Goal: Transaction & Acquisition: Book appointment/travel/reservation

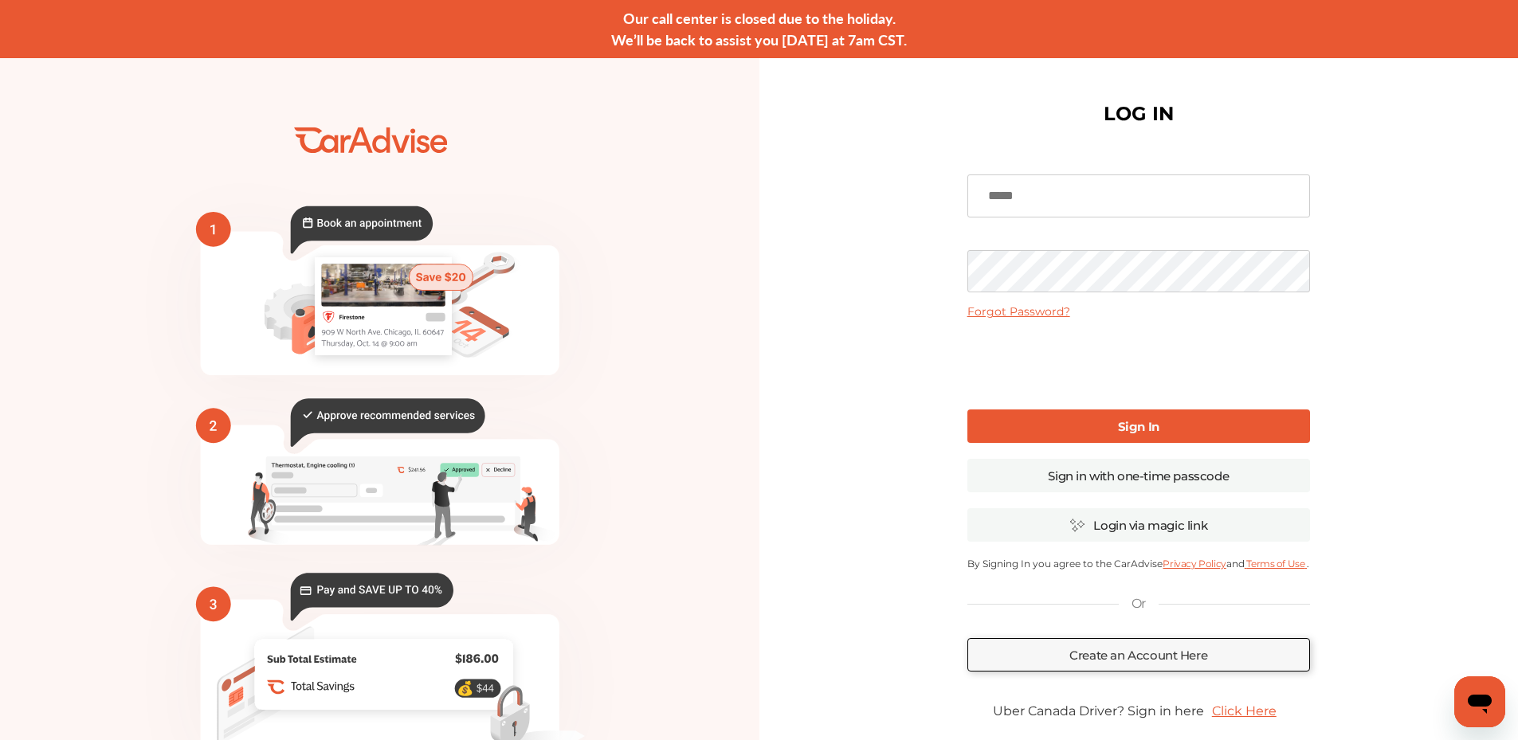
click at [1104, 202] on input at bounding box center [1139, 196] width 343 height 43
type input "**********"
click at [1086, 416] on link "Sign In" at bounding box center [1139, 426] width 343 height 33
click at [1086, 415] on link "Sign In" at bounding box center [1139, 426] width 343 height 33
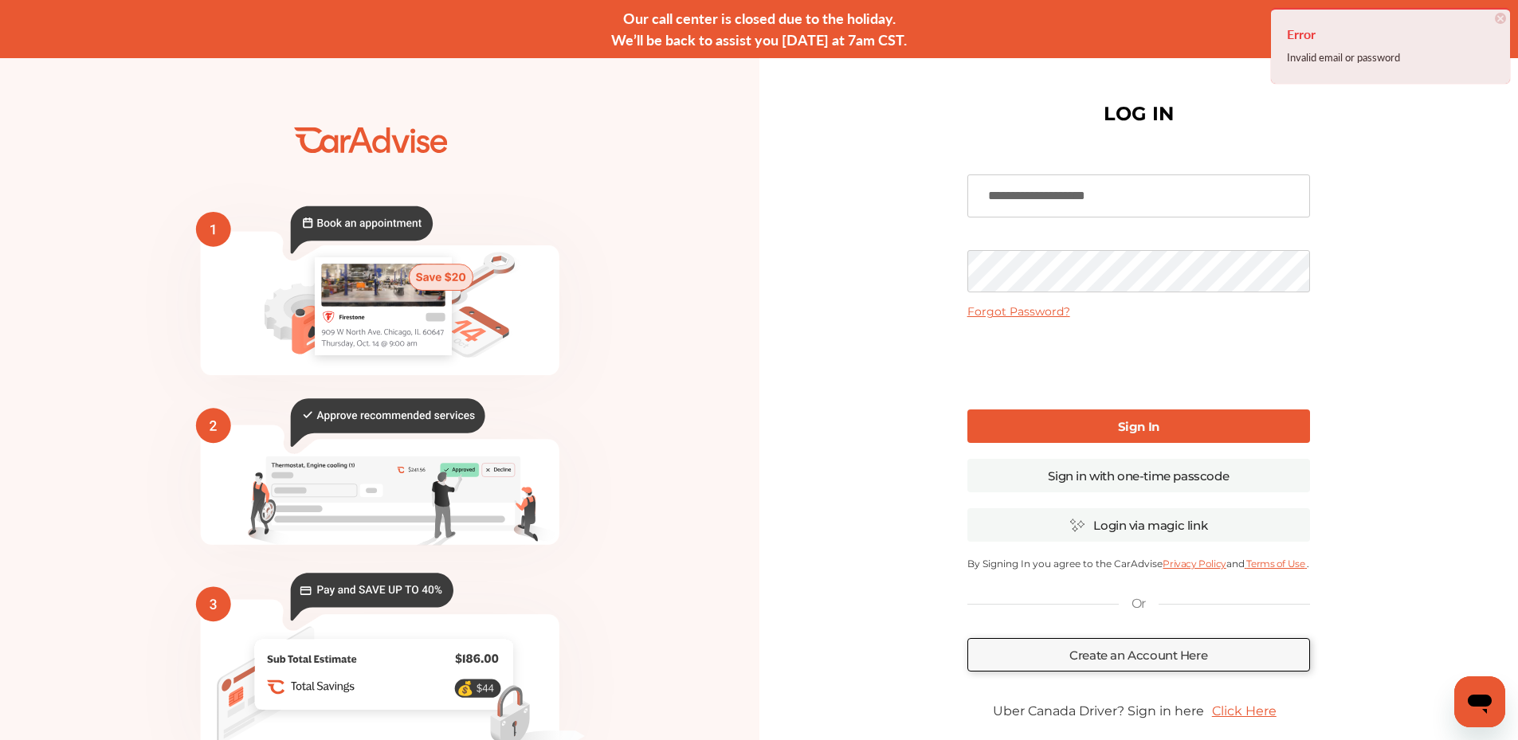
click at [922, 288] on div "**********" at bounding box center [1140, 446] width 760 height 776
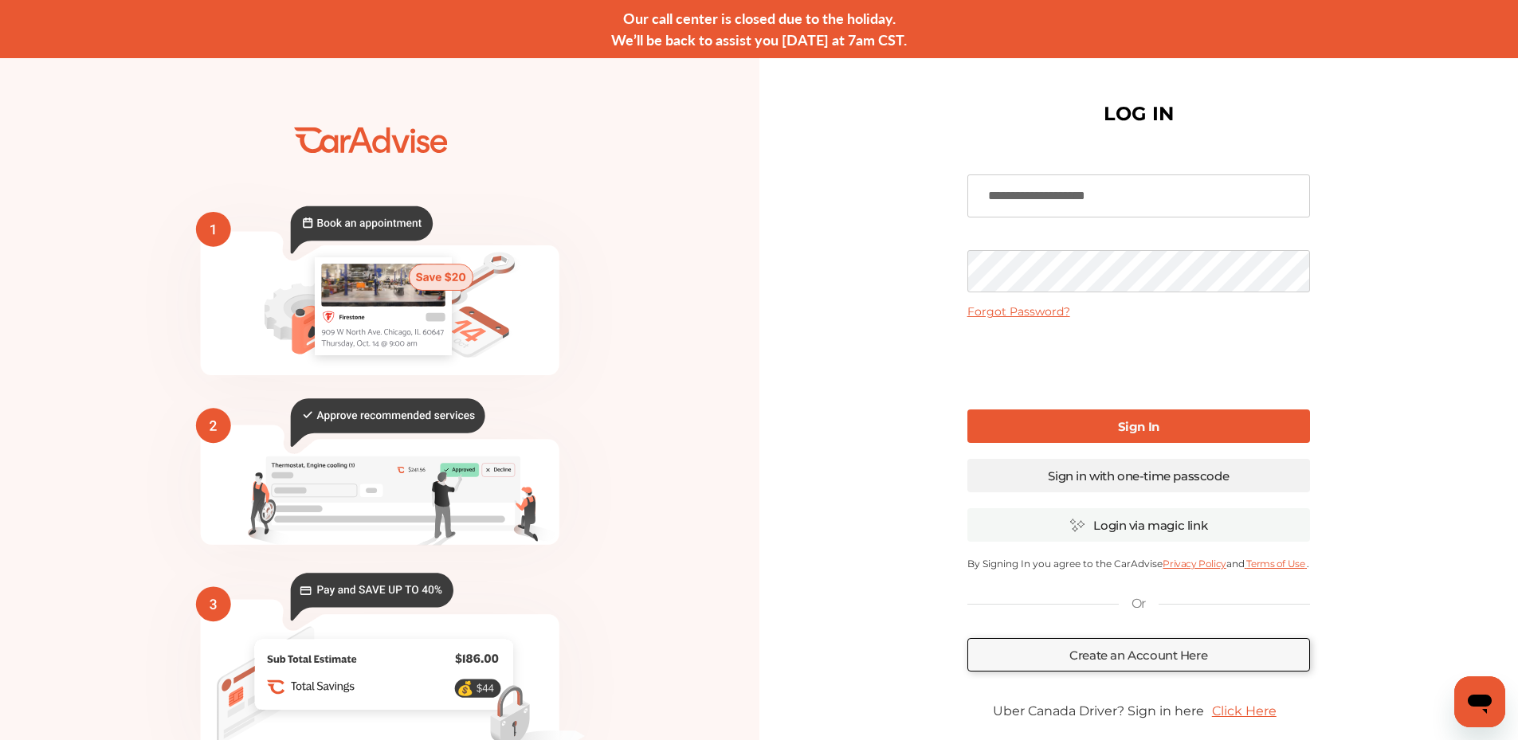
click at [1123, 489] on link "Sign in with one-time passcode" at bounding box center [1139, 475] width 343 height 33
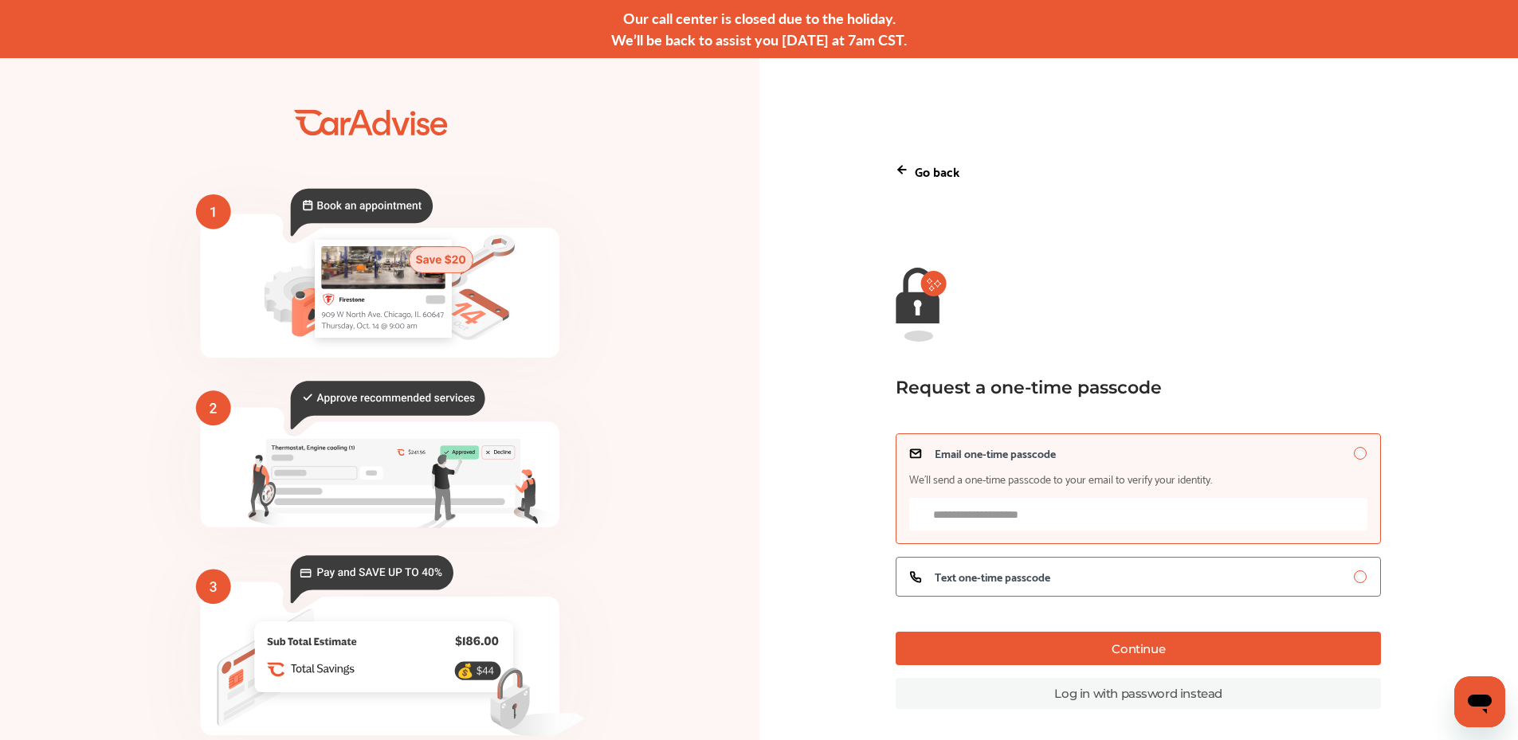
click at [1008, 507] on input "Email one-time passcode We’ll send a one-time passcode to your email to verify …" at bounding box center [1138, 514] width 458 height 33
type input "**********"
click at [1113, 659] on button "Continue" at bounding box center [1138, 648] width 485 height 33
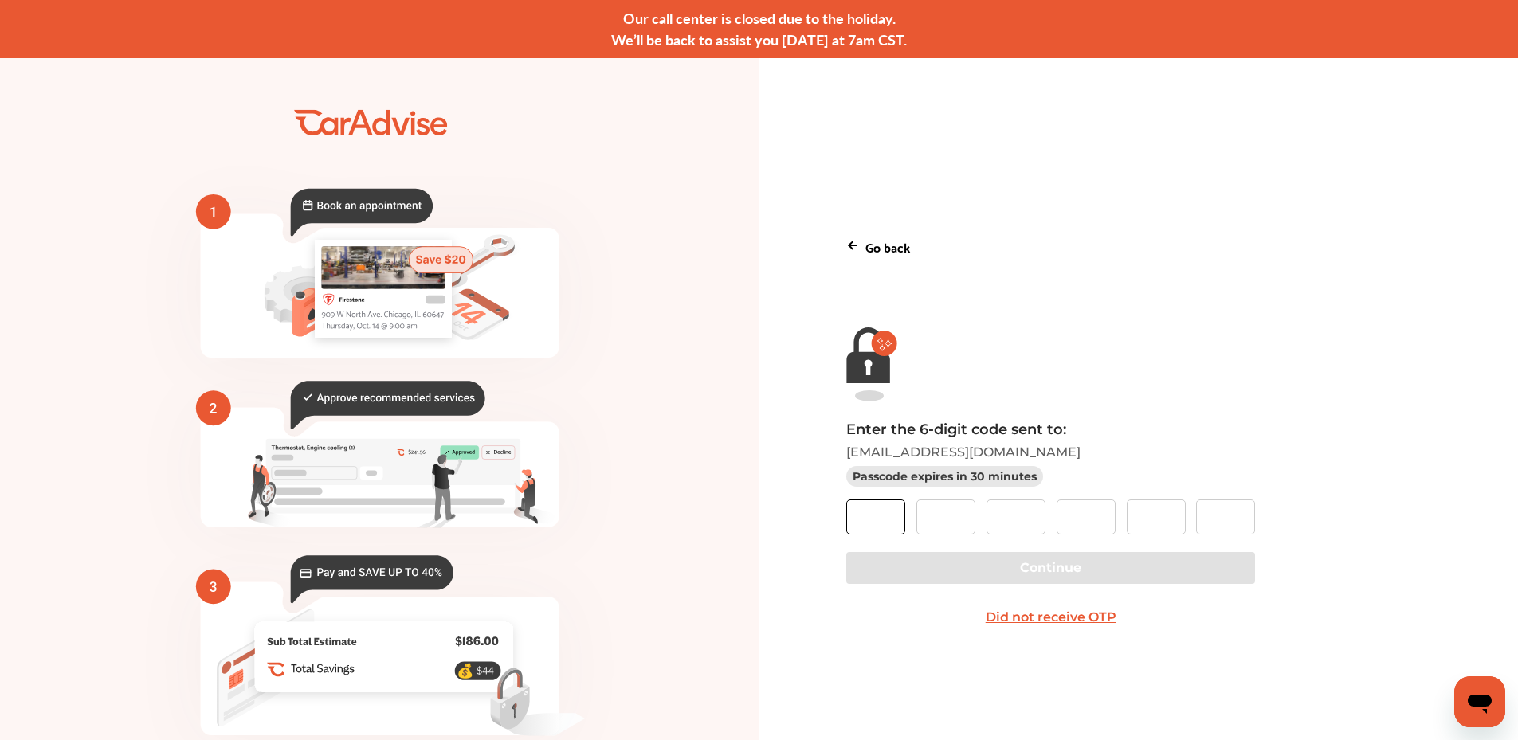
click at [893, 521] on input "text" at bounding box center [875, 517] width 59 height 35
paste input "*"
type input "*"
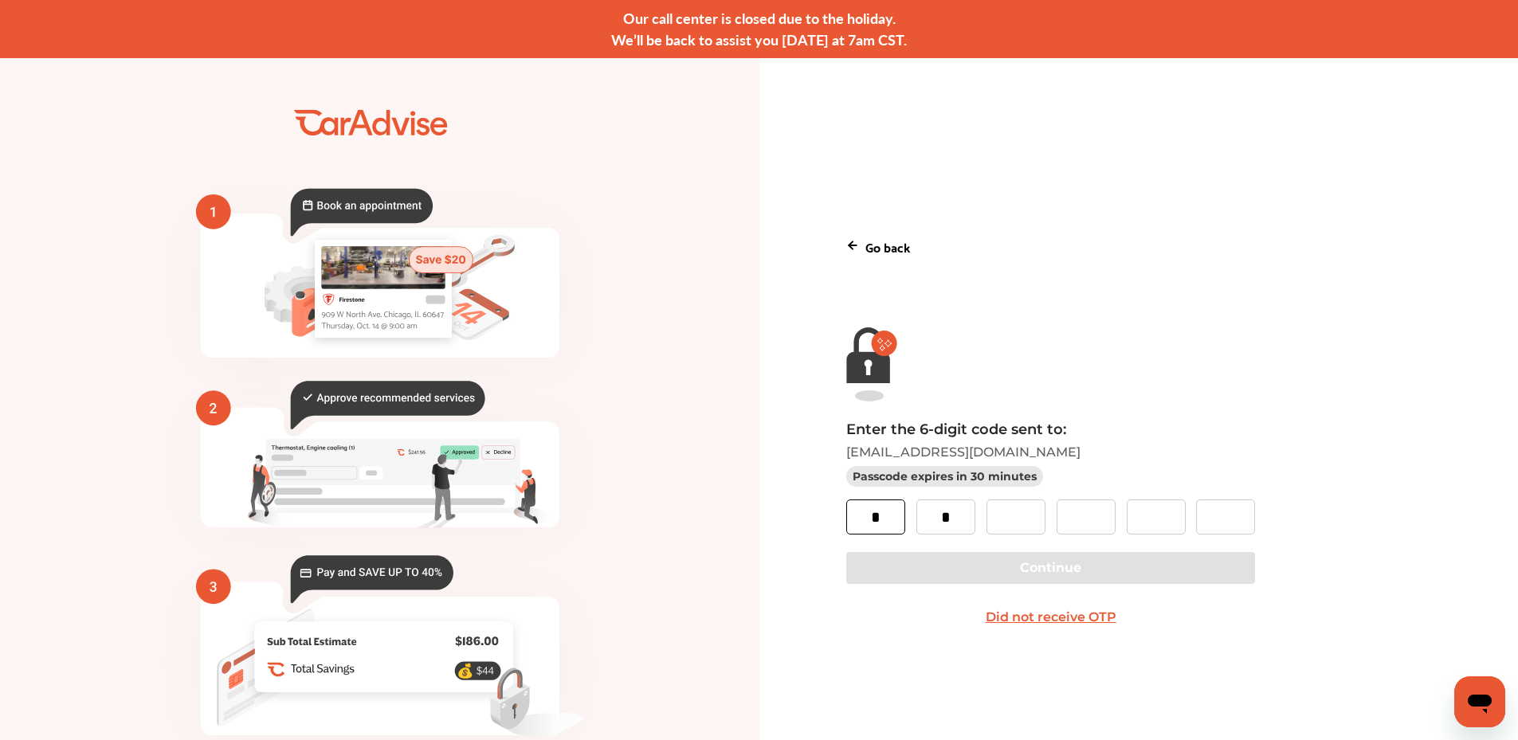
type input "*"
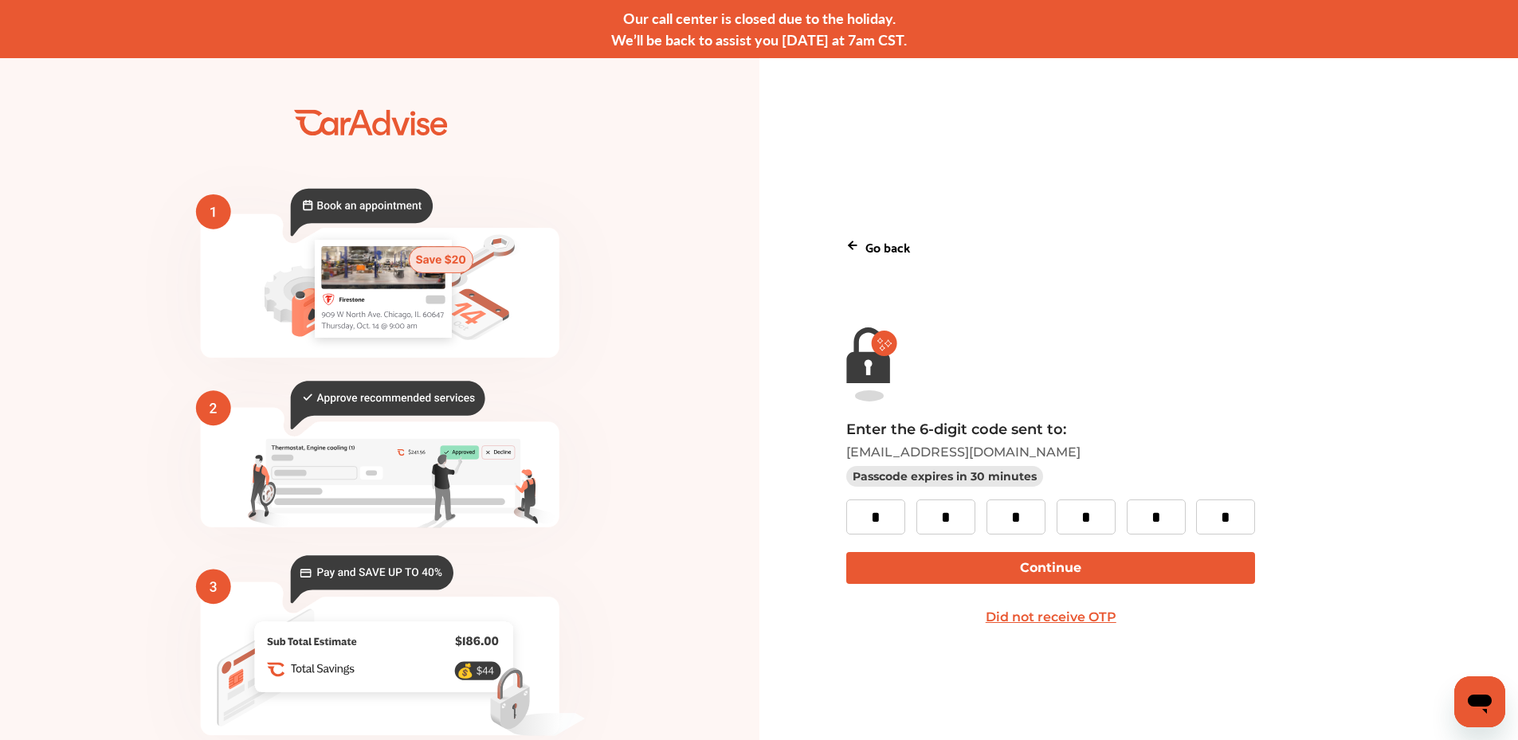
click at [977, 551] on div "Enter the 6-digit code sent to: [EMAIL_ADDRESS][DOMAIN_NAME] Passcode expires i…" at bounding box center [1138, 527] width 584 height 213
click at [969, 567] on button "Continue" at bounding box center [1050, 568] width 409 height 32
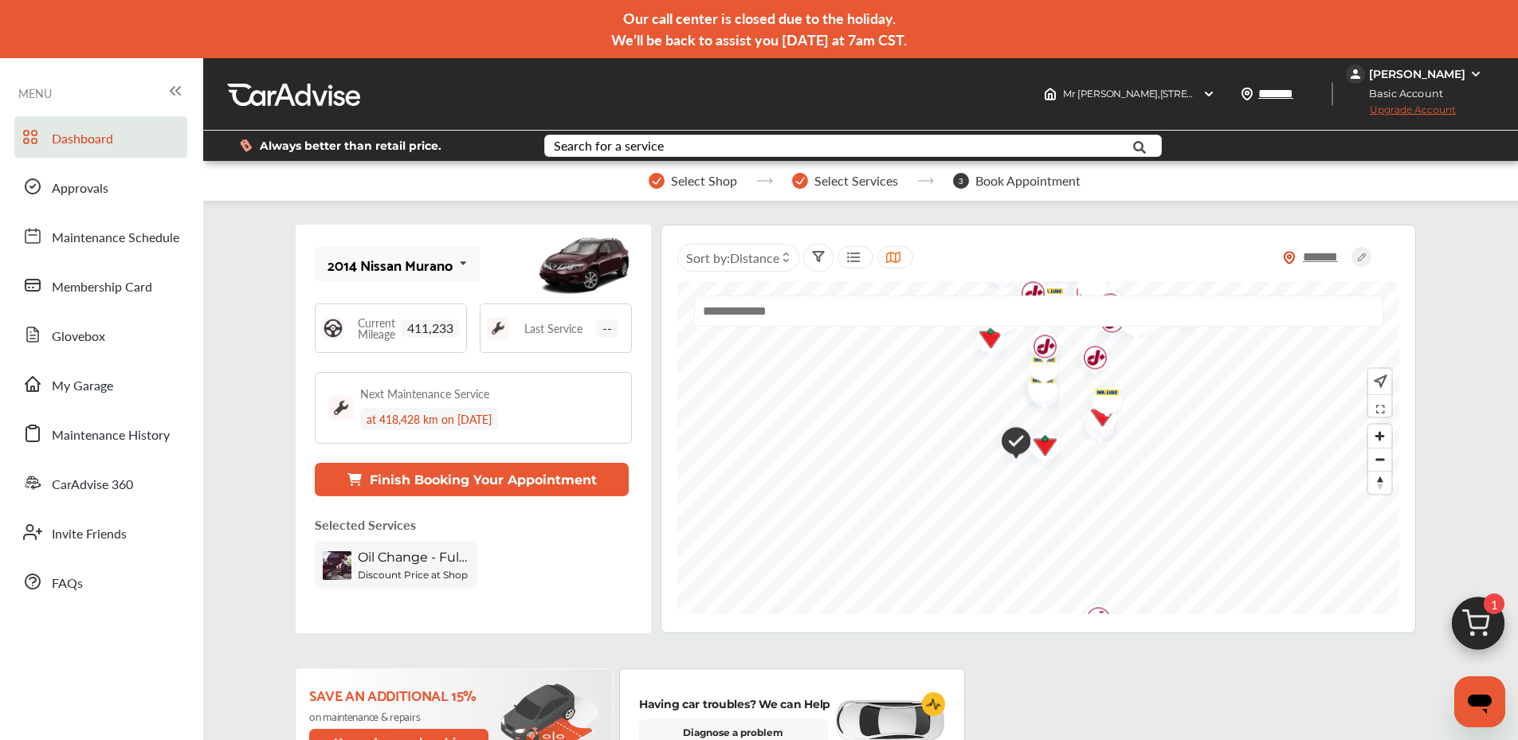
click at [527, 484] on button "Finish Booking Your Appointment" at bounding box center [472, 479] width 314 height 33
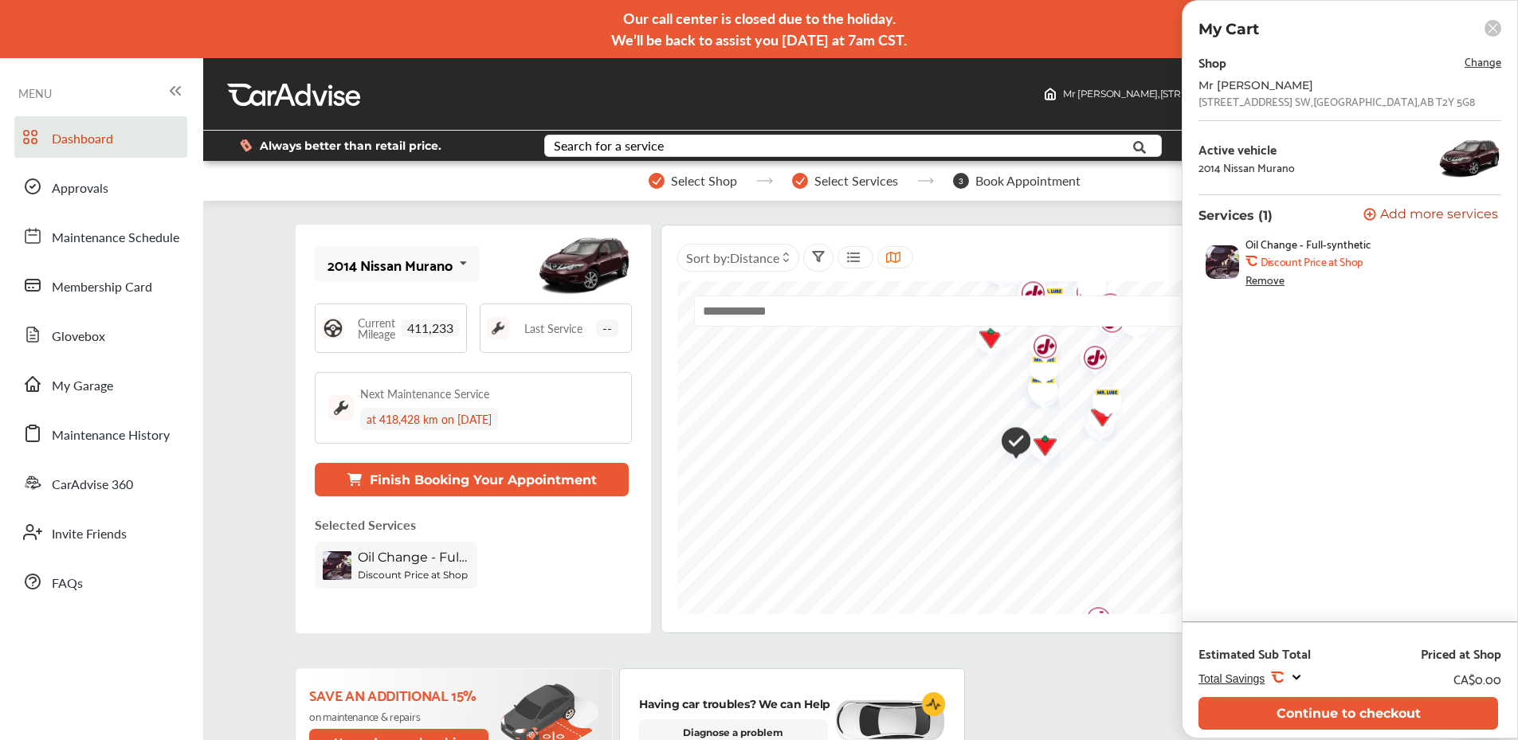
click at [1217, 681] on span "Total Savings" at bounding box center [1232, 679] width 66 height 13
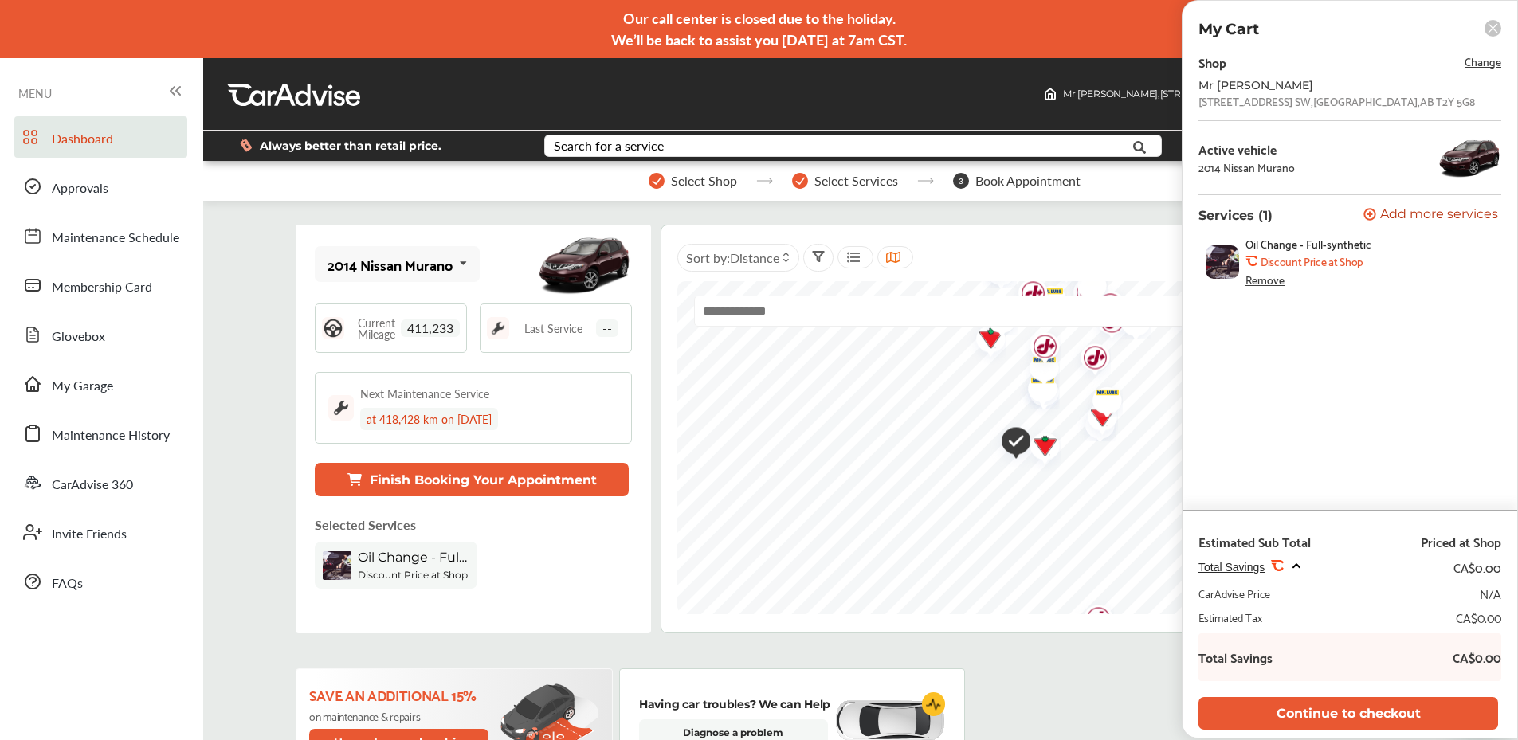
click at [1494, 25] on rect at bounding box center [1493, 28] width 17 height 17
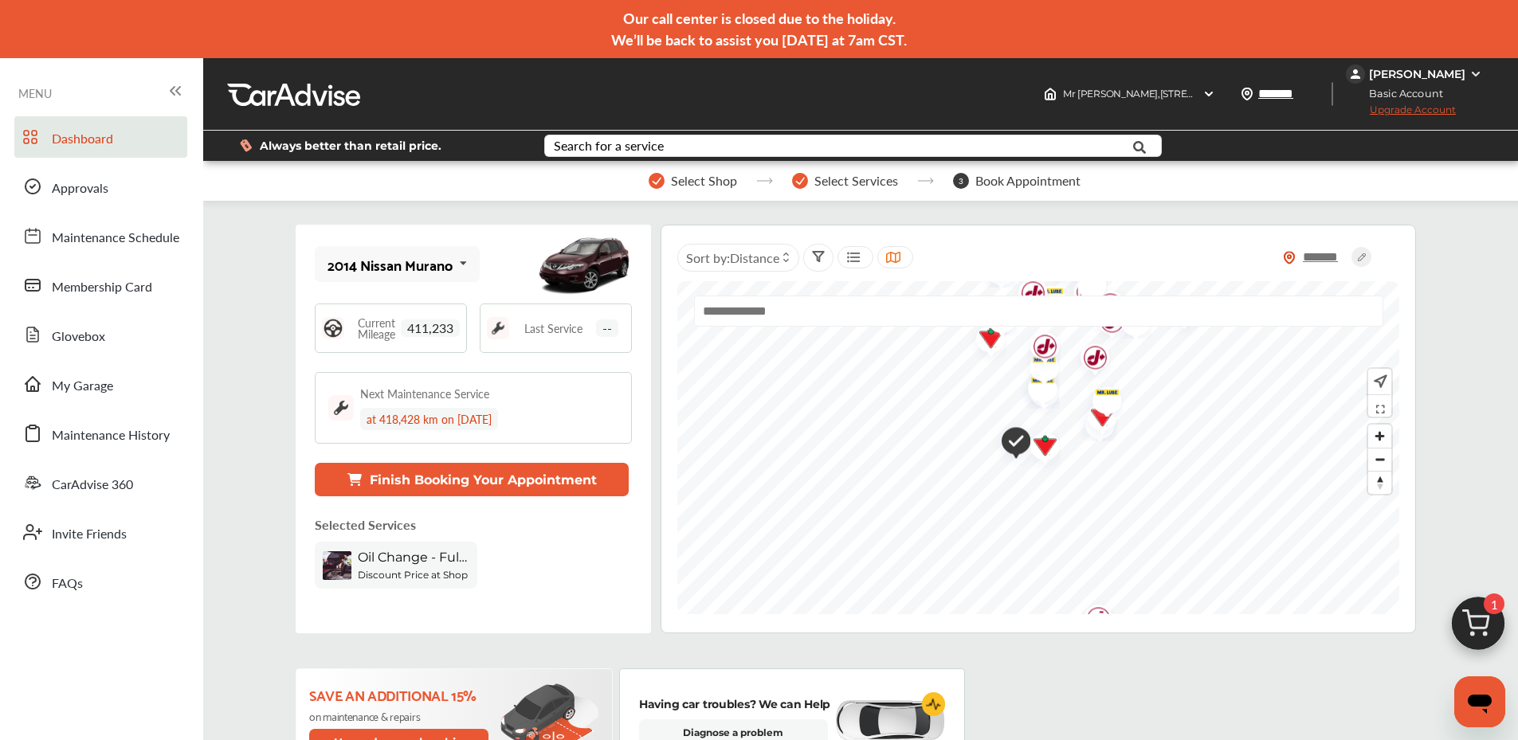
click at [1435, 112] on span "Upgrade Account" at bounding box center [1401, 114] width 110 height 20
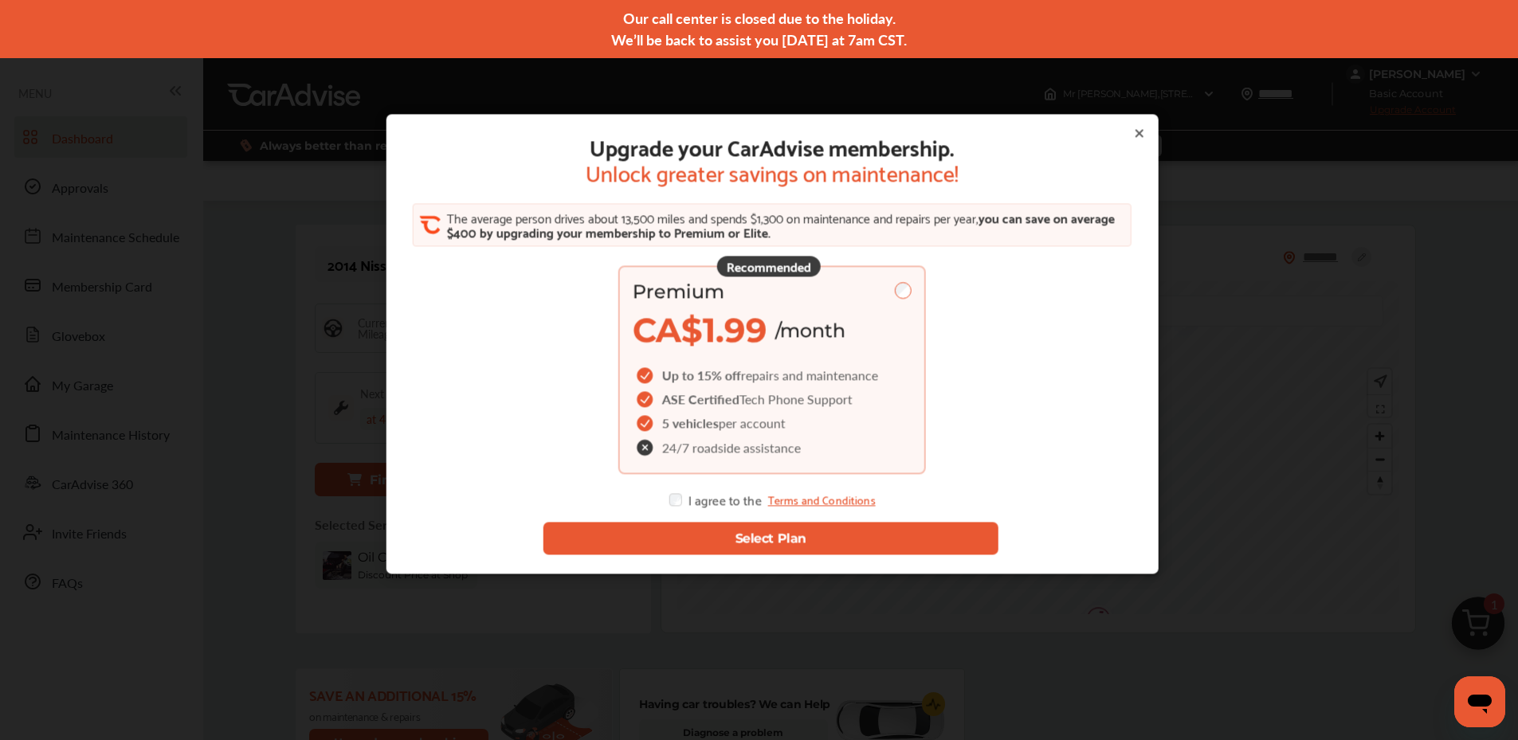
click at [680, 531] on button "Select Plan" at bounding box center [771, 539] width 456 height 33
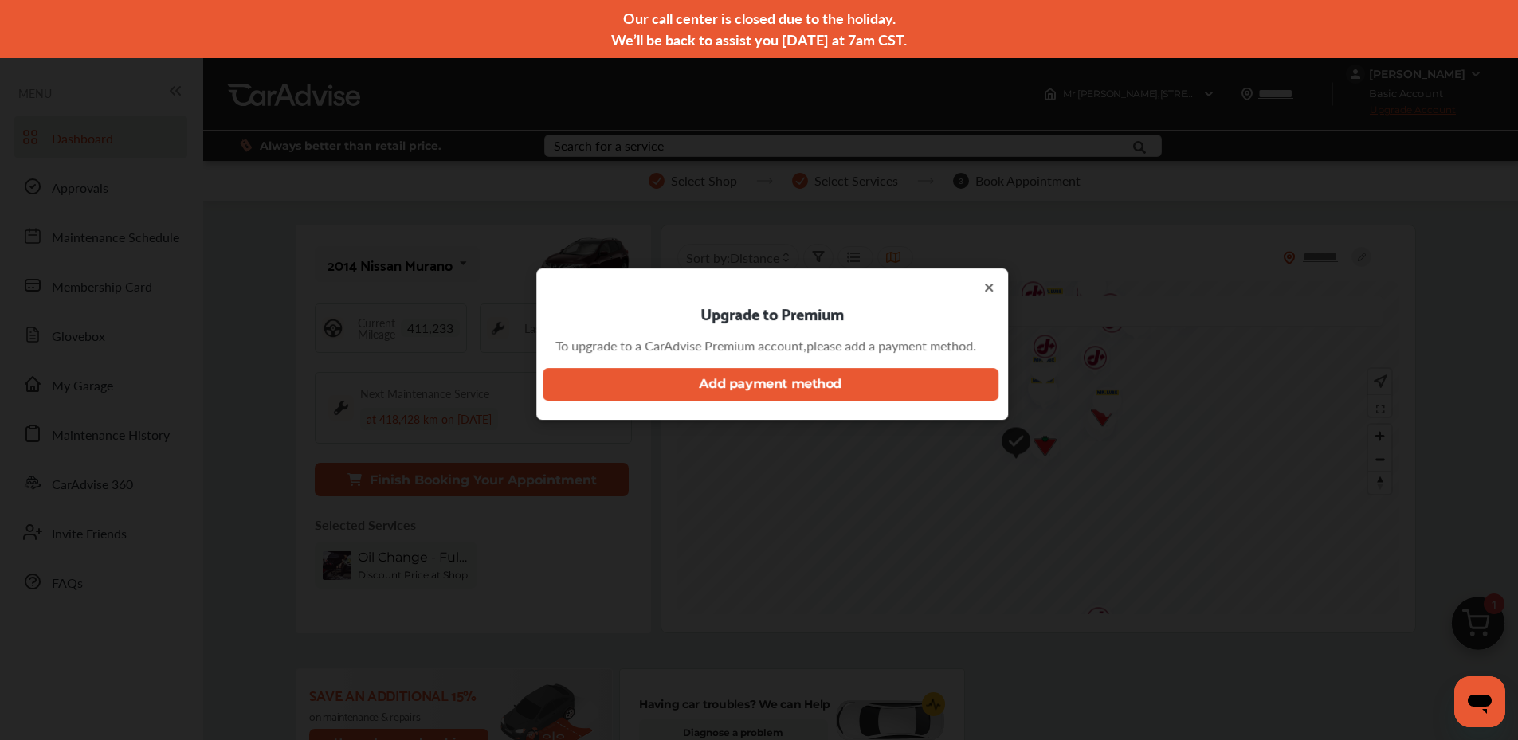
click at [748, 384] on button "Add payment method" at bounding box center [771, 384] width 456 height 33
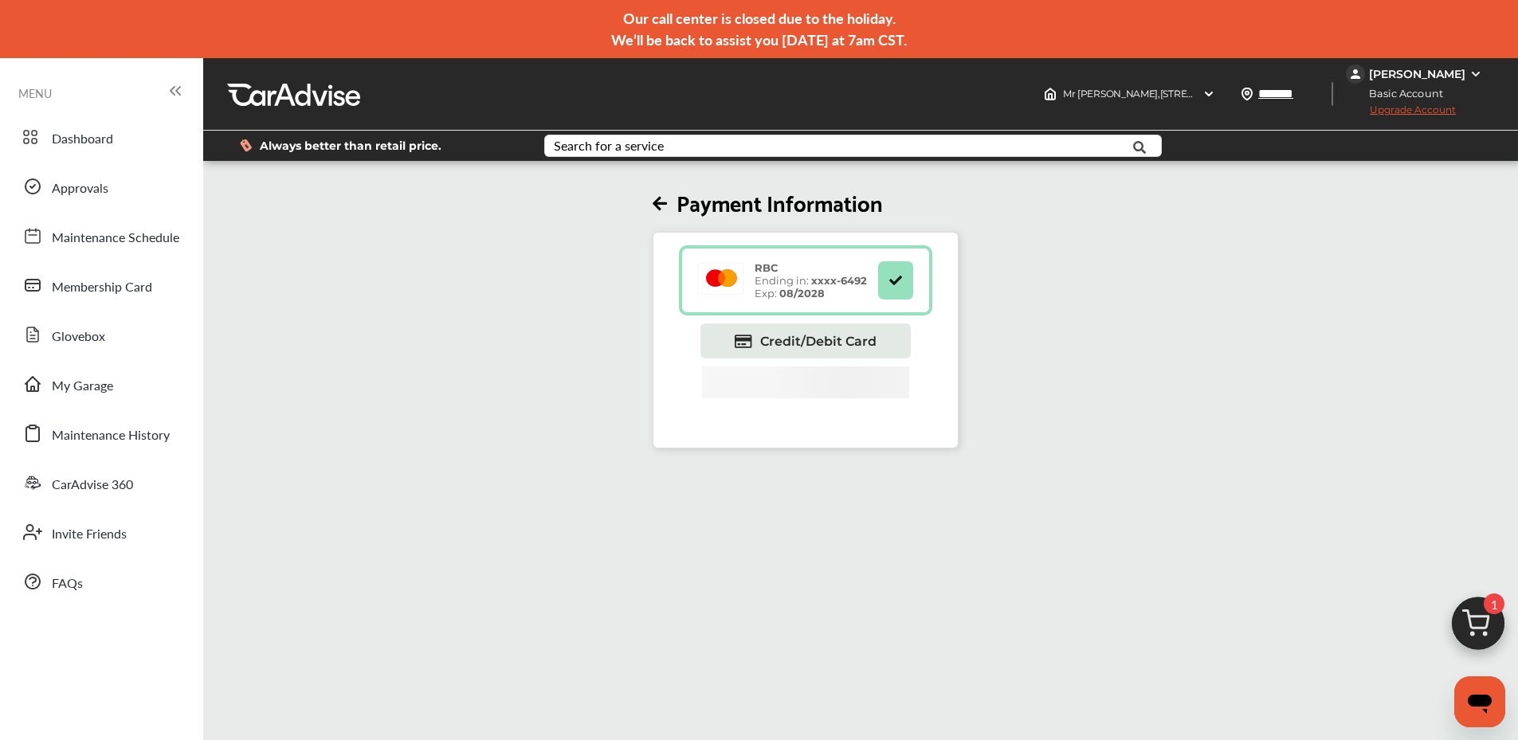
click at [909, 281] on button at bounding box center [895, 280] width 35 height 38
click at [794, 283] on div "RBC Ending in: xxxx- 6492 Exp: 08/2028" at bounding box center [811, 280] width 128 height 38
click at [798, 336] on span "Credit/Debit Card" at bounding box center [818, 341] width 116 height 15
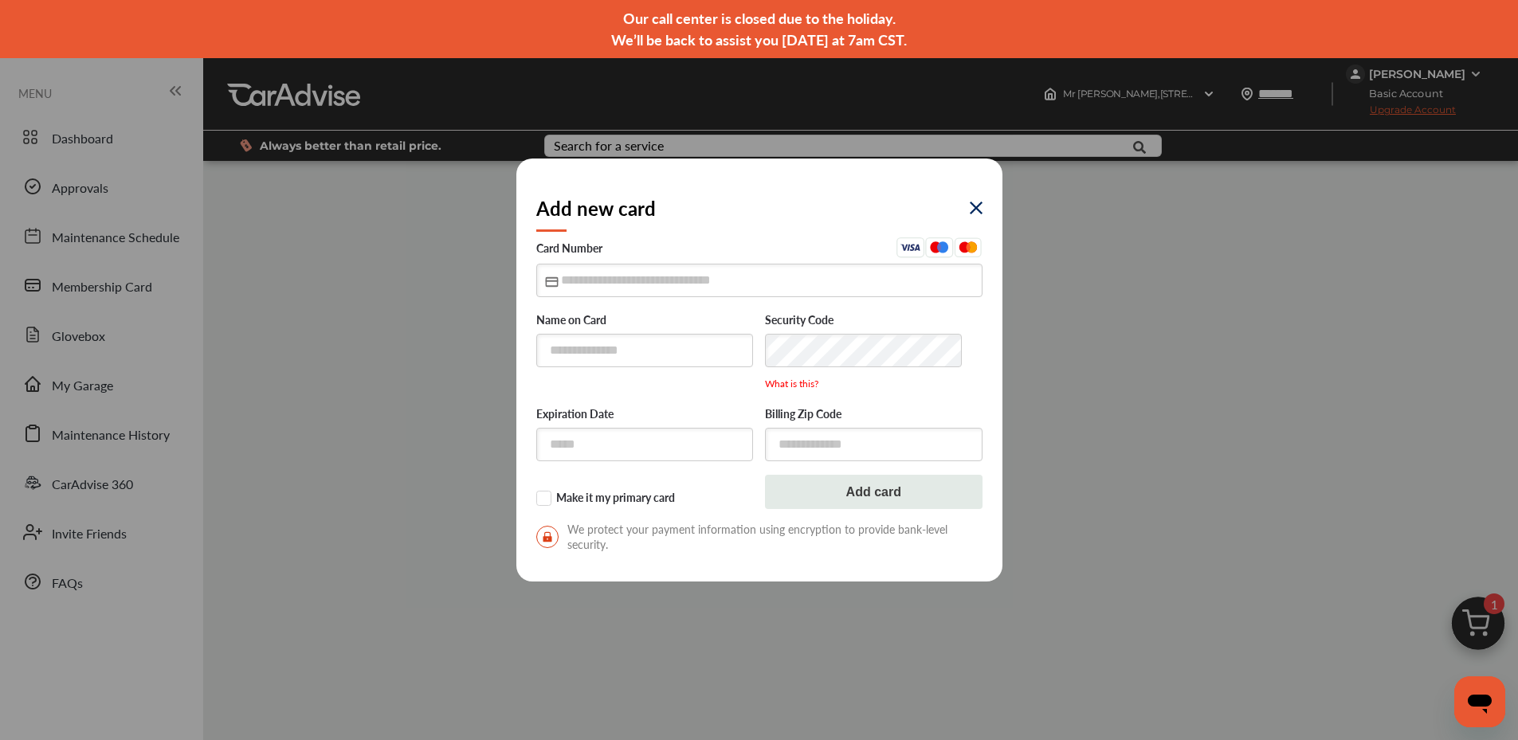
click at [970, 202] on img at bounding box center [976, 208] width 13 height 13
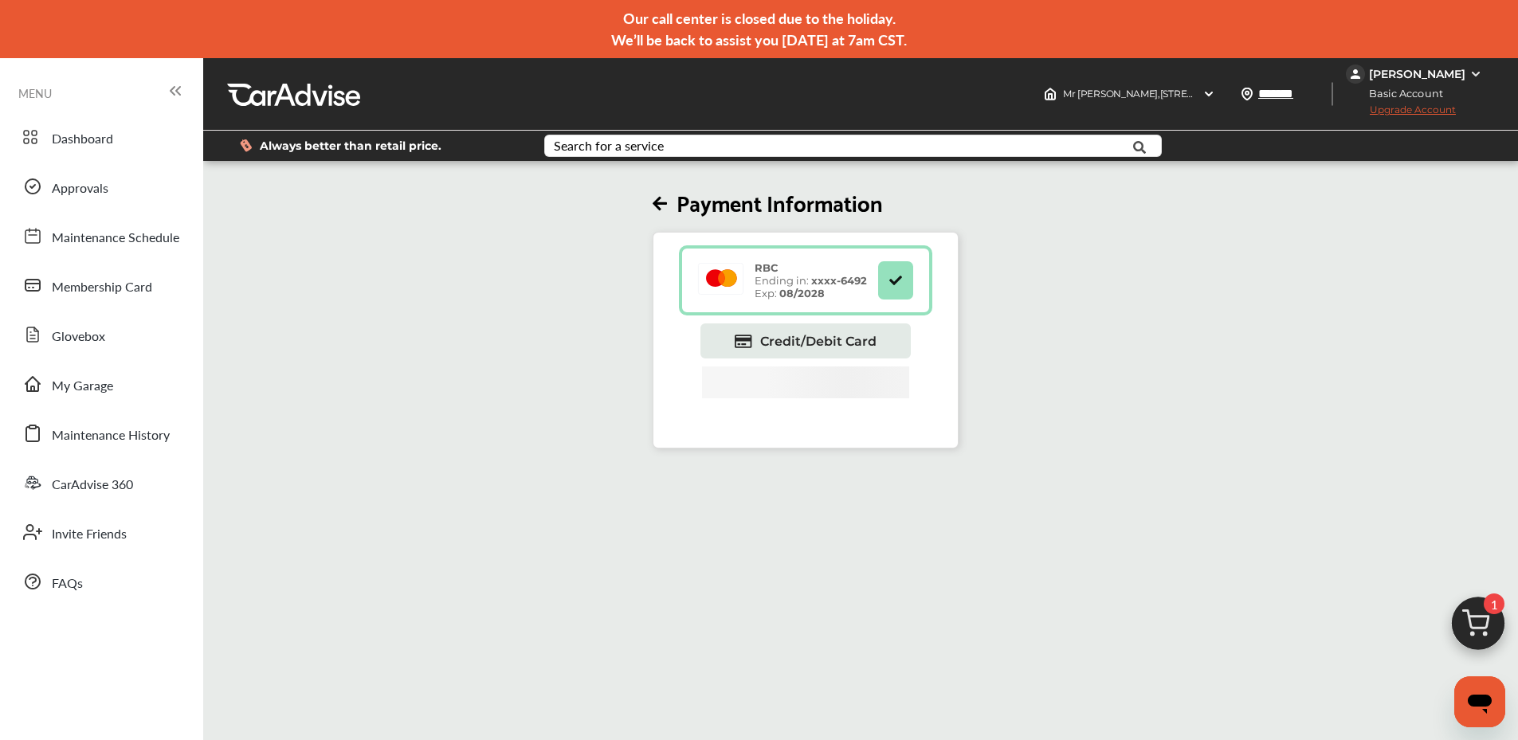
click at [772, 302] on div "RBC Ending in: xxxx- 6492 Exp: 08/2028" at bounding box center [805, 280] width 253 height 70
click at [882, 292] on button at bounding box center [895, 280] width 35 height 38
click at [889, 285] on button at bounding box center [895, 280] width 35 height 38
click at [861, 334] on span "Credit/Debit Card" at bounding box center [818, 341] width 116 height 15
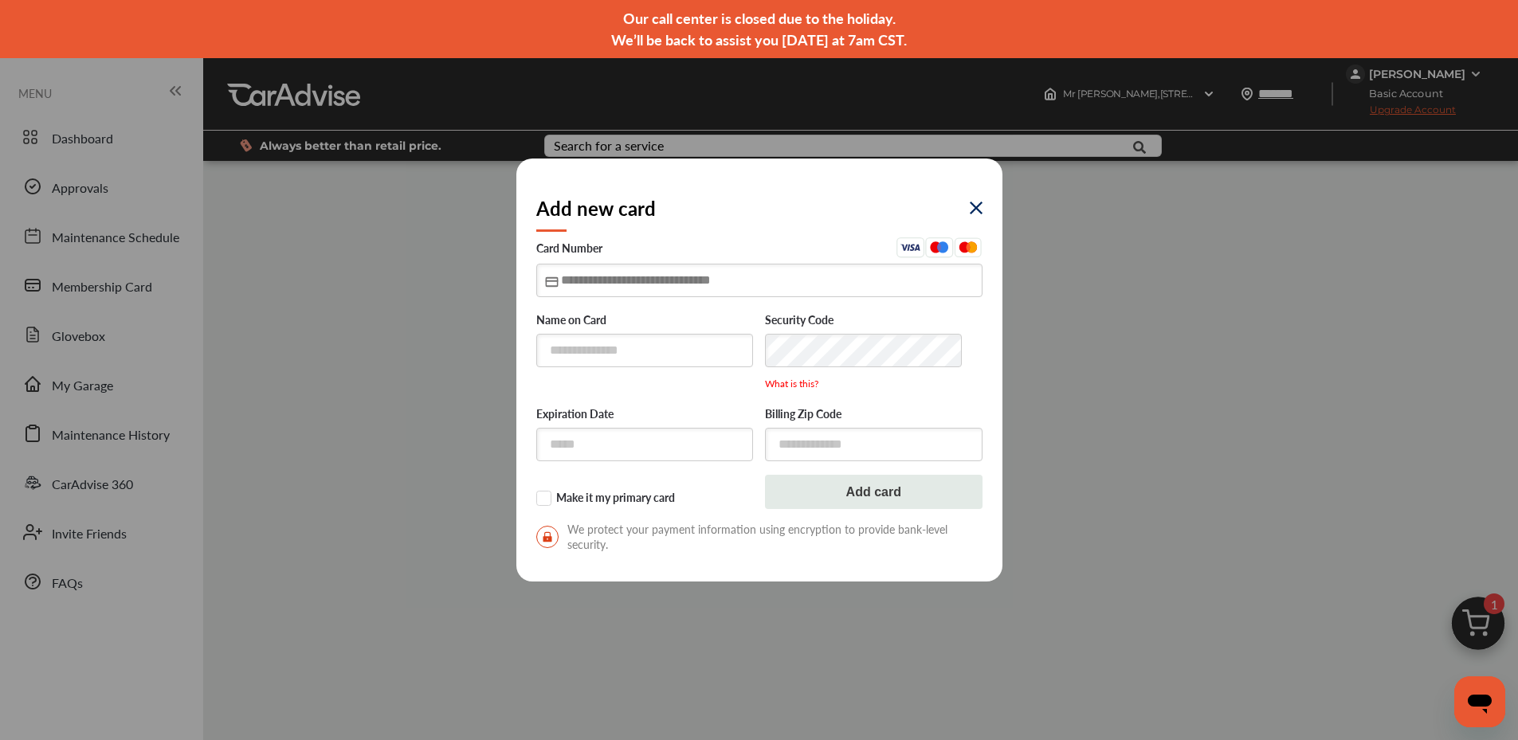
click at [716, 272] on input "text" at bounding box center [759, 280] width 446 height 33
click at [974, 209] on img at bounding box center [976, 208] width 13 height 13
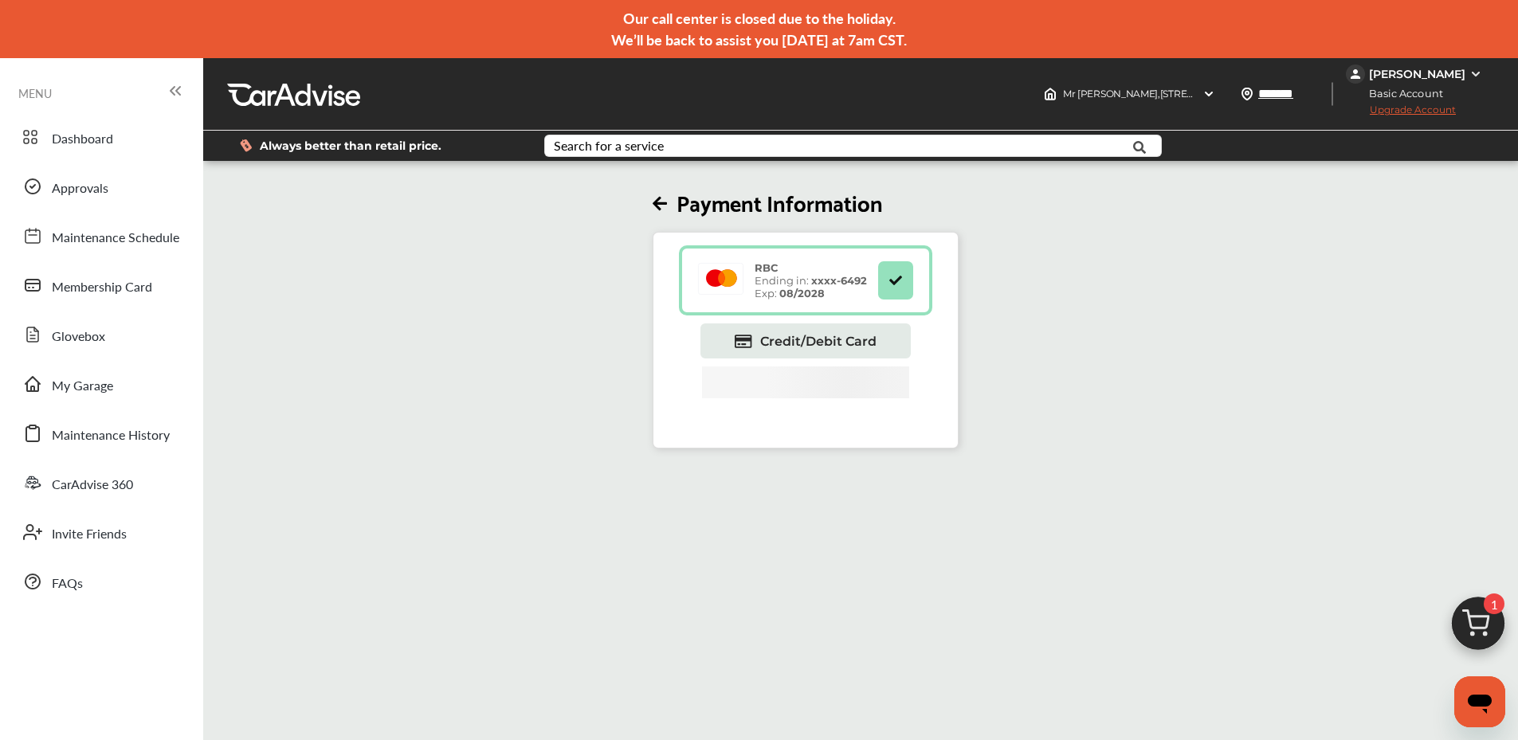
click at [804, 287] on strong "08/2028" at bounding box center [801, 293] width 45 height 13
click at [785, 275] on div "RBC Ending in: xxxx- 6492 Exp: 08/2028" at bounding box center [811, 280] width 128 height 38
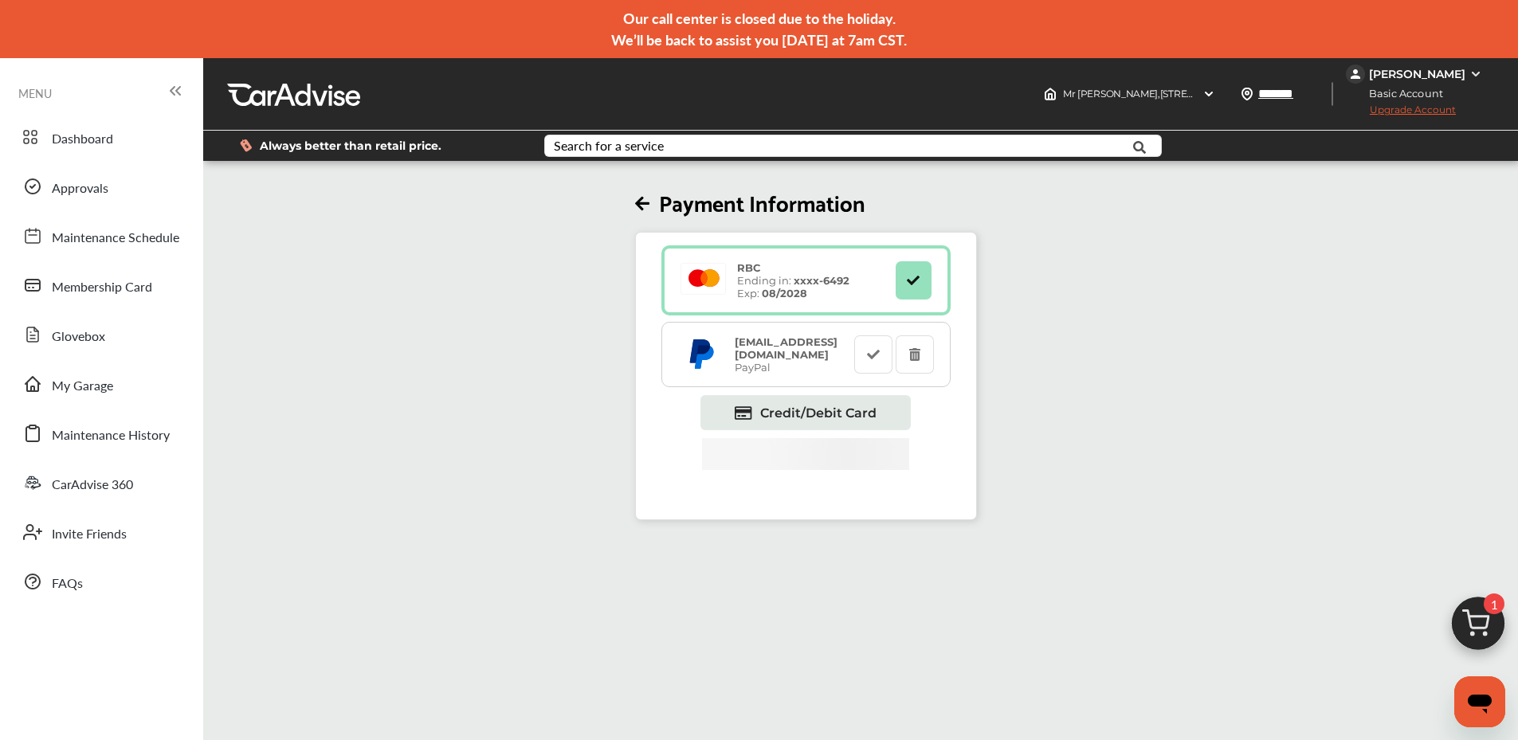
click at [792, 348] on strong "[EMAIL_ADDRESS][DOMAIN_NAME]" at bounding box center [786, 349] width 103 height 26
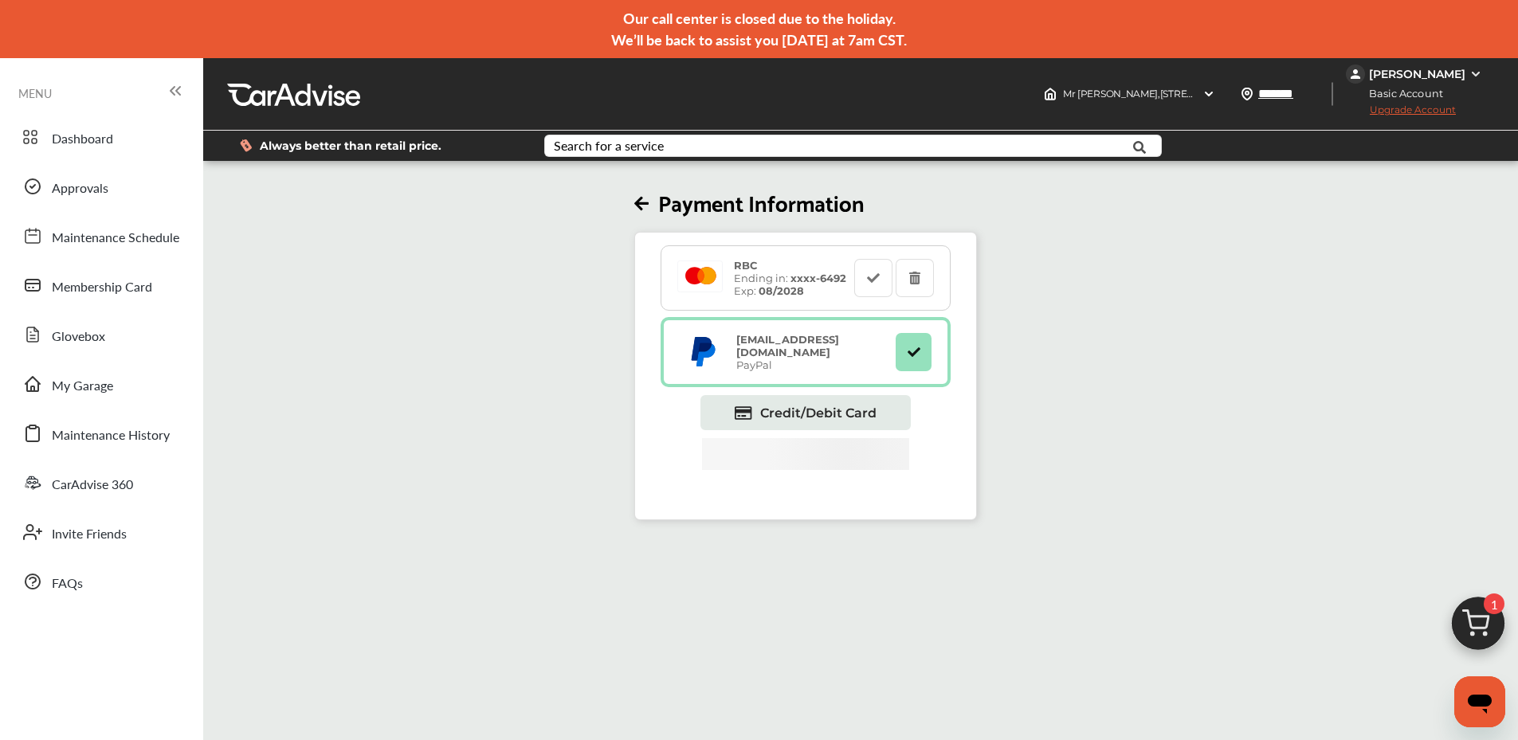
scroll to position [297, 0]
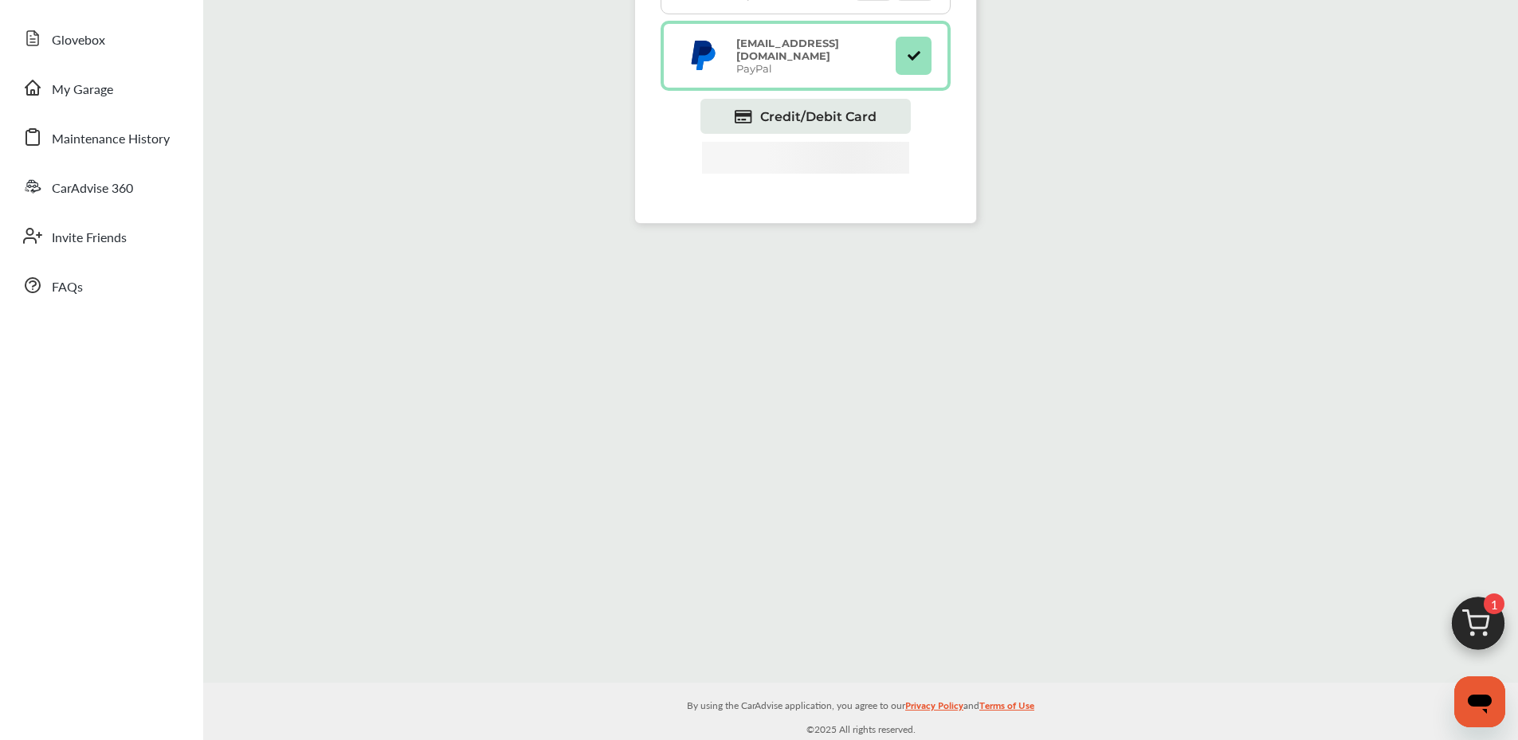
click at [1486, 625] on img at bounding box center [1478, 628] width 77 height 77
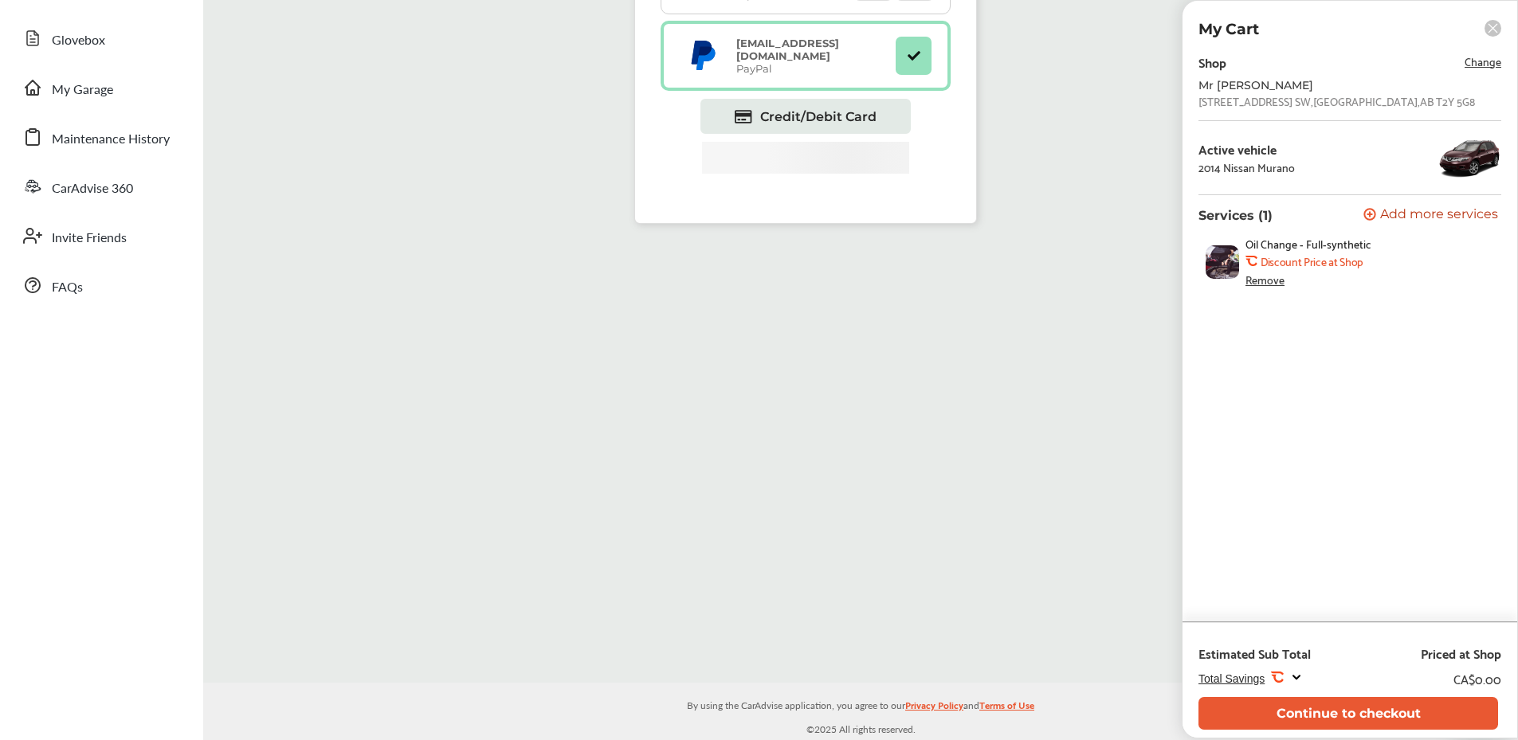
click at [1082, 516] on div "Payment Information RBC Ending in: xxxx- 6492 Exp: 08/2028 [EMAIL_ADDRESS][DOMA…" at bounding box center [799, 238] width 1202 height 740
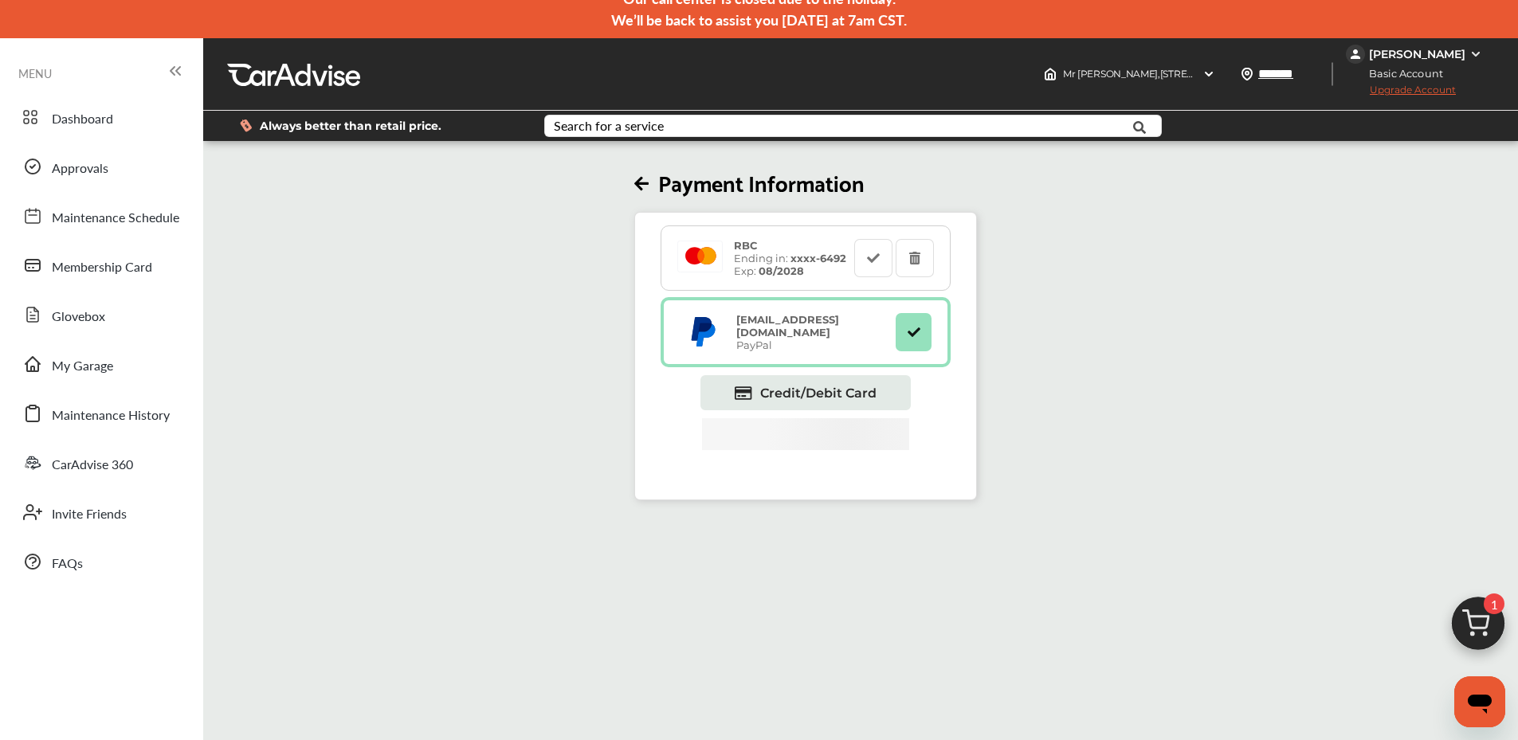
scroll to position [0, 0]
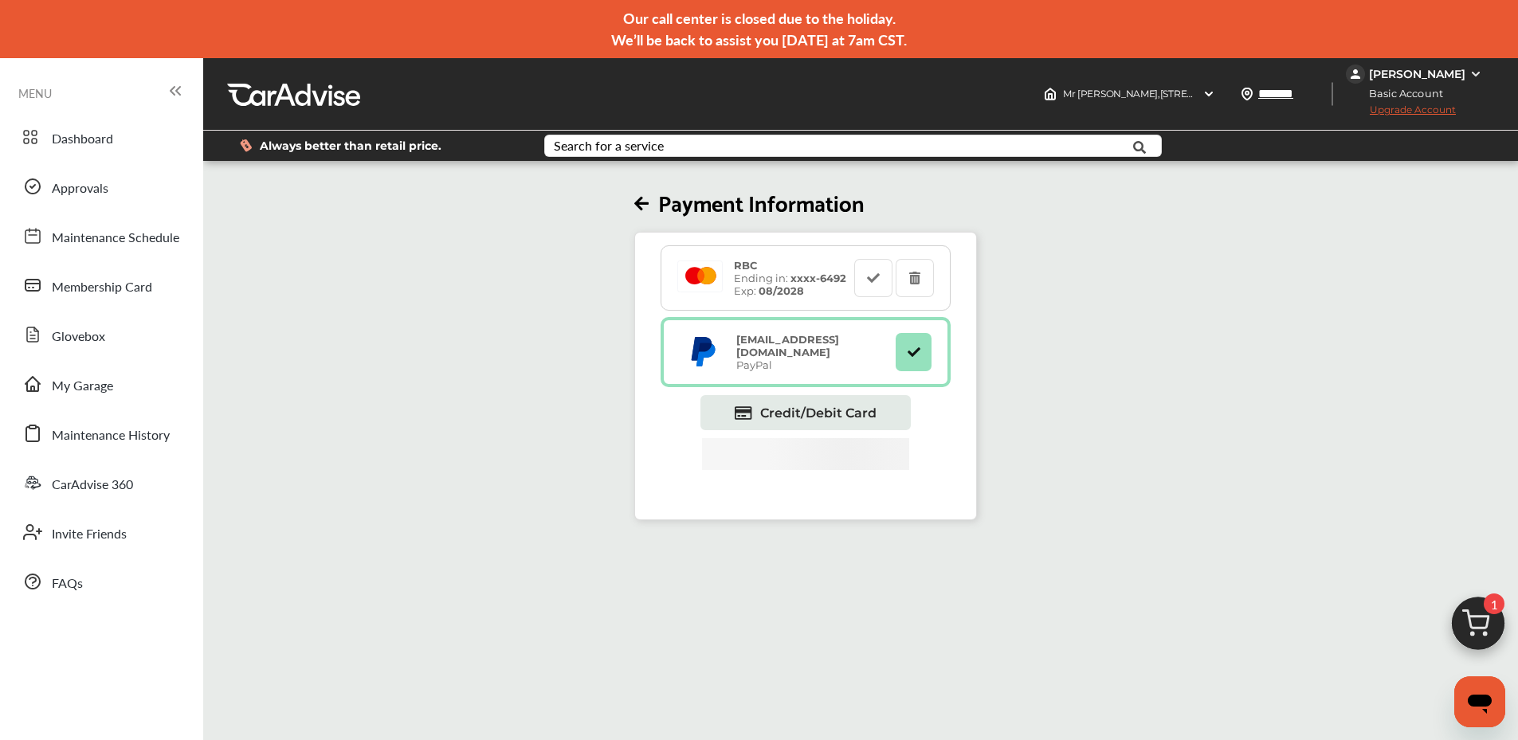
click at [795, 298] on div "RBC Ending in: xxxx- 6492 Exp: 08/2028" at bounding box center [806, 277] width 290 height 65
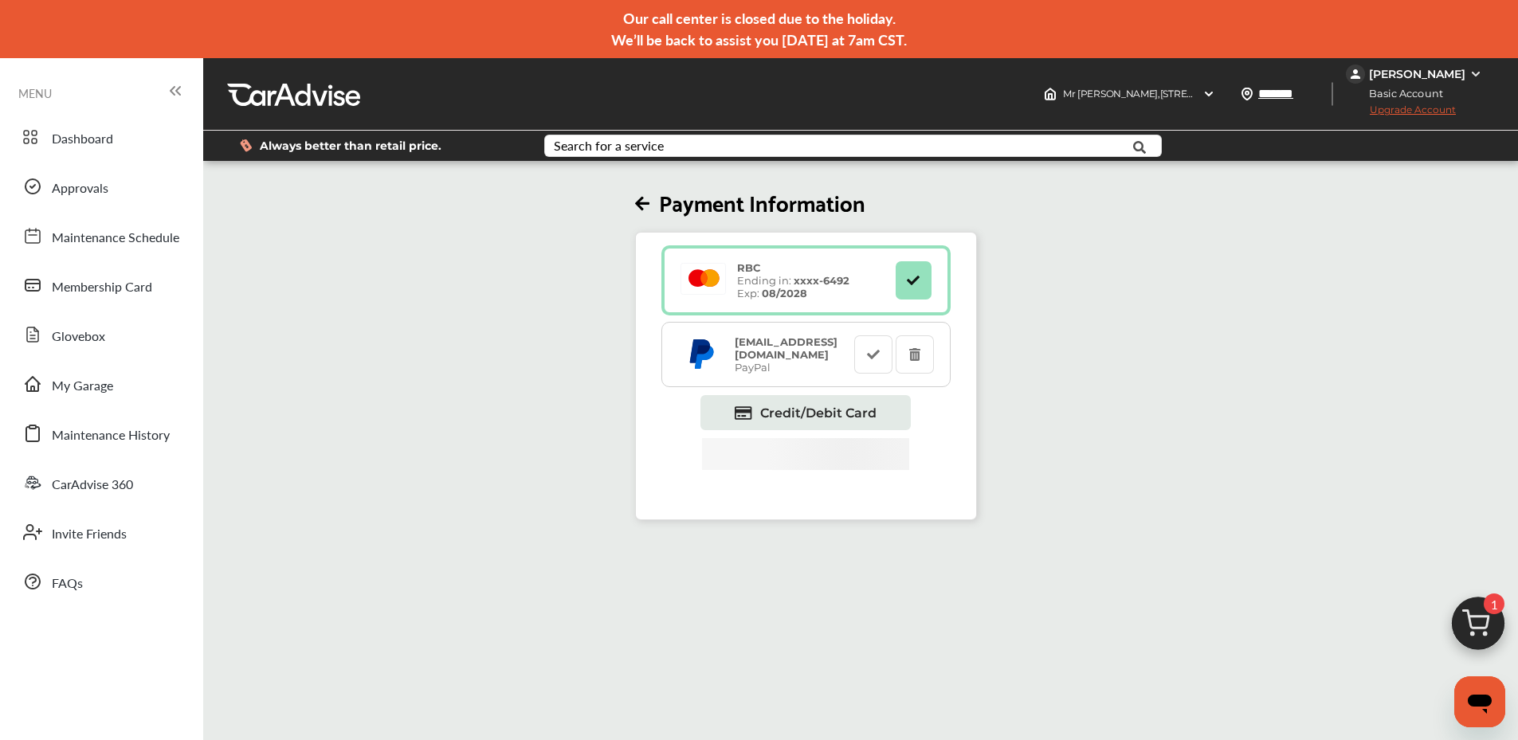
click at [887, 289] on div "RBC Ending in: xxxx- 6492 Exp: 08/2028" at bounding box center [786, 280] width 218 height 38
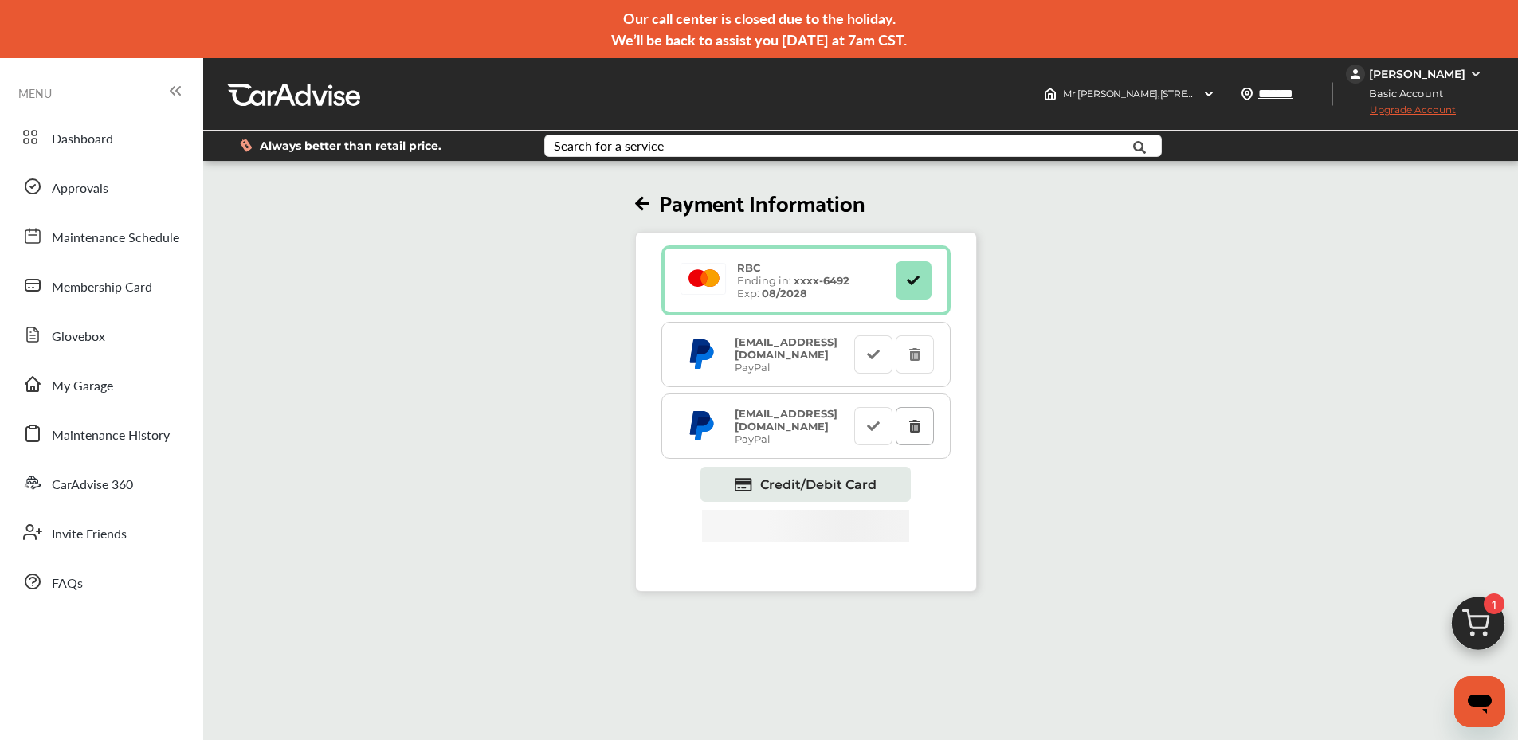
click at [930, 421] on button at bounding box center [915, 426] width 38 height 38
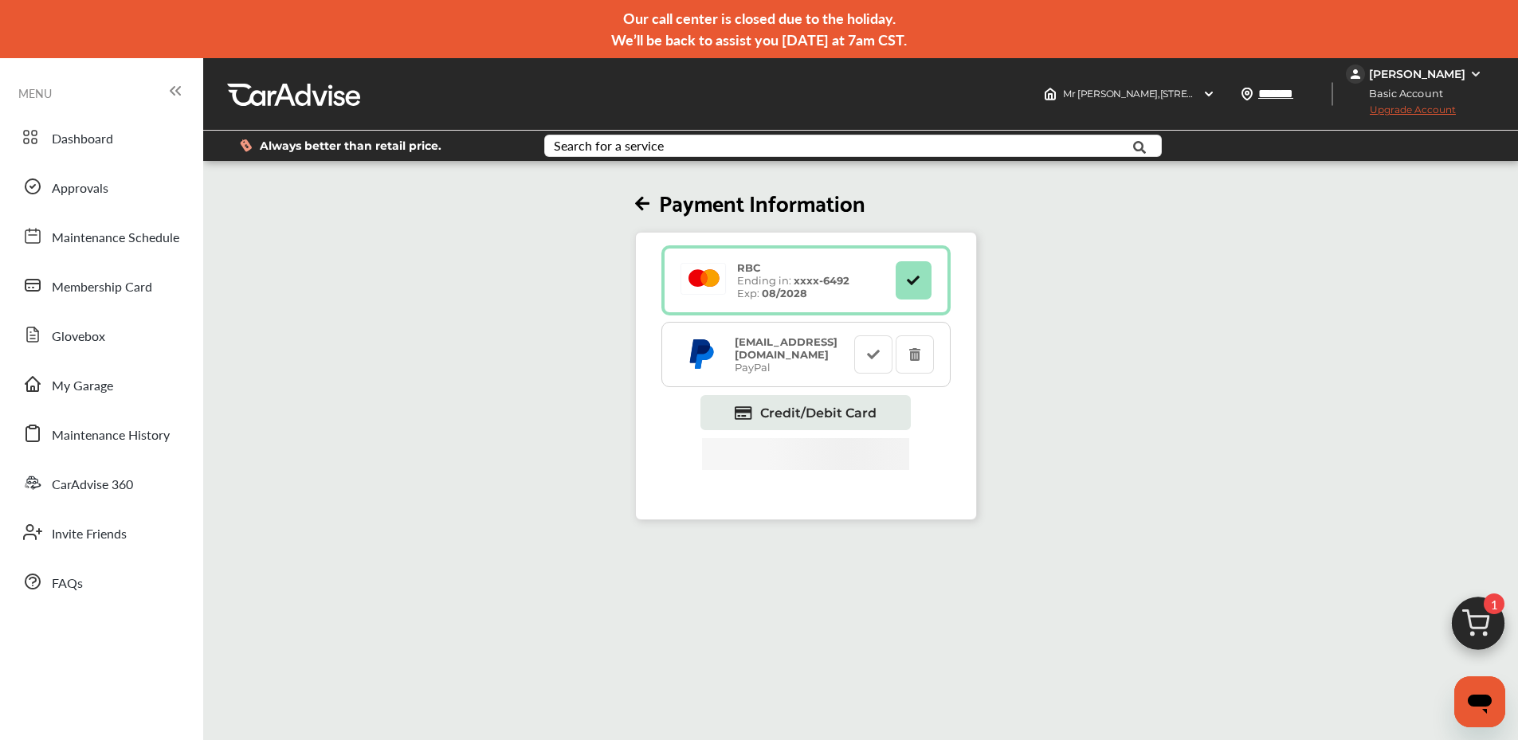
click at [864, 280] on div "RBC Ending in: xxxx- 6492 Exp: 08/2028" at bounding box center [786, 280] width 218 height 38
click at [824, 281] on strong "xxxx- 6492" at bounding box center [822, 280] width 56 height 13
click at [910, 282] on icon at bounding box center [913, 279] width 15 height 11
click at [916, 279] on icon at bounding box center [913, 279] width 15 height 11
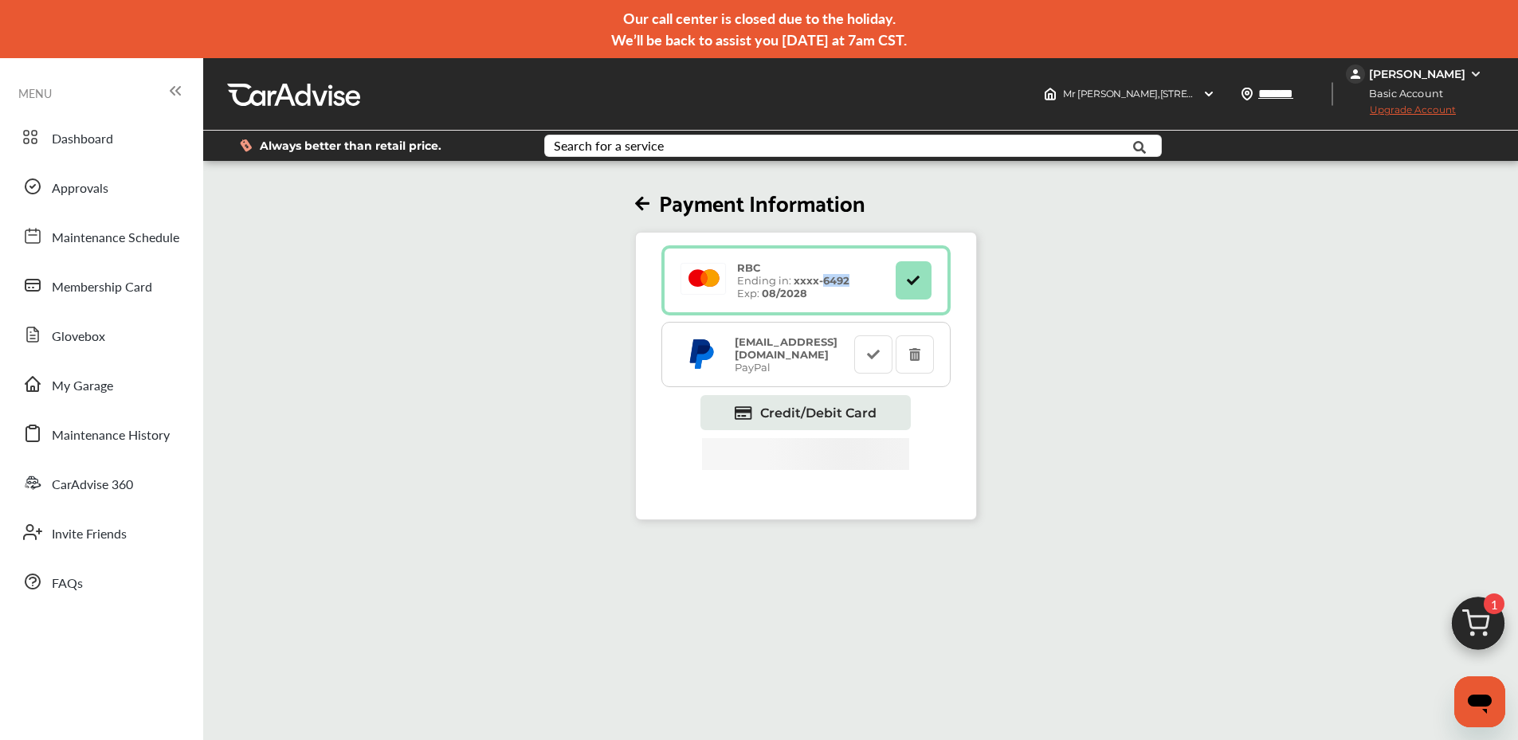
click at [916, 279] on icon at bounding box center [913, 279] width 15 height 11
click at [1095, 300] on div "Payment Information RBC Ending in: xxxx- 6492 Exp: 08/2028 [EMAIL_ADDRESS][DOMA…" at bounding box center [805, 342] width 1215 height 356
click at [1447, 104] on span "Upgrade Account" at bounding box center [1401, 114] width 110 height 20
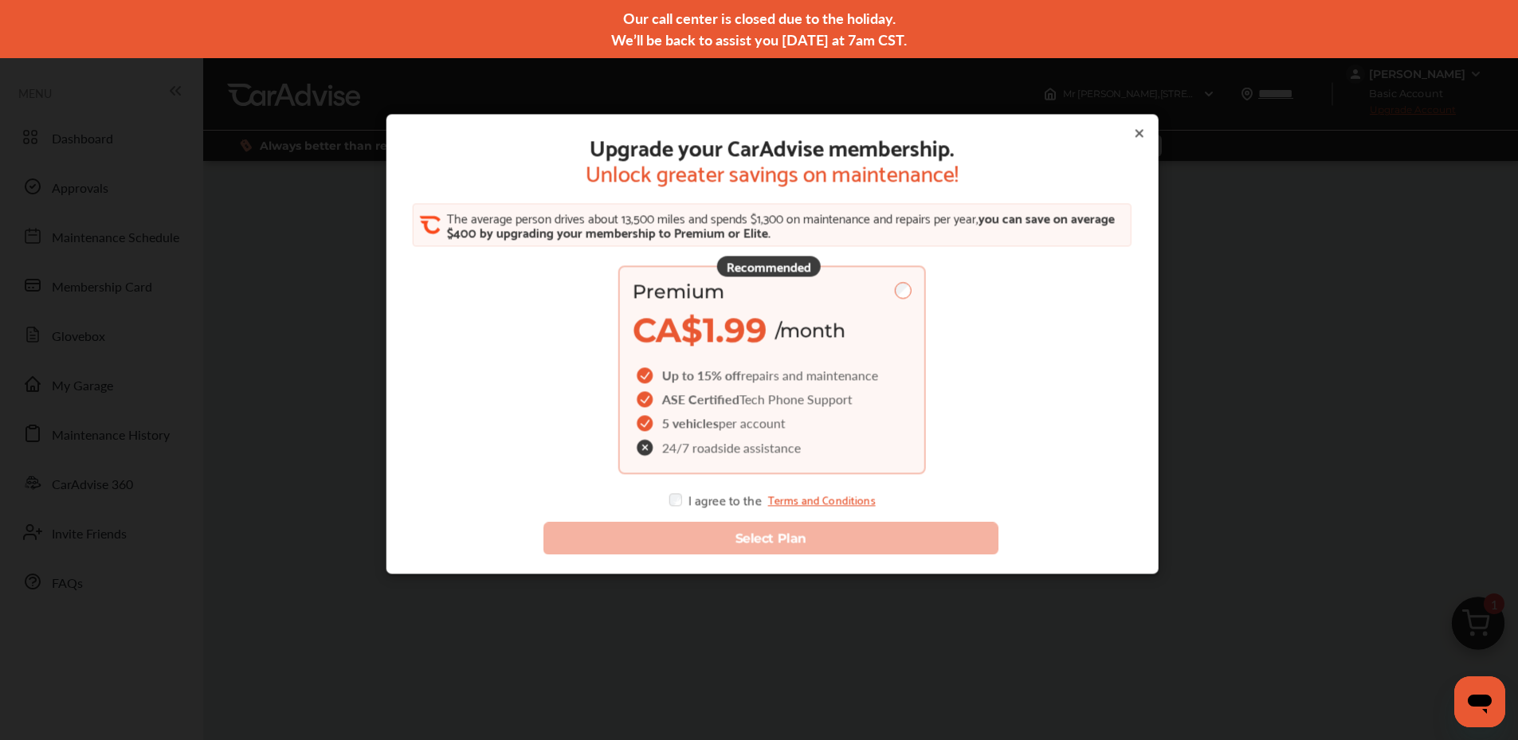
click at [670, 509] on div "Select Plan" at bounding box center [772, 531] width 760 height 74
click at [677, 505] on div "I agree to the Terms and Conditions" at bounding box center [772, 500] width 206 height 13
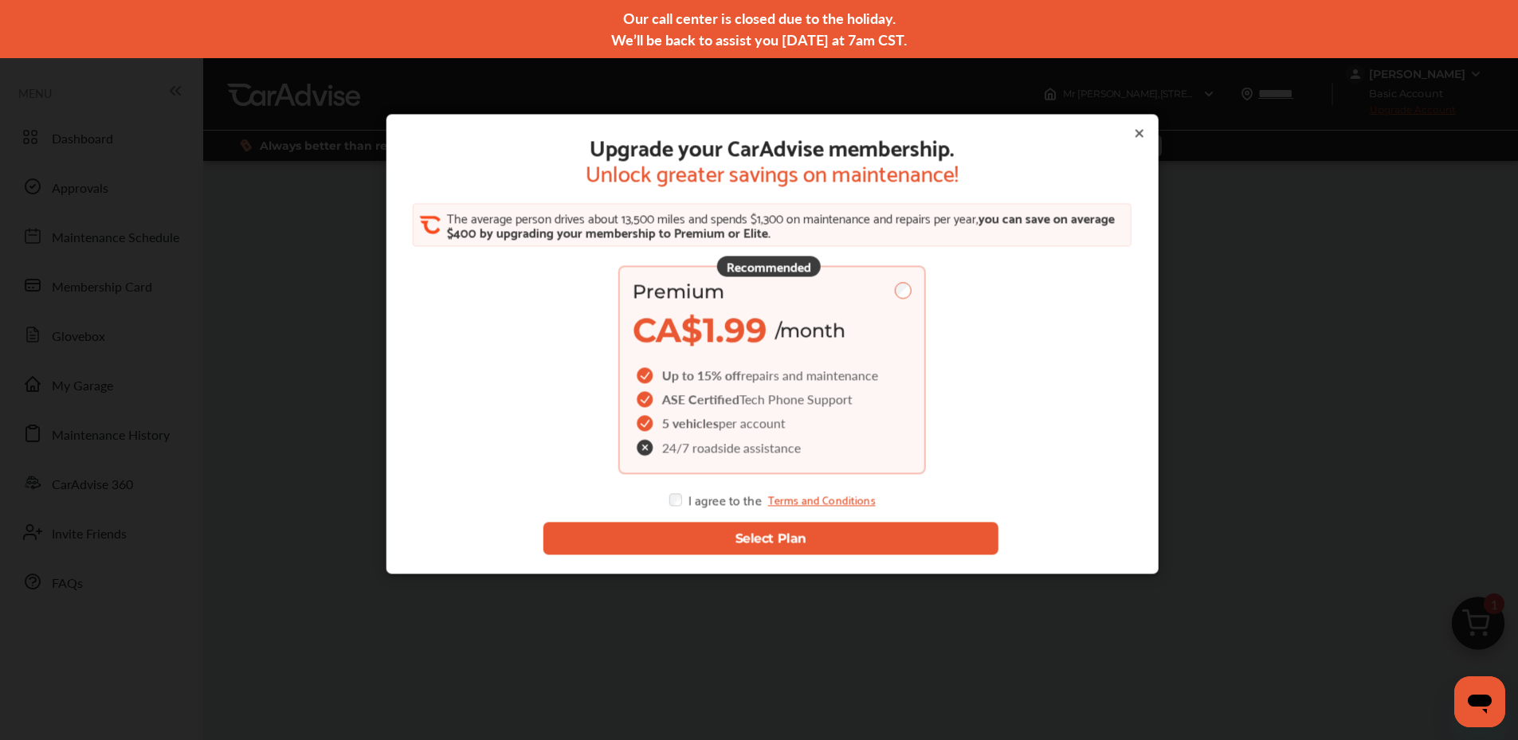
click at [689, 534] on button "Select Plan" at bounding box center [771, 539] width 456 height 33
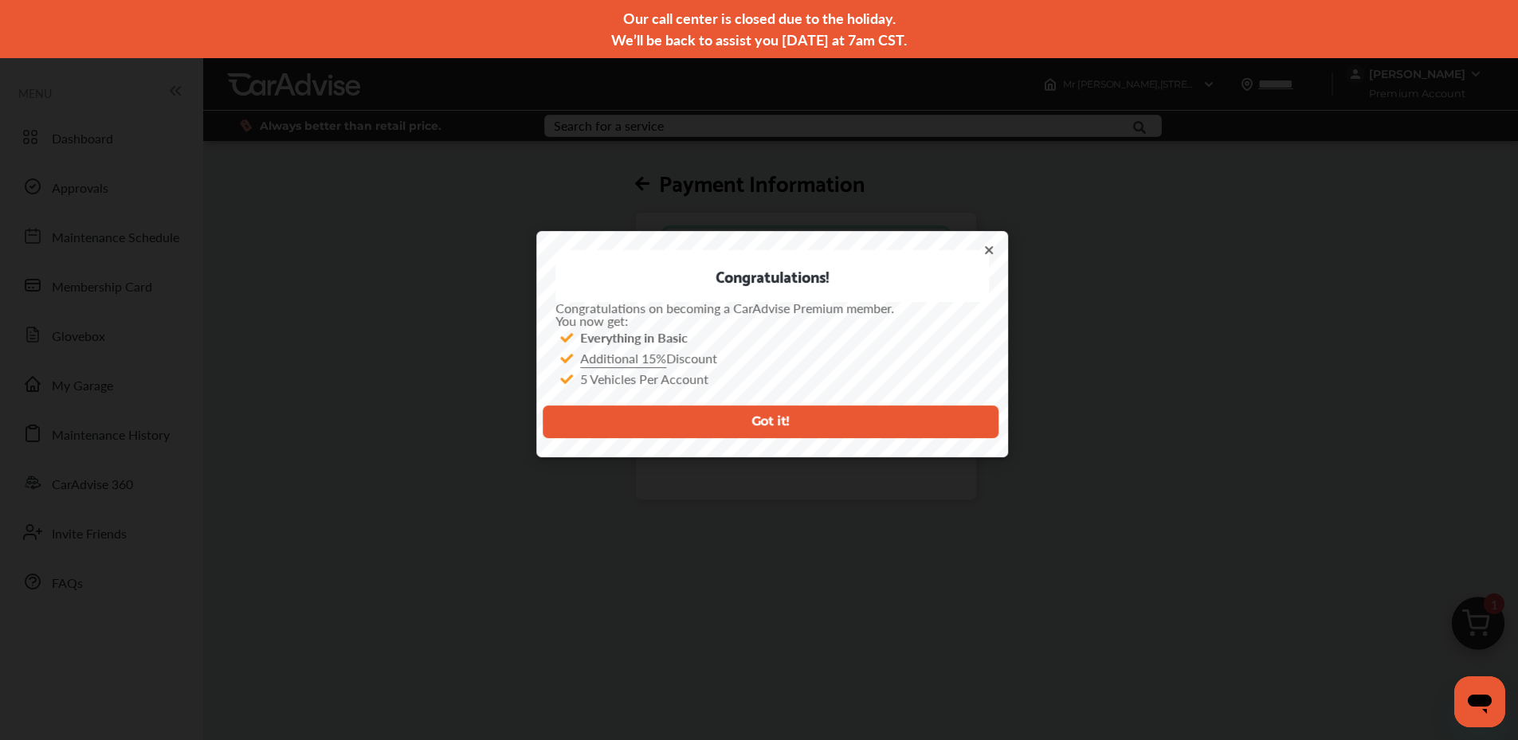
click at [691, 413] on button "Got it!" at bounding box center [771, 422] width 456 height 33
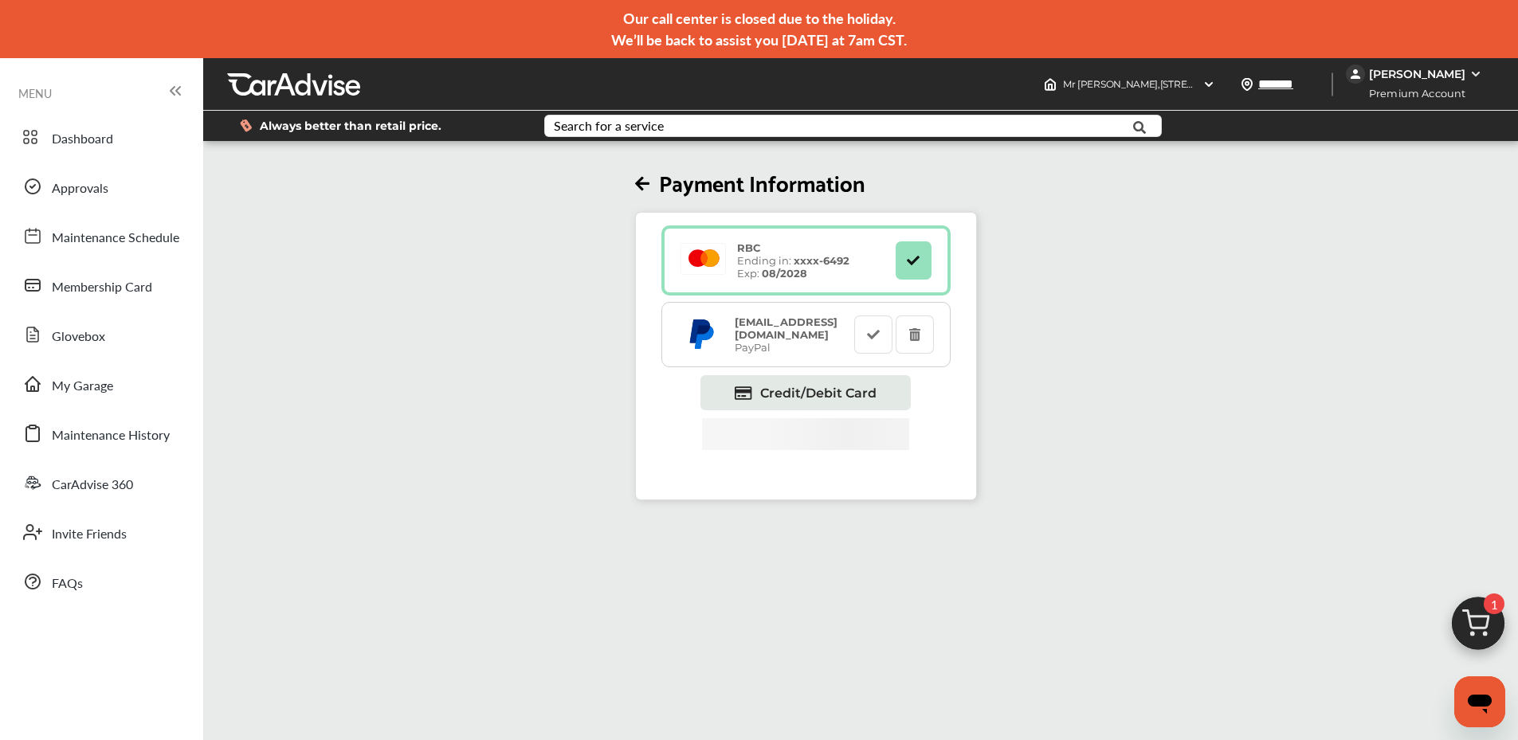
click at [1476, 606] on img at bounding box center [1478, 628] width 77 height 77
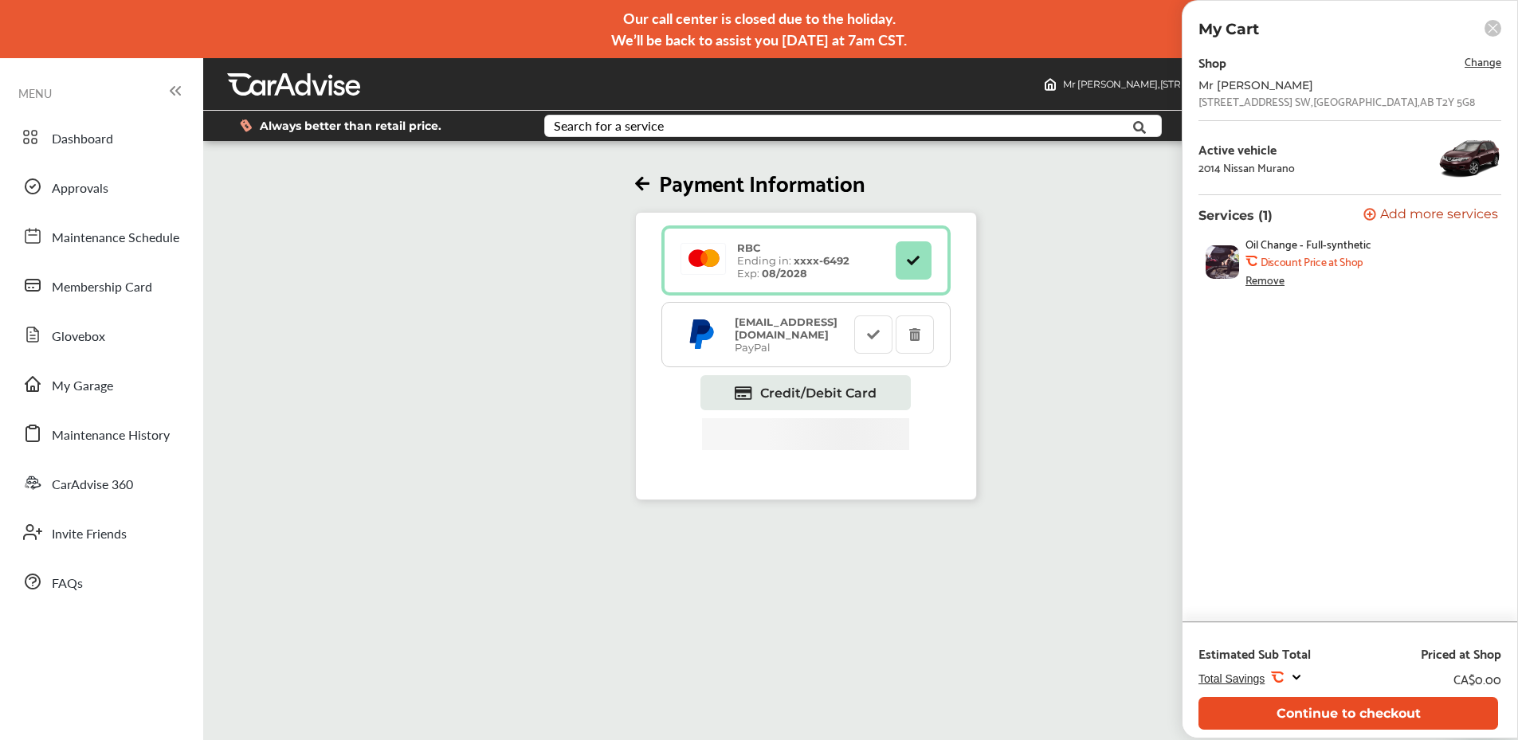
click at [1377, 700] on button "Continue to checkout" at bounding box center [1349, 713] width 300 height 33
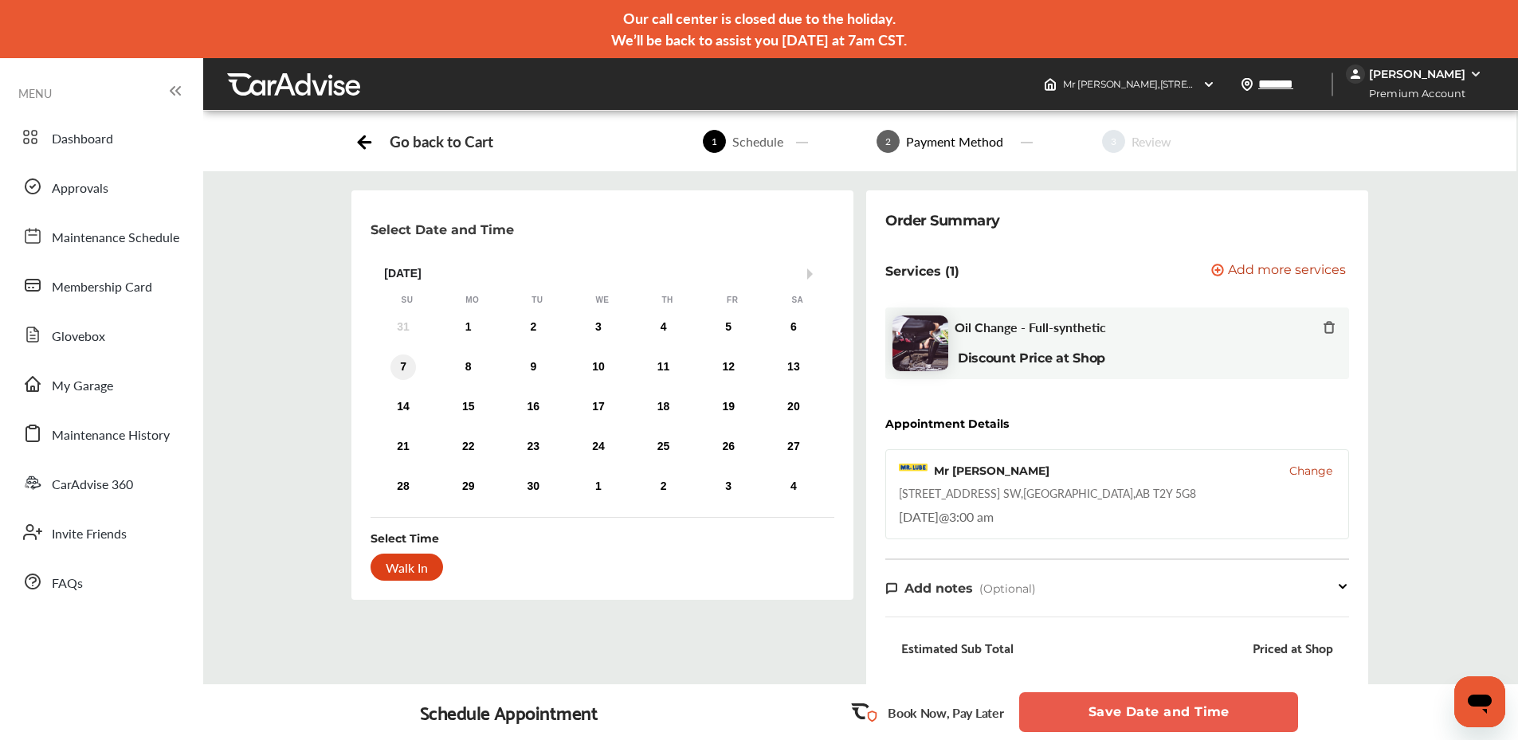
click at [401, 363] on div "7" at bounding box center [404, 368] width 26 height 26
click at [308, 378] on div "Select Date and Time Next Month [DATE] Su Mo Tu We Th Fr Sa 31 1 2 3 4 5 6 7 8 …" at bounding box center [859, 579] width 1339 height 778
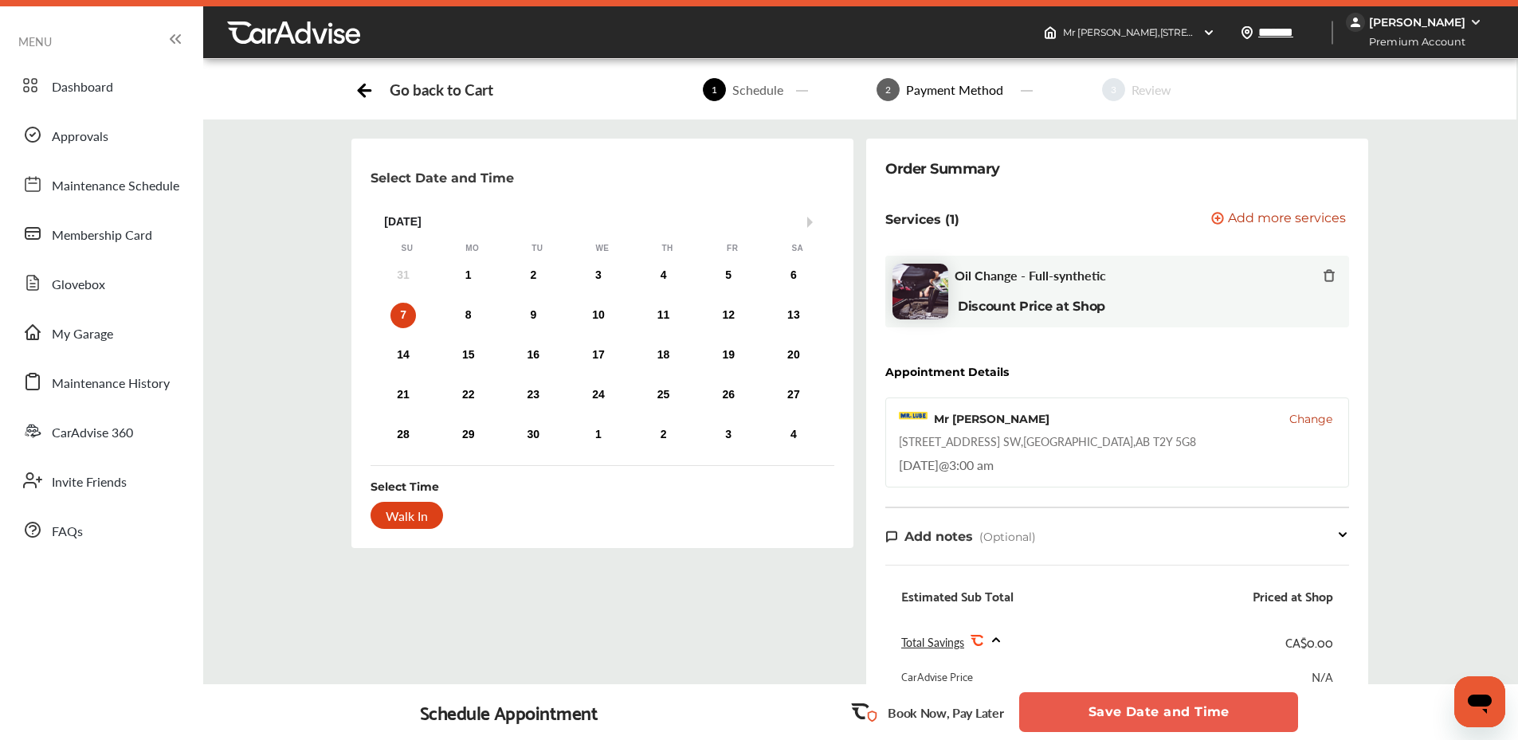
scroll to position [80, 0]
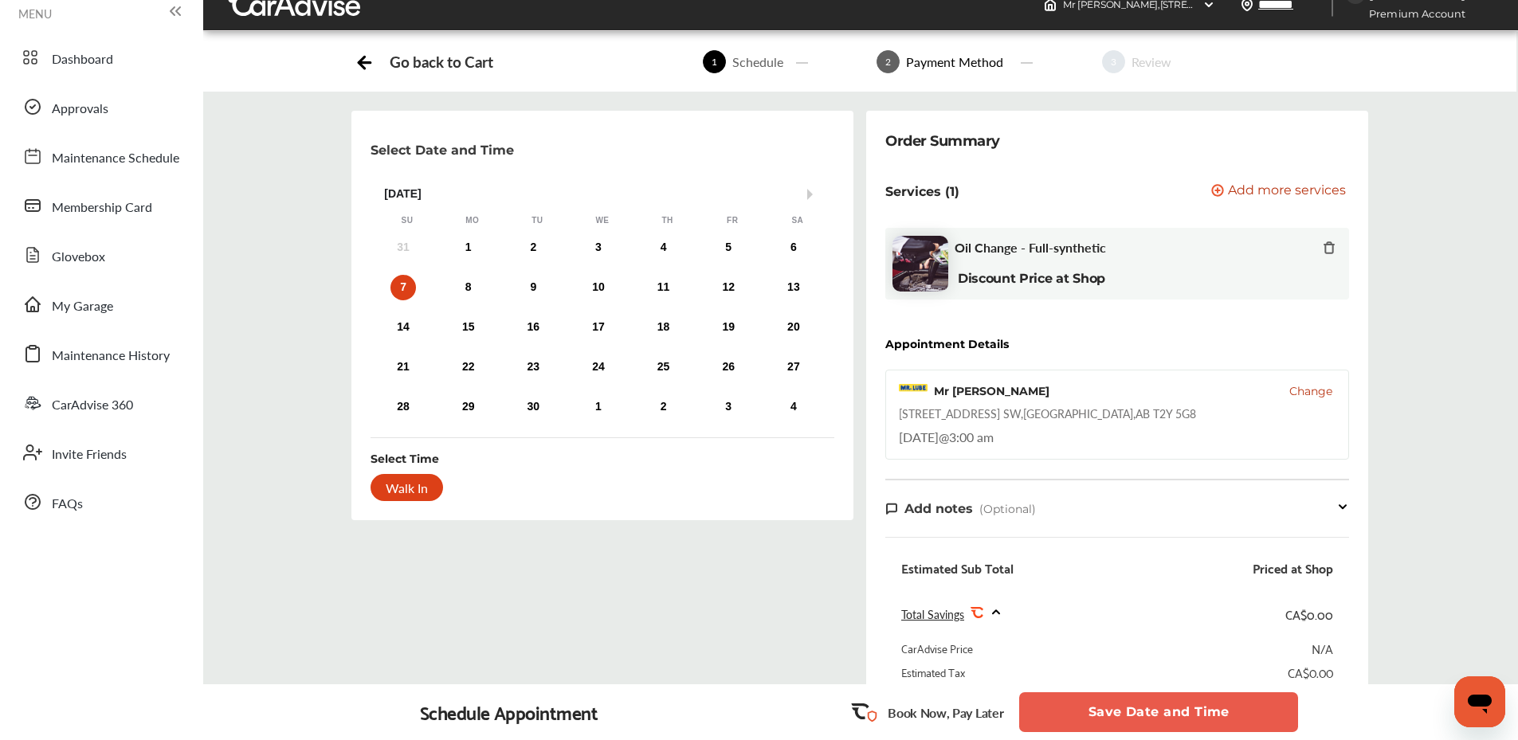
click at [410, 489] on div "Walk In" at bounding box center [407, 487] width 73 height 27
click at [393, 293] on div "7" at bounding box center [404, 288] width 26 height 26
click at [400, 489] on div "Walk In" at bounding box center [407, 487] width 73 height 27
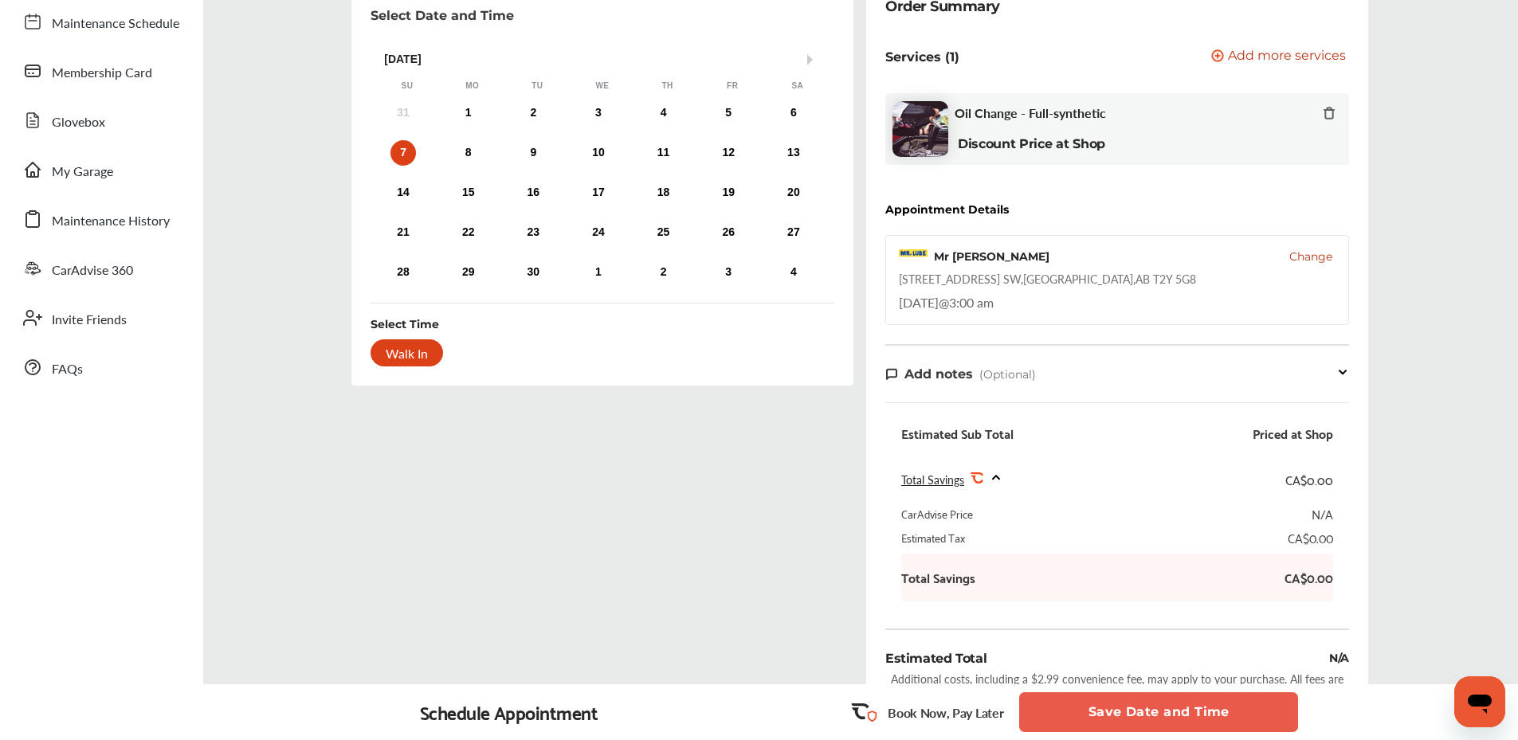
scroll to position [239, 0]
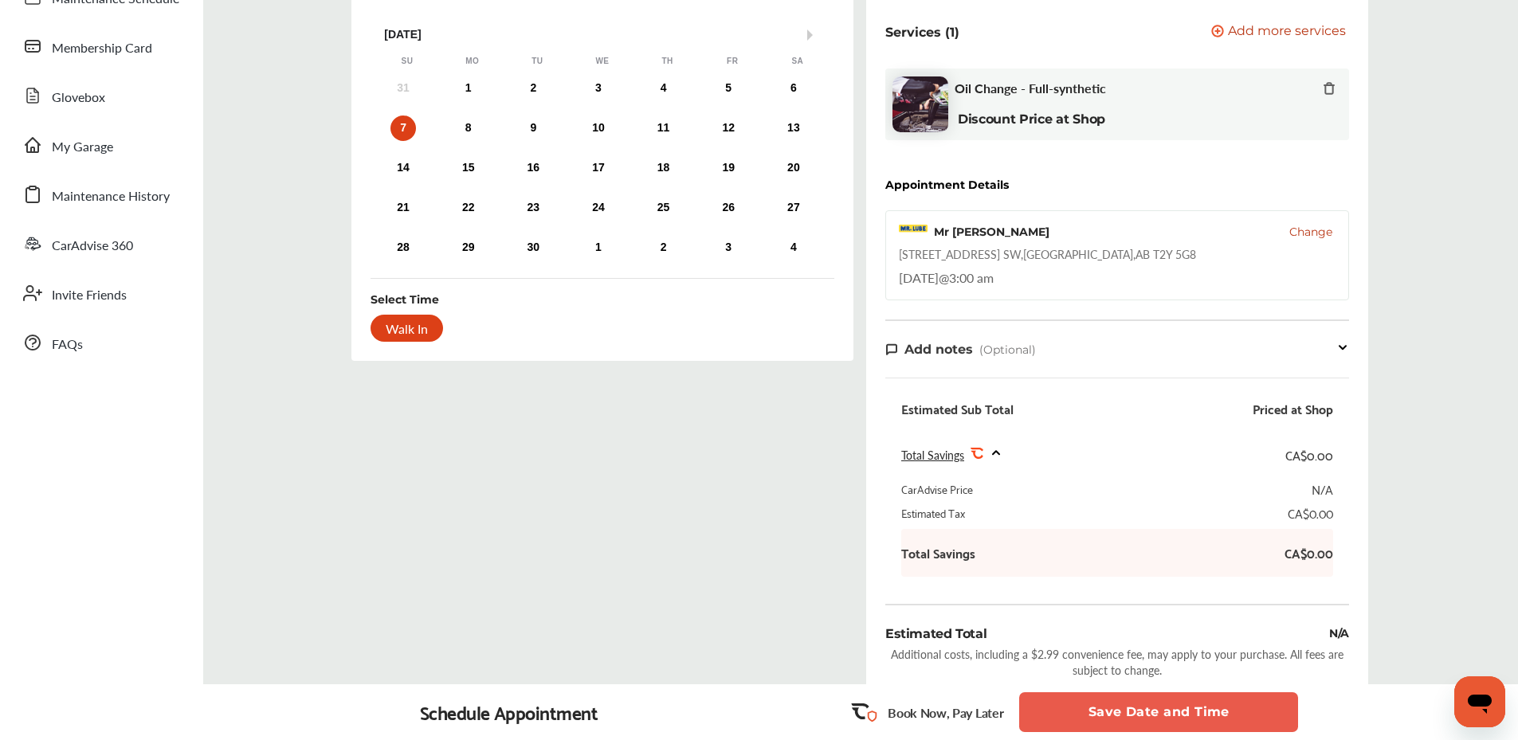
click at [1196, 707] on button "Save Date and Time" at bounding box center [1158, 713] width 279 height 40
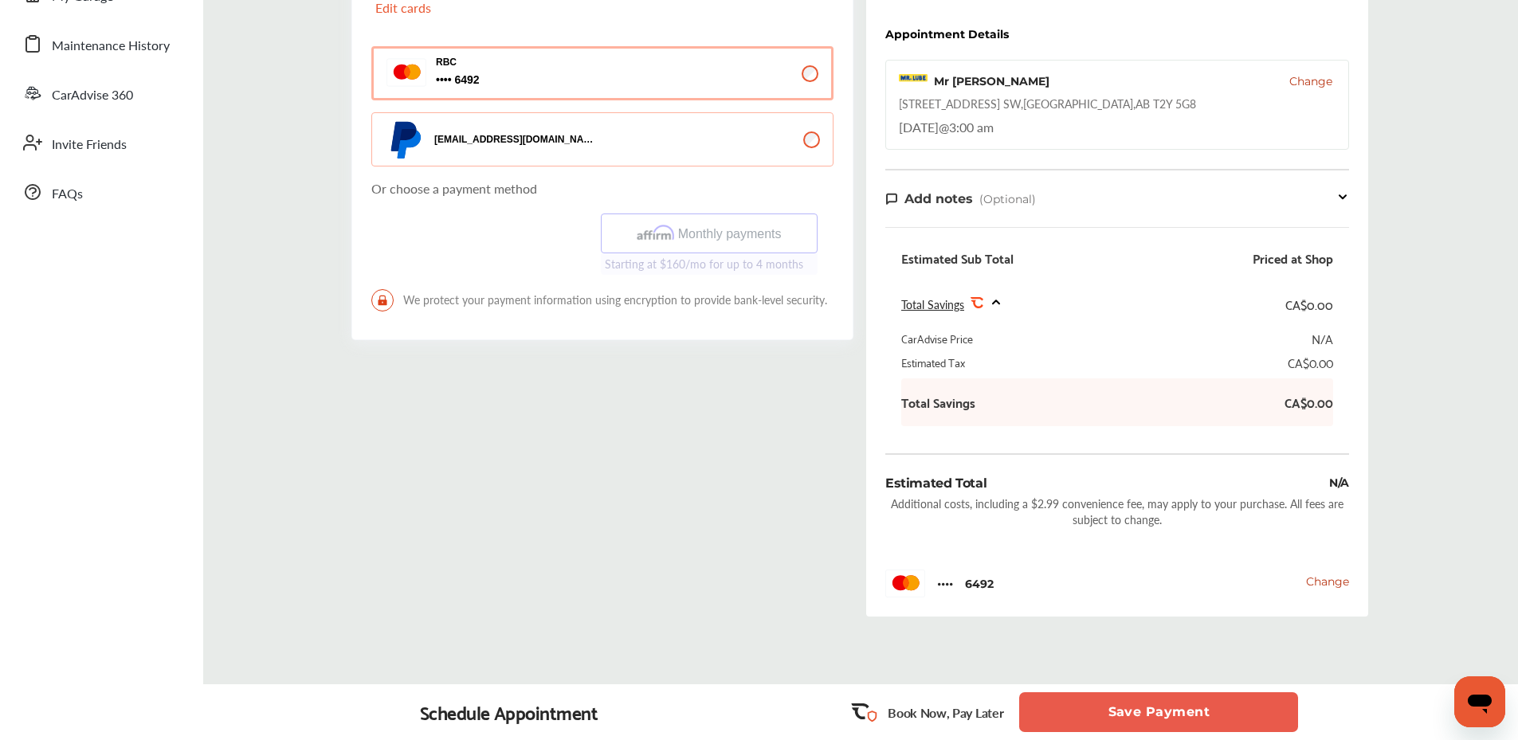
scroll to position [399, 0]
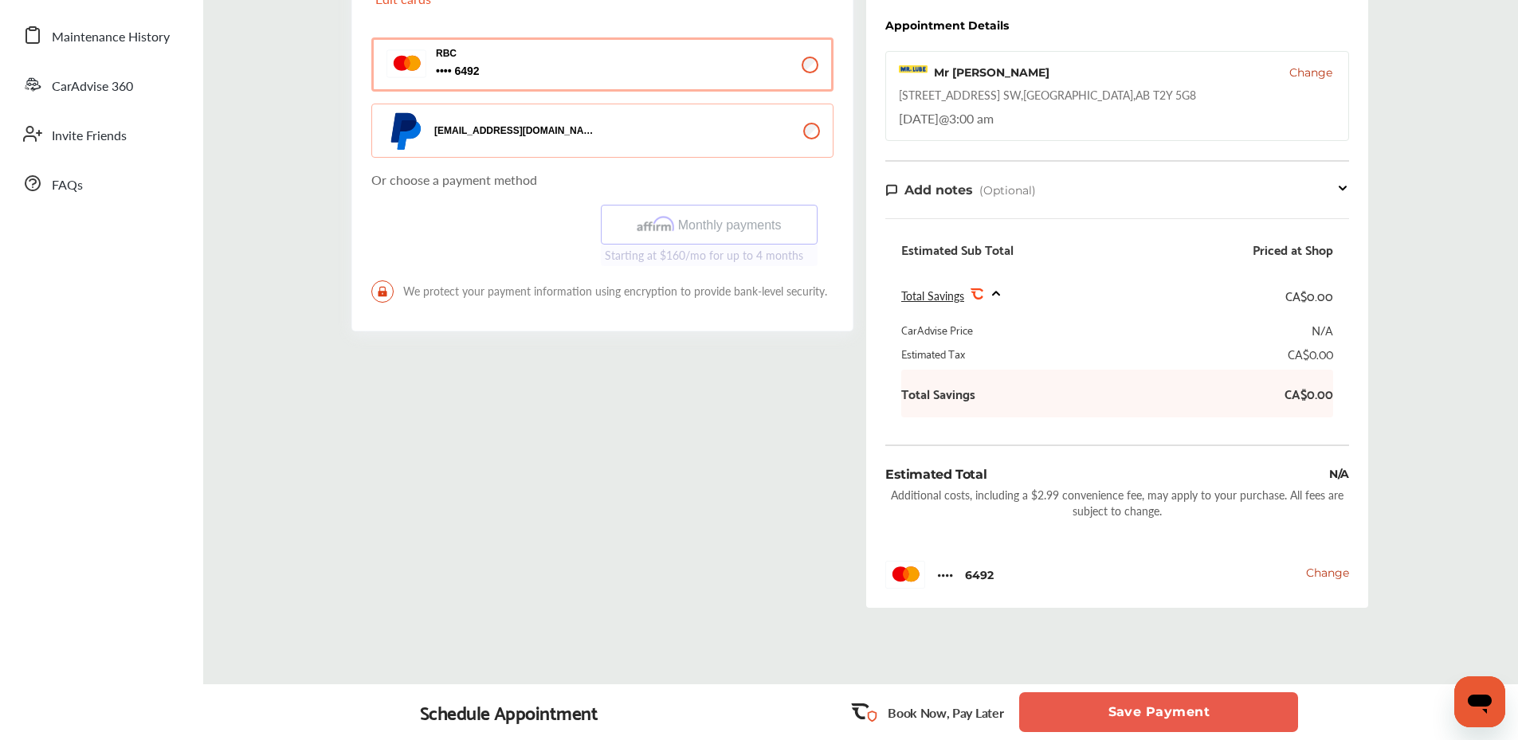
click at [1108, 717] on button "Save Payment" at bounding box center [1158, 713] width 279 height 40
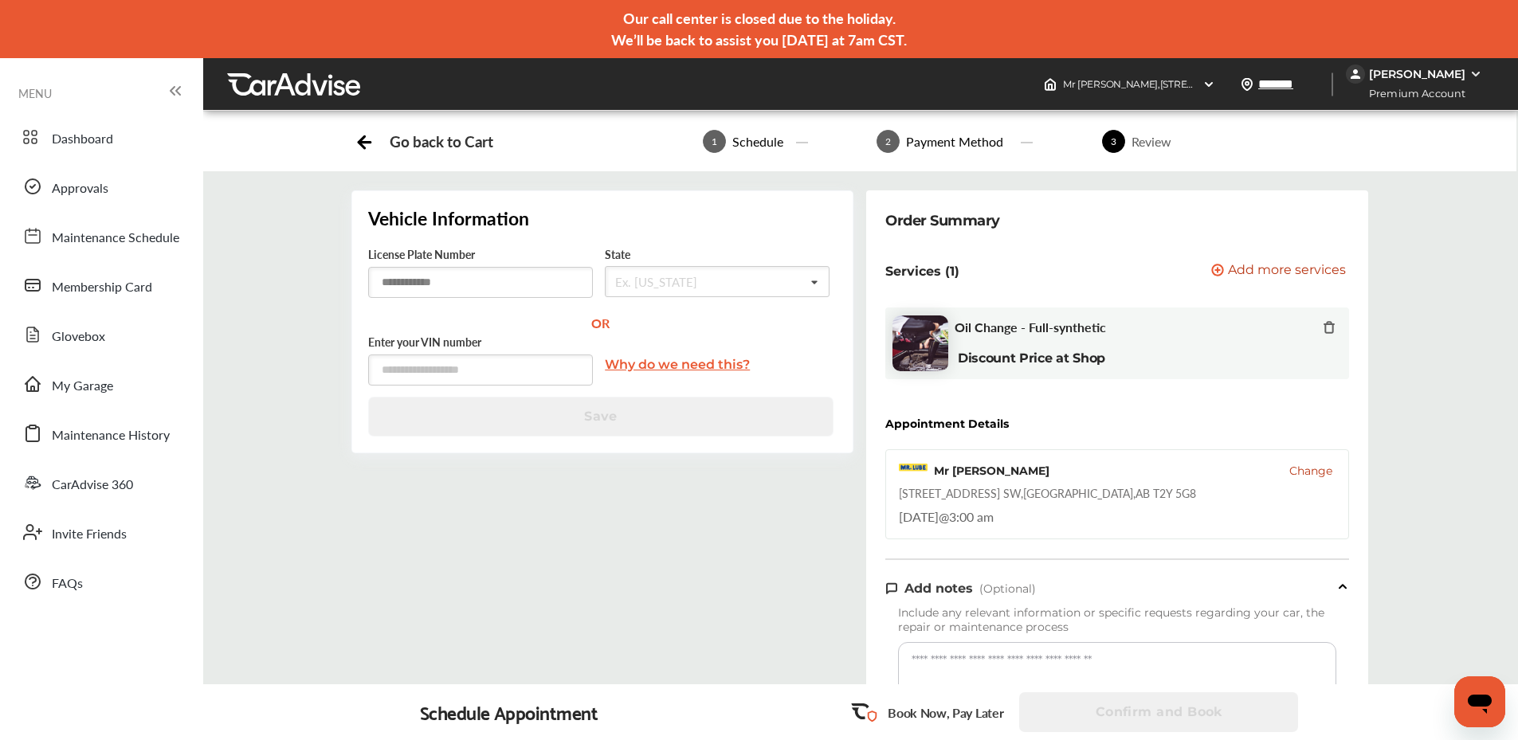
click at [429, 277] on input "text" at bounding box center [480, 282] width 225 height 31
type input "*******"
click at [729, 283] on input "text" at bounding box center [690, 282] width 167 height 31
type input "*"
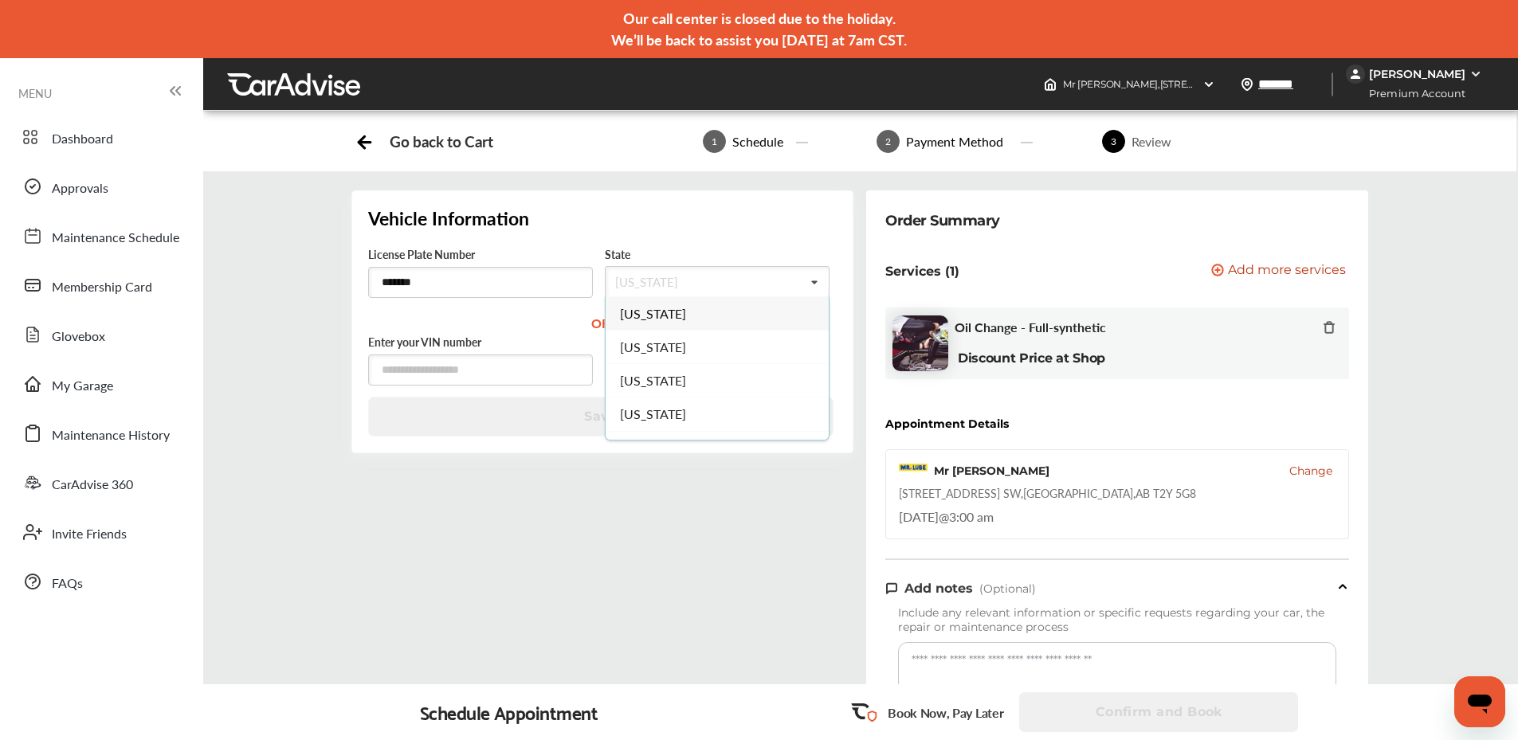
click at [473, 574] on div "Vehicle Information License Plate Number ******* State [US_STATE] [US_STATE] [U…" at bounding box center [602, 665] width 515 height 950
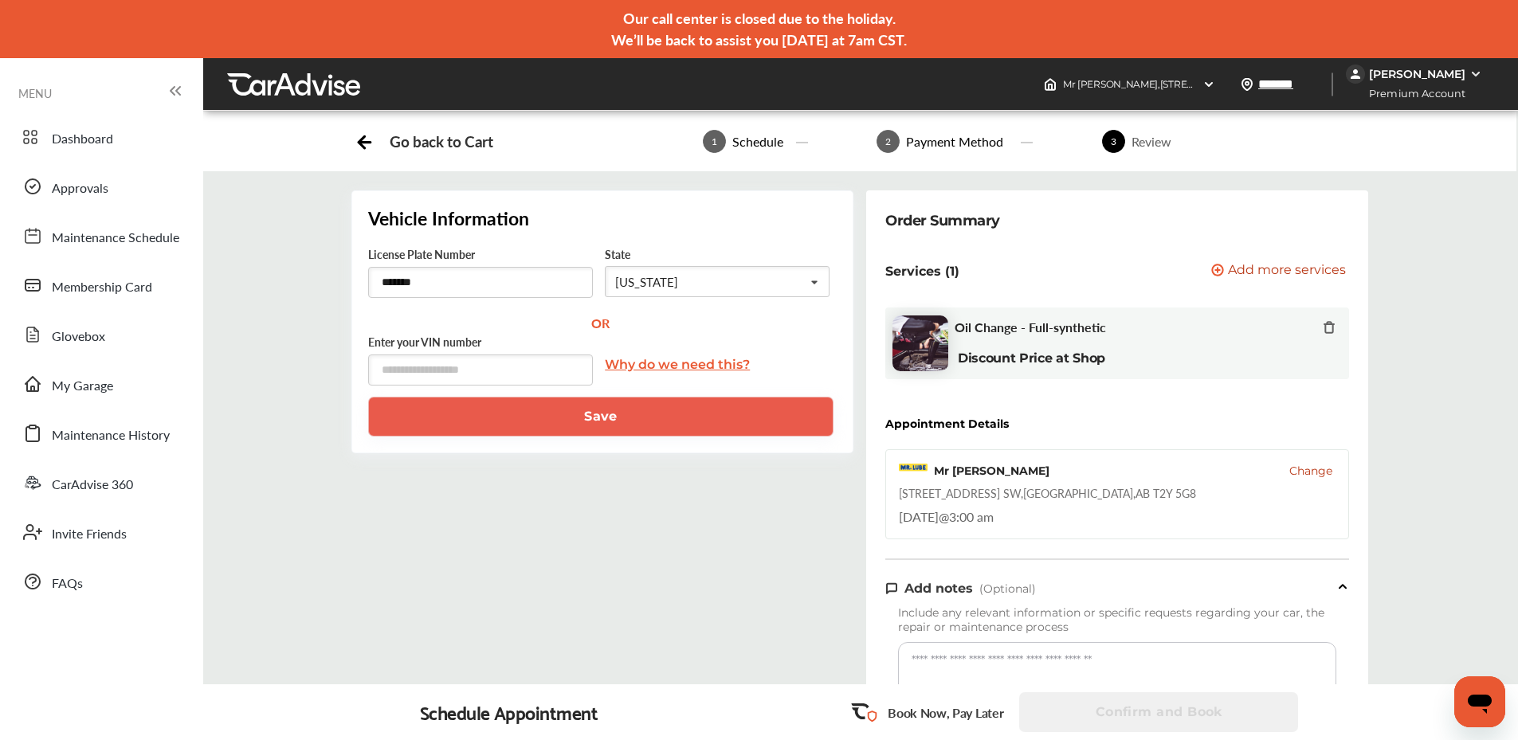
click at [696, 287] on input "text" at bounding box center [690, 282] width 167 height 31
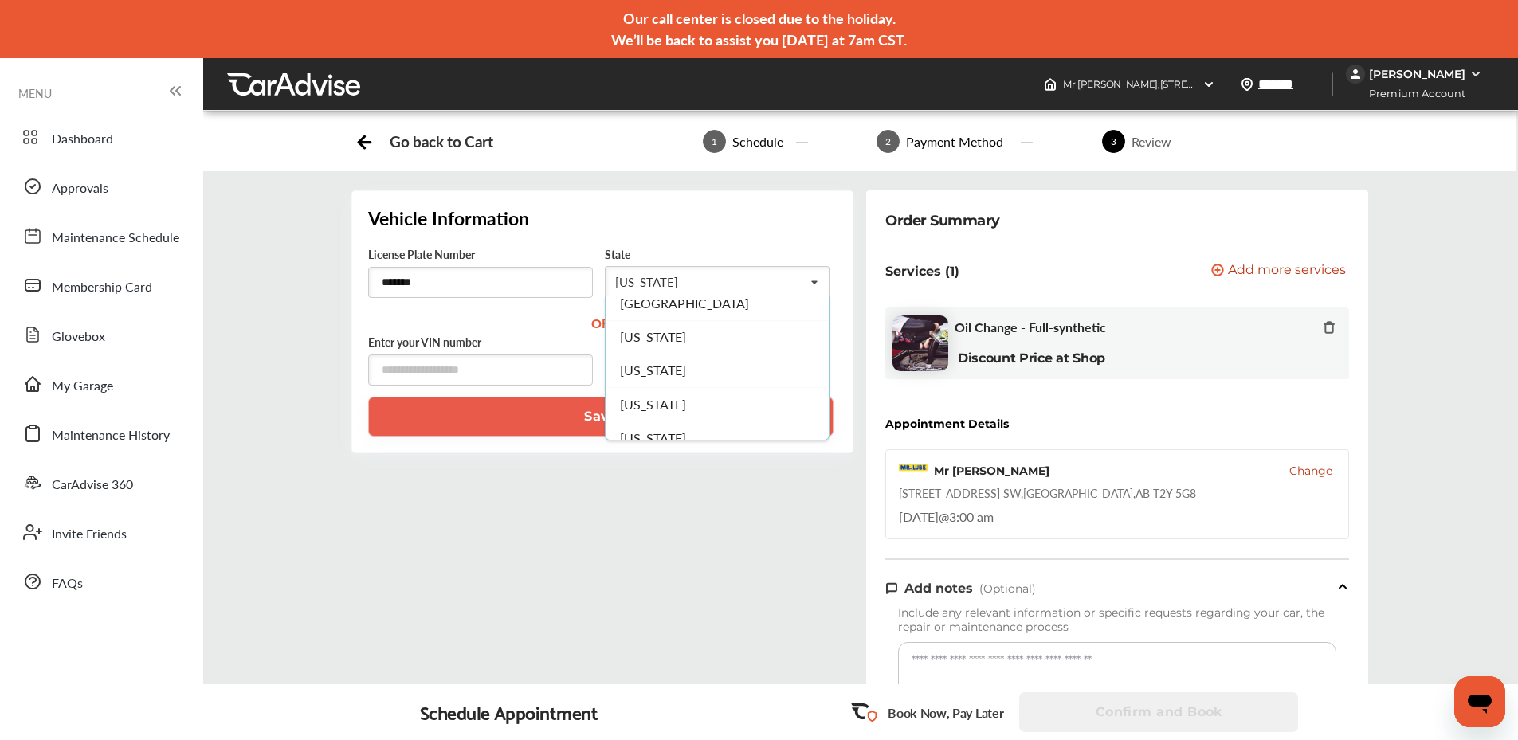
click at [422, 521] on div "Vehicle Information License Plate Number ******* State [US_STATE] [US_STATE] [U…" at bounding box center [602, 665] width 515 height 950
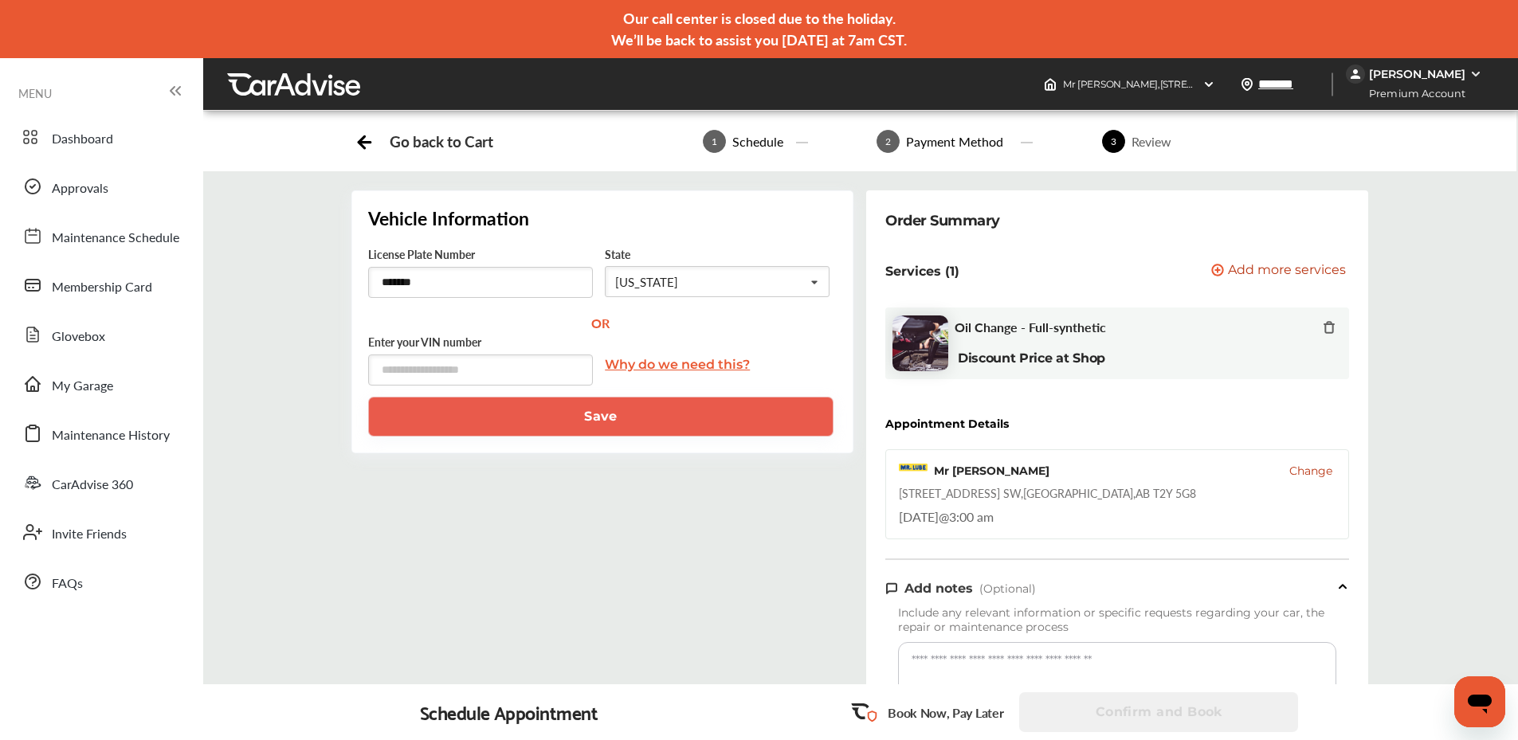
click at [669, 281] on input "text" at bounding box center [690, 282] width 167 height 31
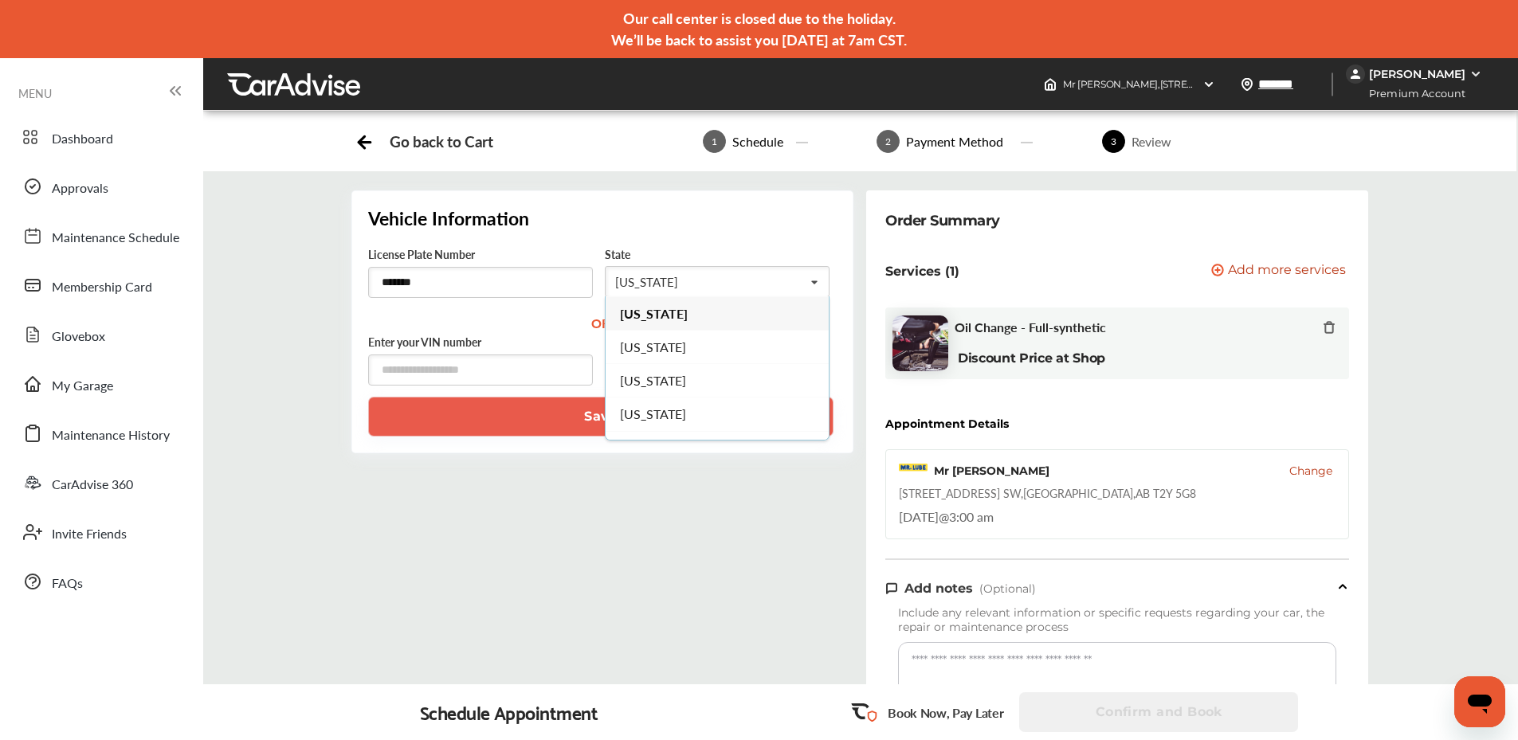
drag, startPoint x: 459, startPoint y: 520, endPoint x: 471, endPoint y: 509, distance: 16.4
click at [466, 513] on div "Vehicle Information License Plate Number ******* State [US_STATE] [US_STATE] [U…" at bounding box center [602, 665] width 515 height 950
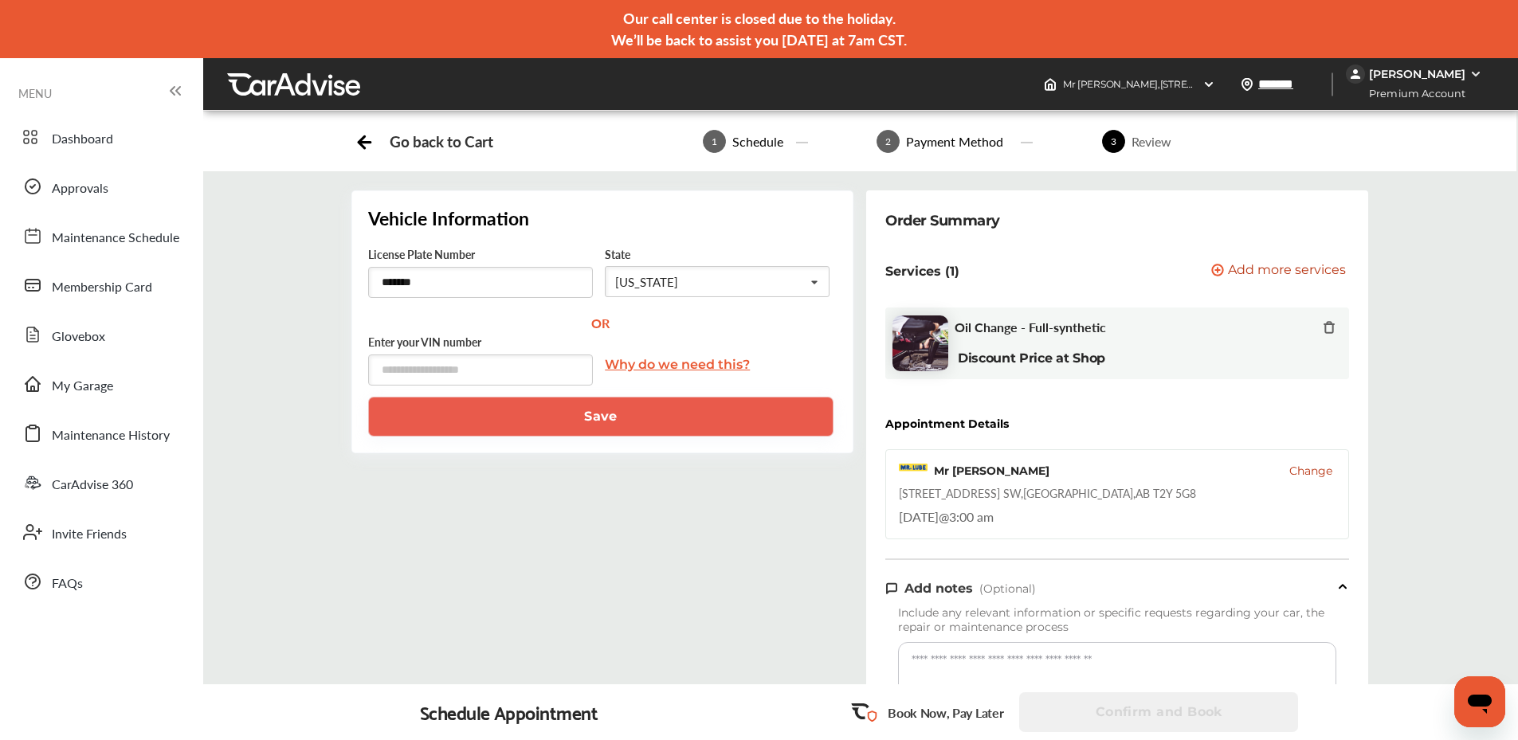
click at [725, 362] on link "Why do we need this?" at bounding box center [677, 364] width 145 height 39
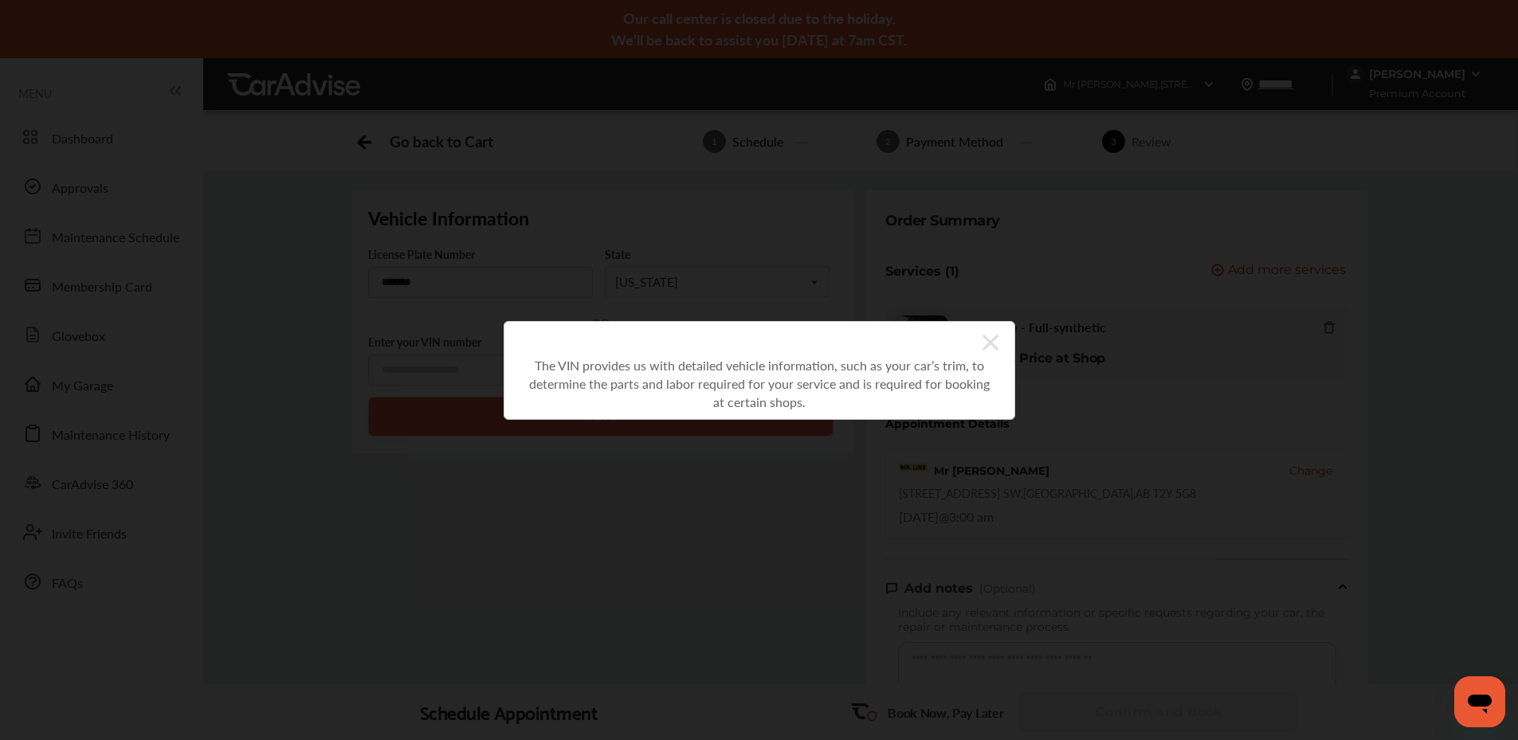
click at [992, 333] on icon at bounding box center [991, 343] width 16 height 26
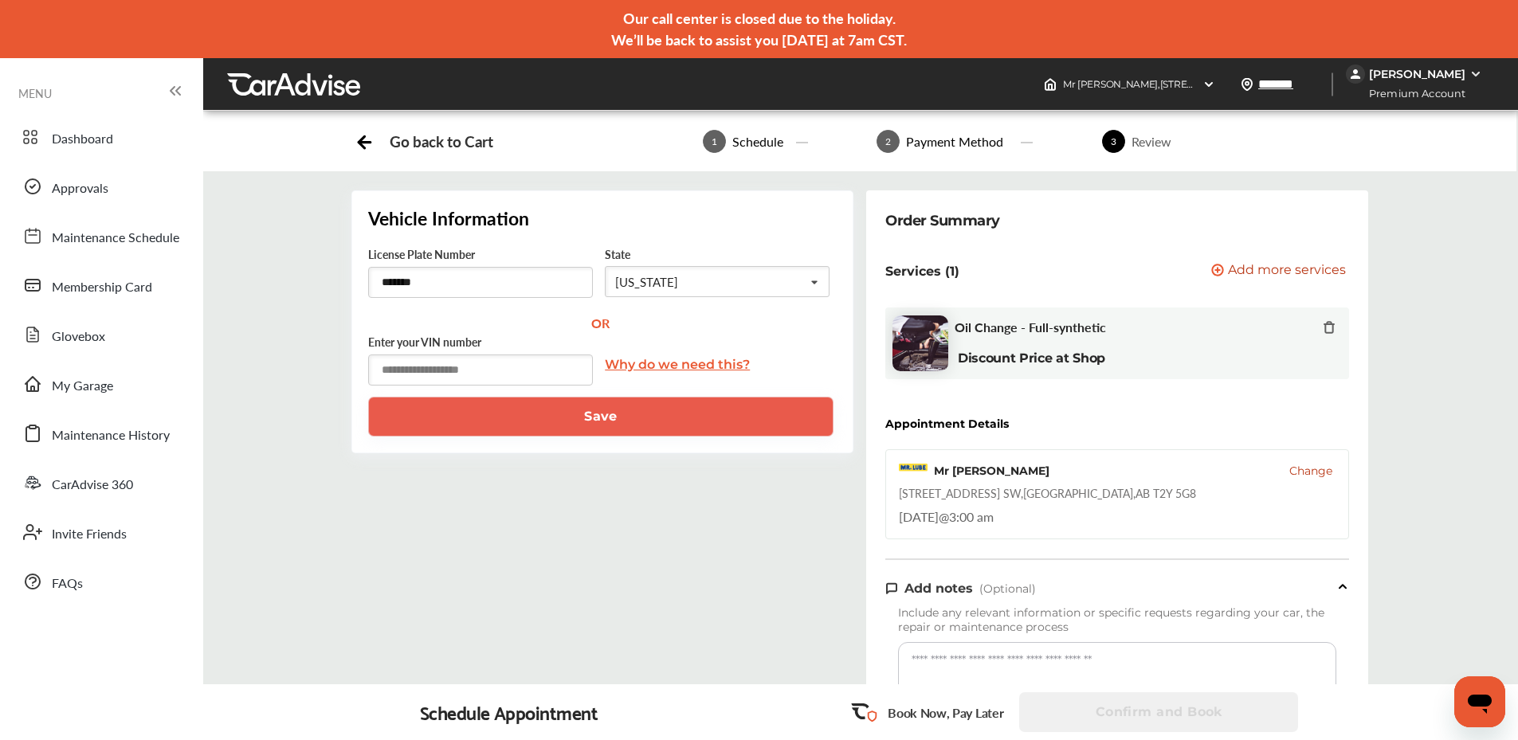
click at [508, 374] on input "text" at bounding box center [480, 370] width 225 height 31
click at [556, 283] on input "*******" at bounding box center [480, 282] width 225 height 31
drag, startPoint x: 395, startPoint y: 291, endPoint x: 363, endPoint y: 292, distance: 32.7
click at [363, 292] on div "Vehicle Information License Plate Number ******* State [US_STATE] [US_STATE] [U…" at bounding box center [602, 321] width 502 height 263
click at [760, 291] on input "text" at bounding box center [690, 282] width 167 height 31
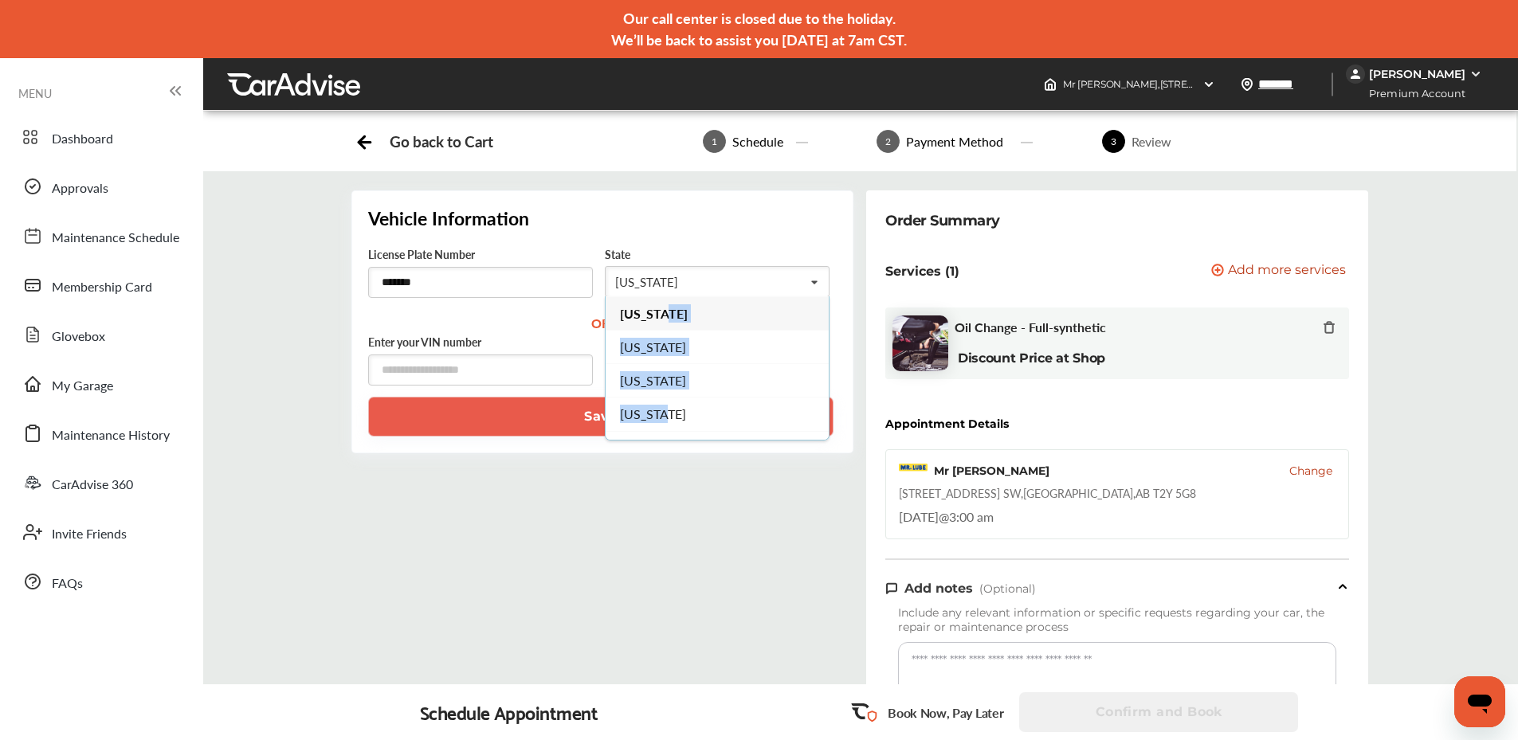
drag, startPoint x: 817, startPoint y: 324, endPoint x: 819, endPoint y: 402, distance: 78.9
click at [819, 402] on div "[US_STATE] [US_STATE] [US_STATE] [US_STATE] [US_STATE] [US_STATE] [US_STATE] [U…" at bounding box center [717, 368] width 225 height 144
click at [698, 274] on input "text" at bounding box center [690, 282] width 167 height 31
click at [650, 273] on input "text" at bounding box center [690, 282] width 167 height 31
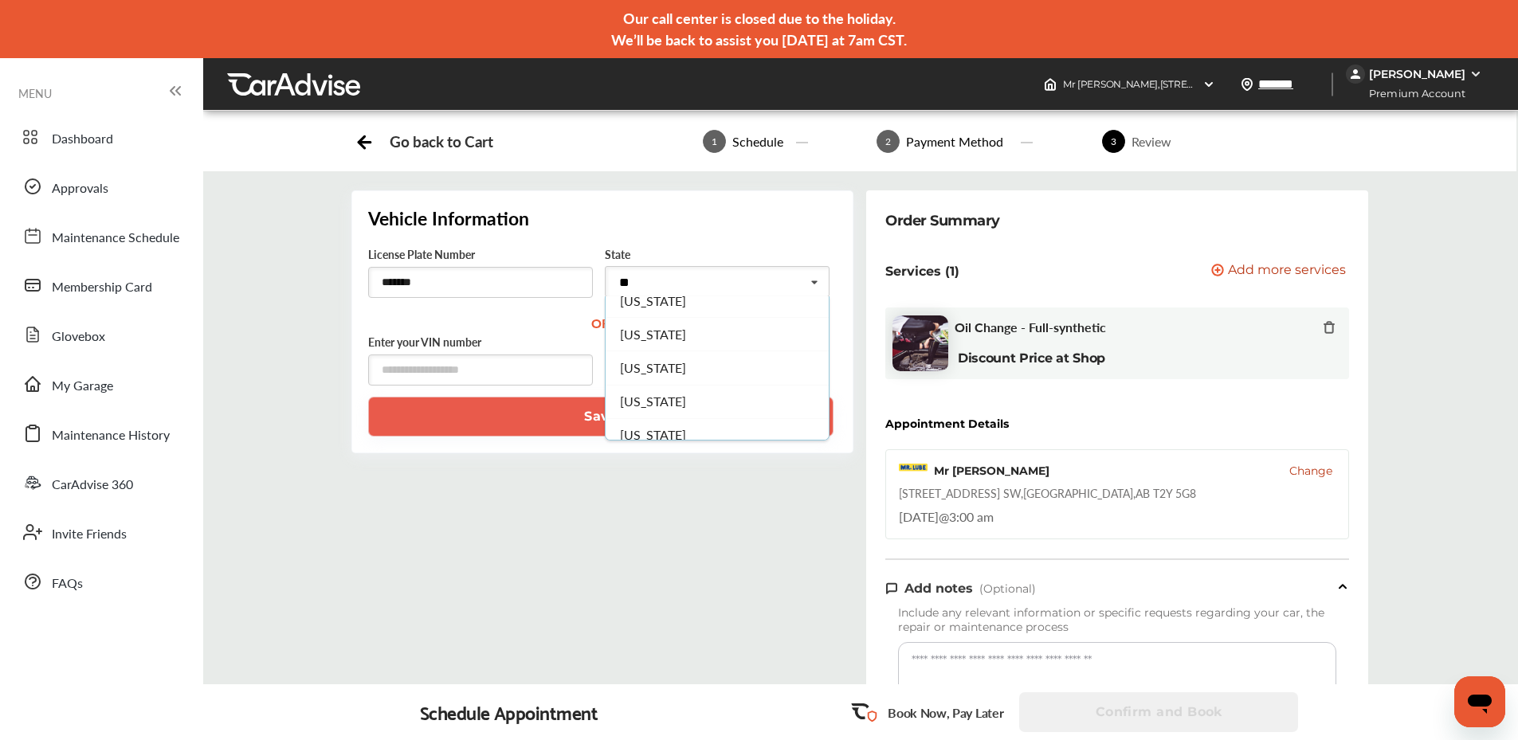
scroll to position [0, 0]
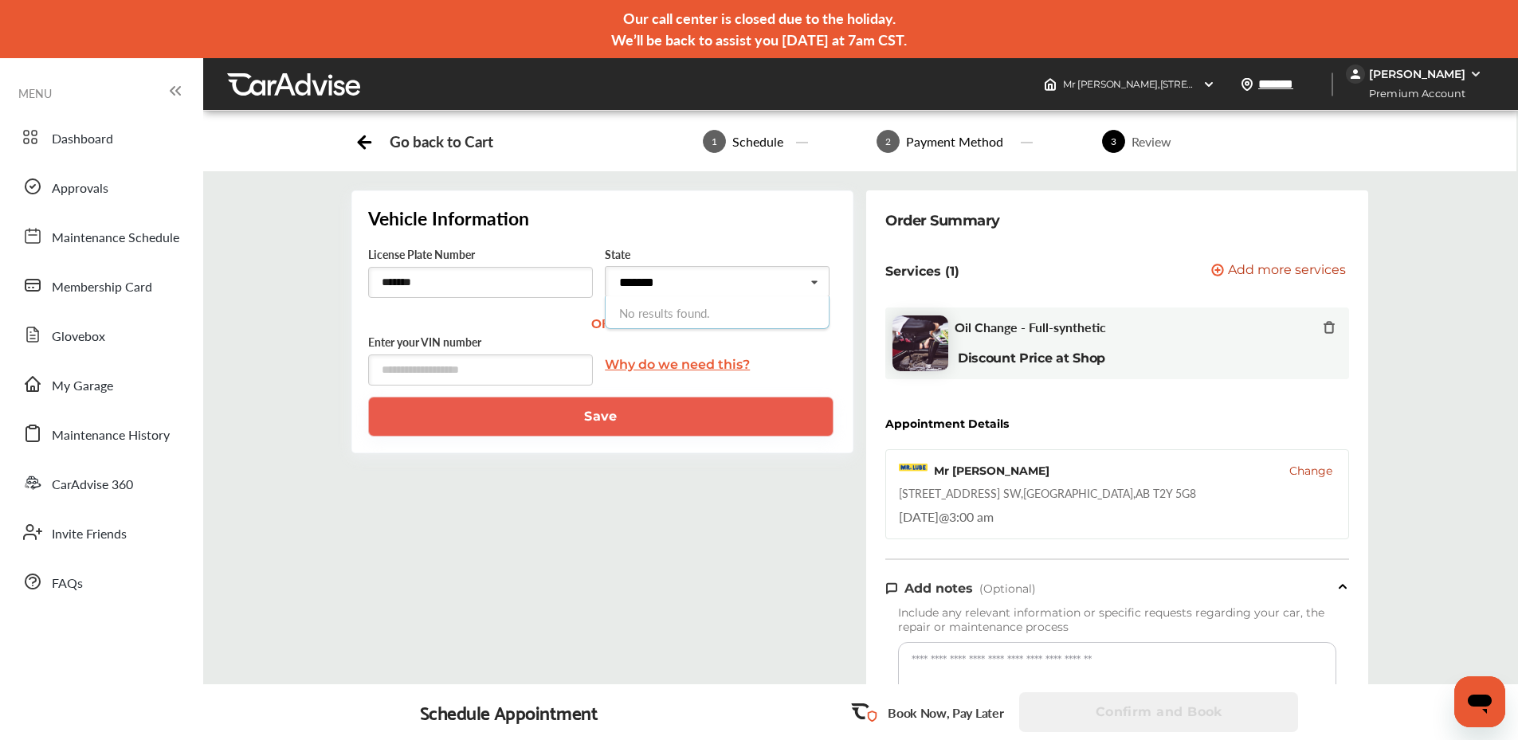
type input "*******"
click at [798, 368] on div "Enter your VIN number Why do we need this?" at bounding box center [602, 364] width 469 height 65
click at [774, 283] on input "text" at bounding box center [690, 282] width 167 height 31
drag, startPoint x: 575, startPoint y: 283, endPoint x: 61, endPoint y: 271, distance: 515.0
click at [61, 270] on div "MENU Dashboard Approvals Maintenance Schedule Membership Card Glovebox My Garag…" at bounding box center [759, 692] width 1518 height 1269
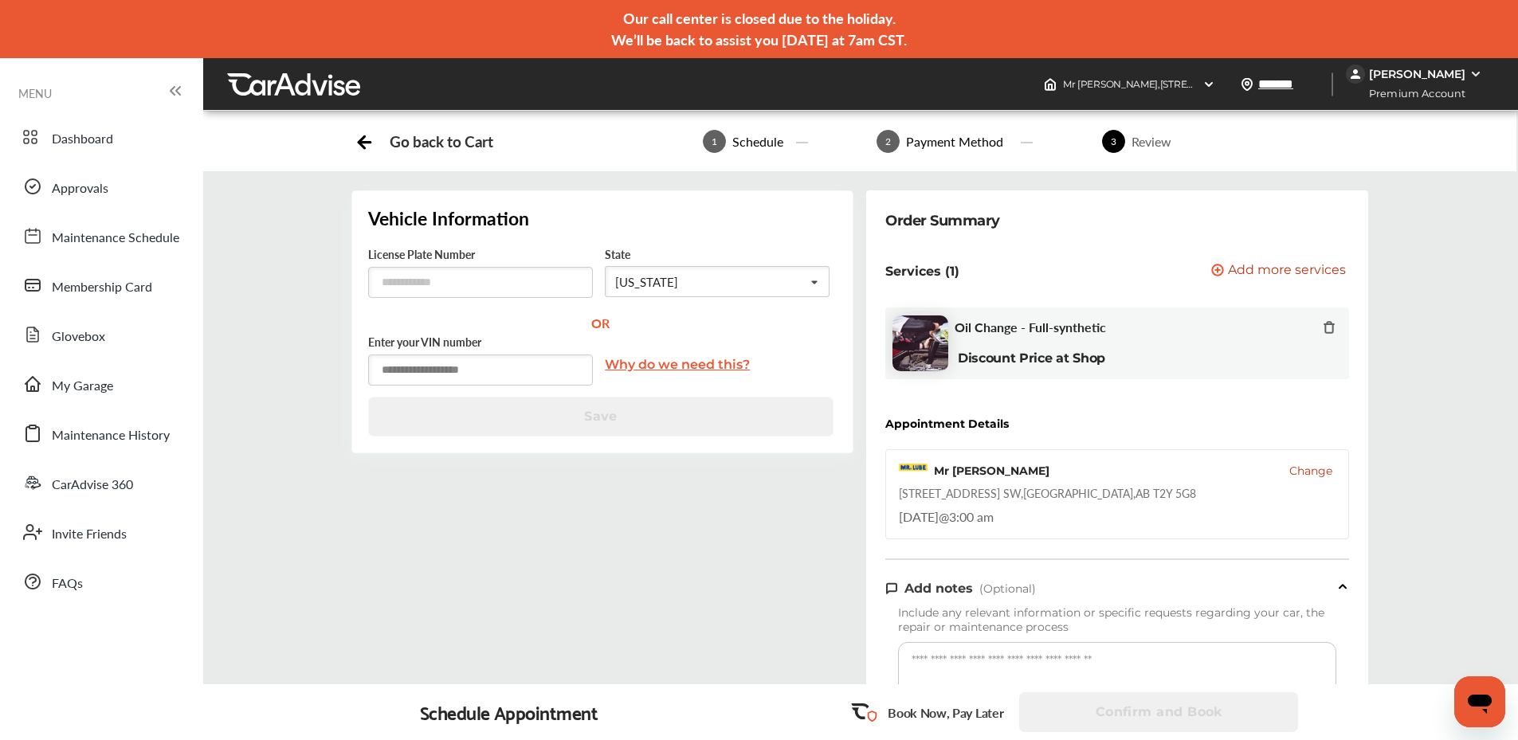
click at [465, 379] on input "text" at bounding box center [480, 370] width 225 height 31
click at [512, 365] on input "text" at bounding box center [480, 370] width 225 height 31
click at [499, 375] on input "text" at bounding box center [480, 370] width 225 height 31
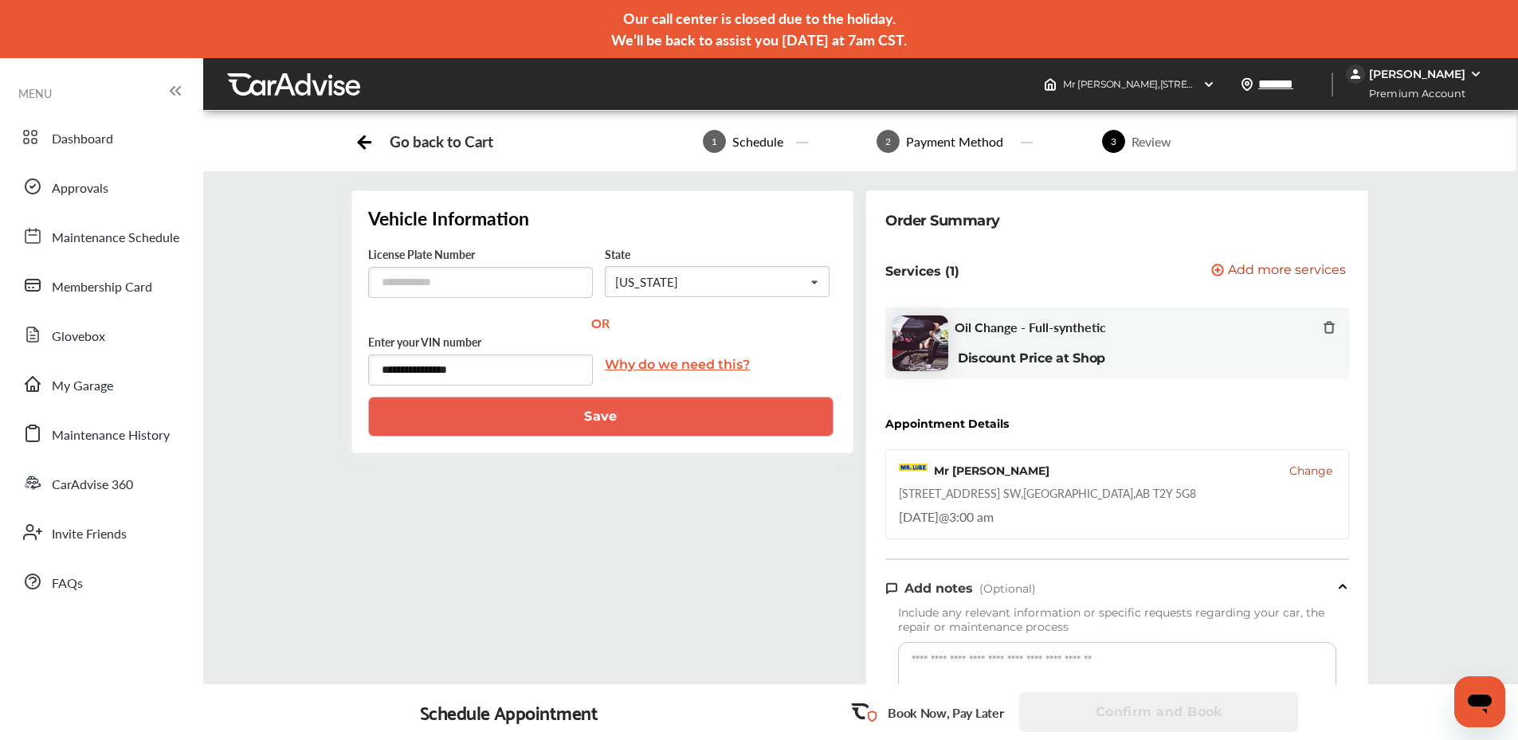
click at [505, 434] on button "Save" at bounding box center [600, 417] width 465 height 40
click at [523, 364] on input "**********" at bounding box center [480, 370] width 225 height 31
click at [680, 421] on button "Save" at bounding box center [600, 417] width 465 height 40
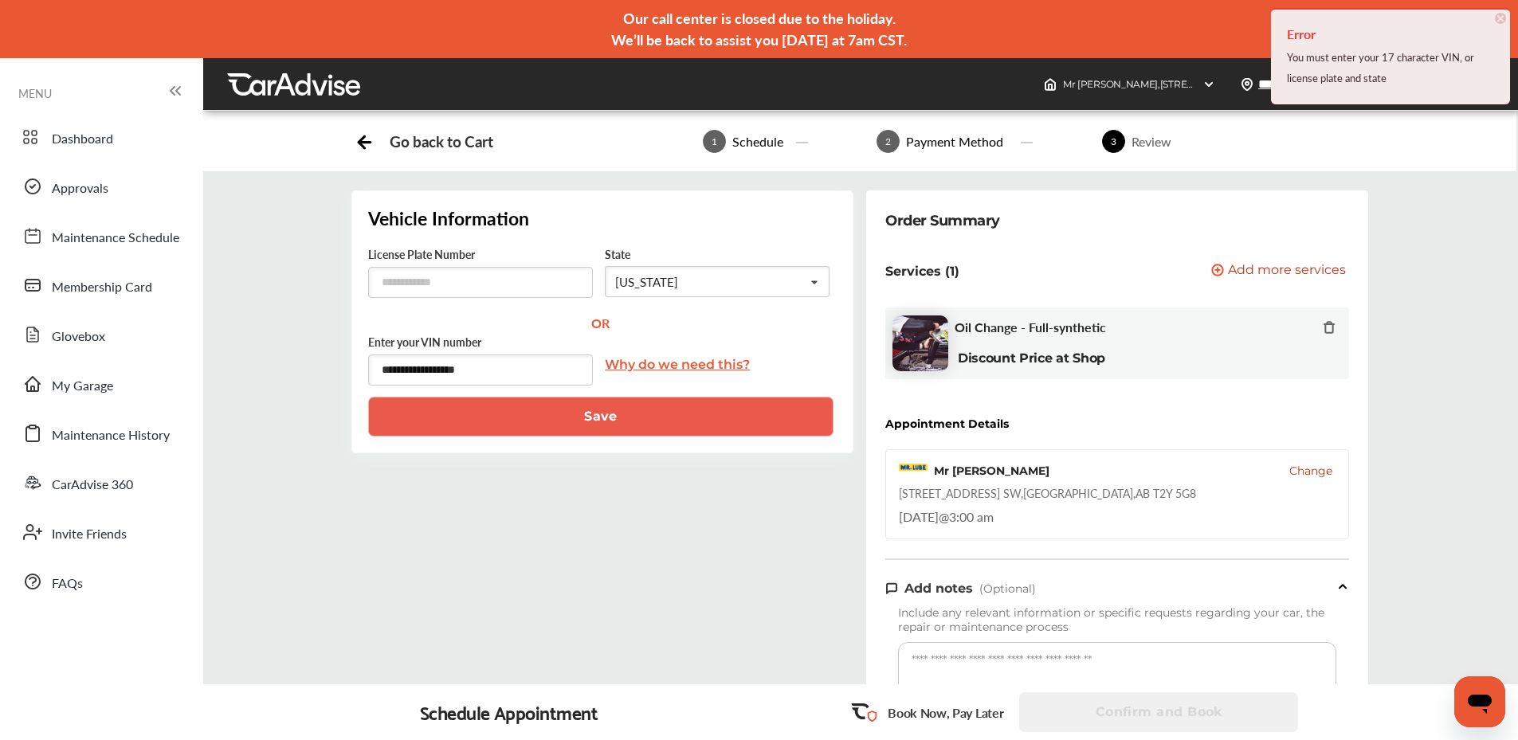
drag, startPoint x: 367, startPoint y: 378, endPoint x: 218, endPoint y: 388, distance: 148.6
click at [221, 387] on div "**********" at bounding box center [859, 665] width 1339 height 950
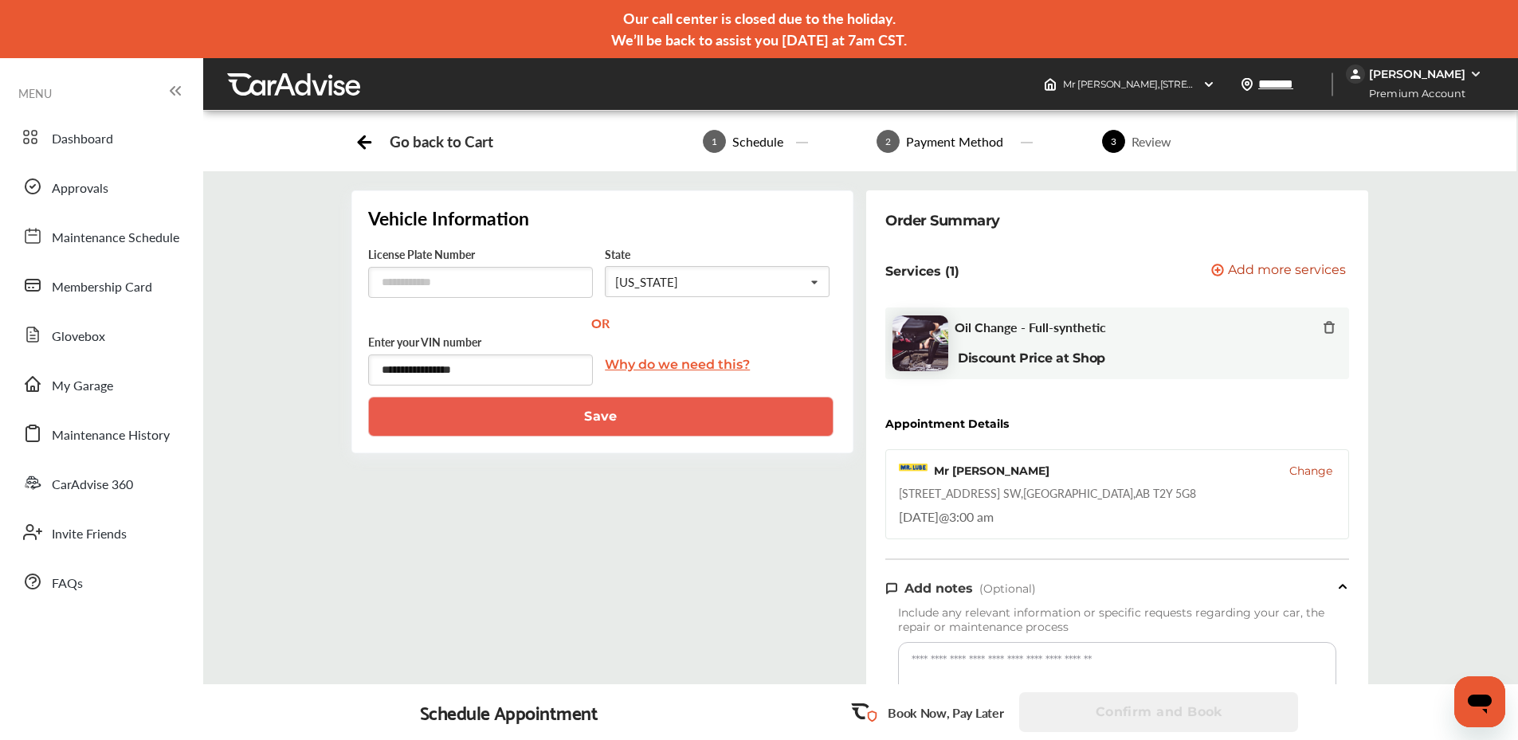
type input "**********"
click at [539, 422] on button "Save" at bounding box center [600, 417] width 465 height 40
click at [937, 718] on p "Book Now, Pay Later" at bounding box center [946, 713] width 116 height 18
click at [554, 713] on div "Schedule Appointment" at bounding box center [509, 712] width 179 height 22
click at [129, 286] on span "Membership Card" at bounding box center [102, 287] width 100 height 21
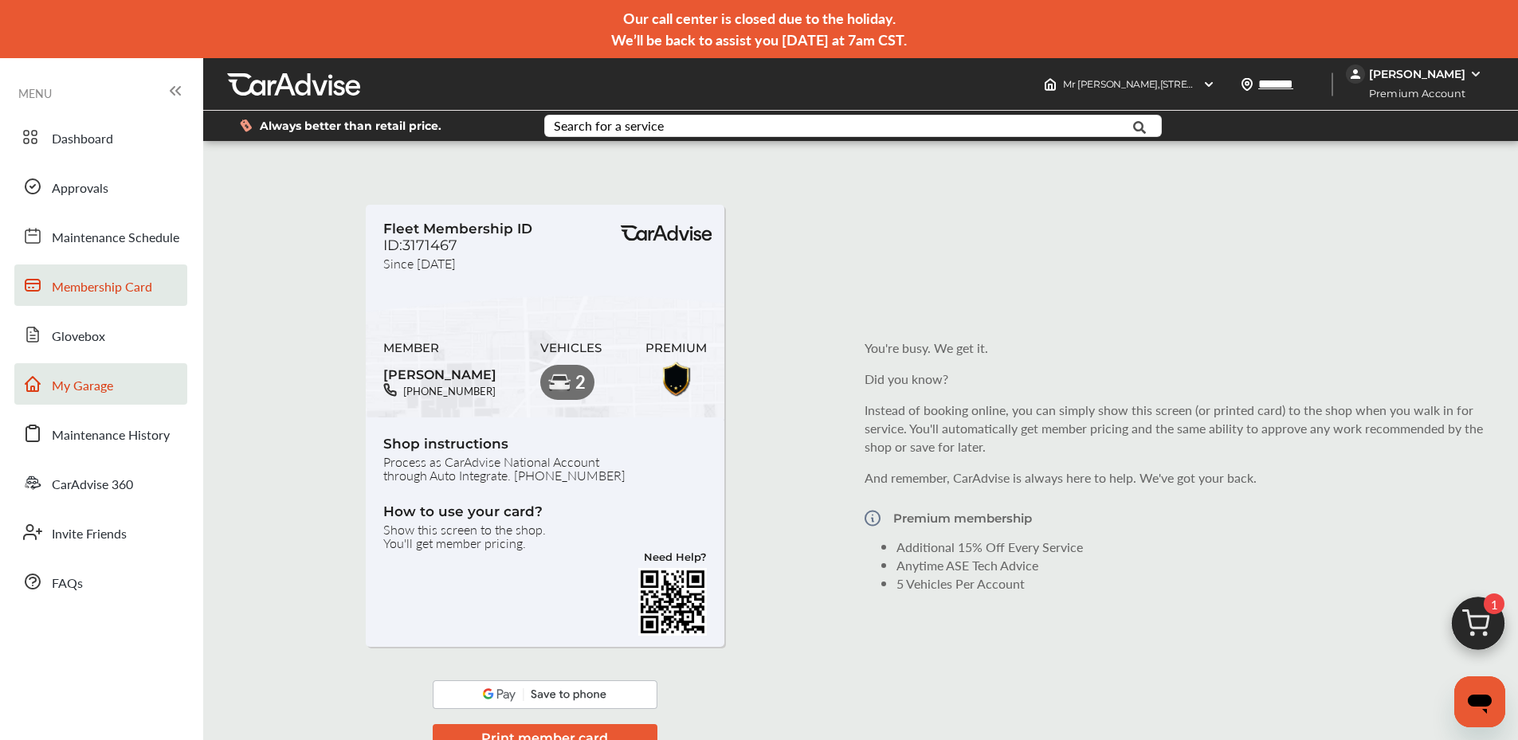
click at [101, 398] on link "My Garage" at bounding box center [100, 383] width 173 height 41
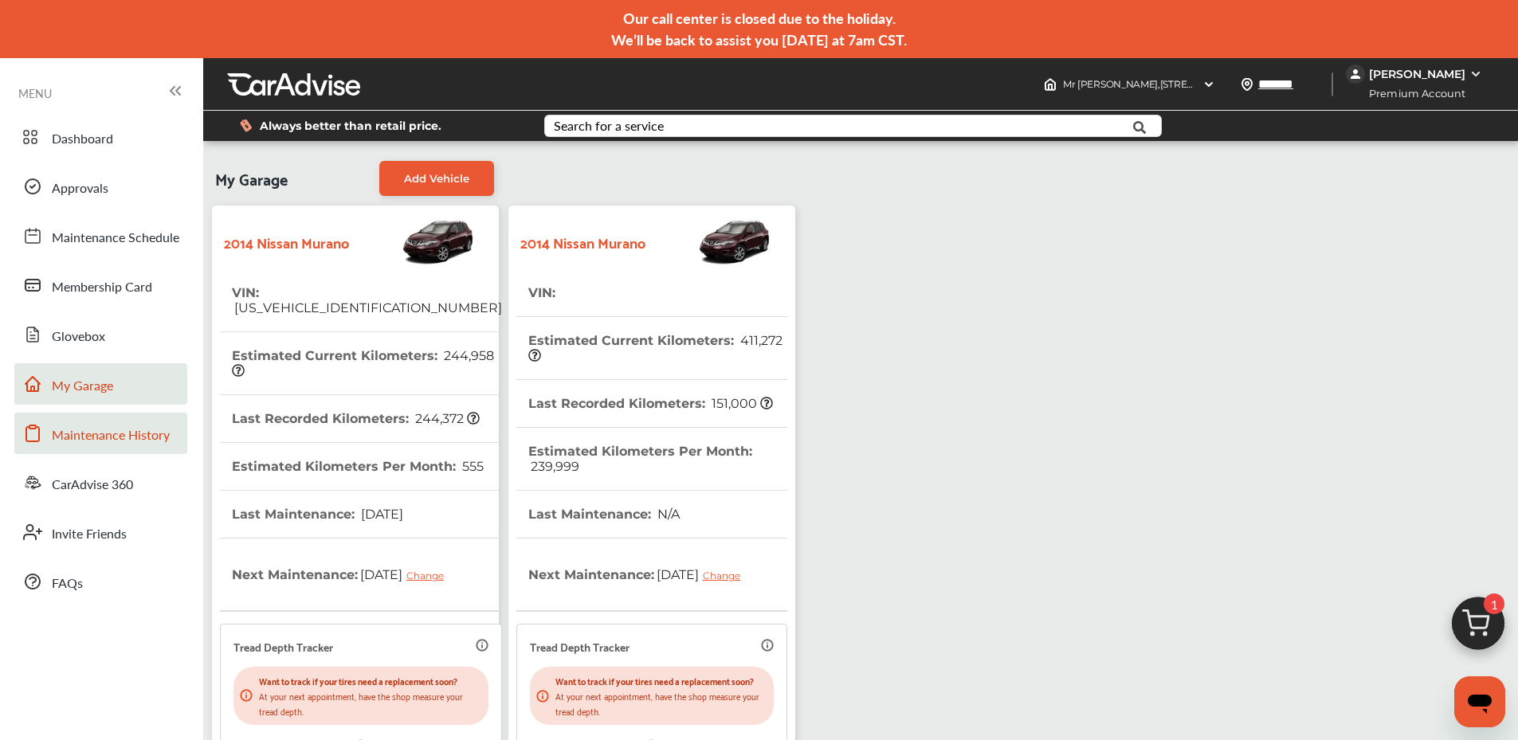
click at [118, 430] on span "Maintenance History" at bounding box center [111, 436] width 118 height 21
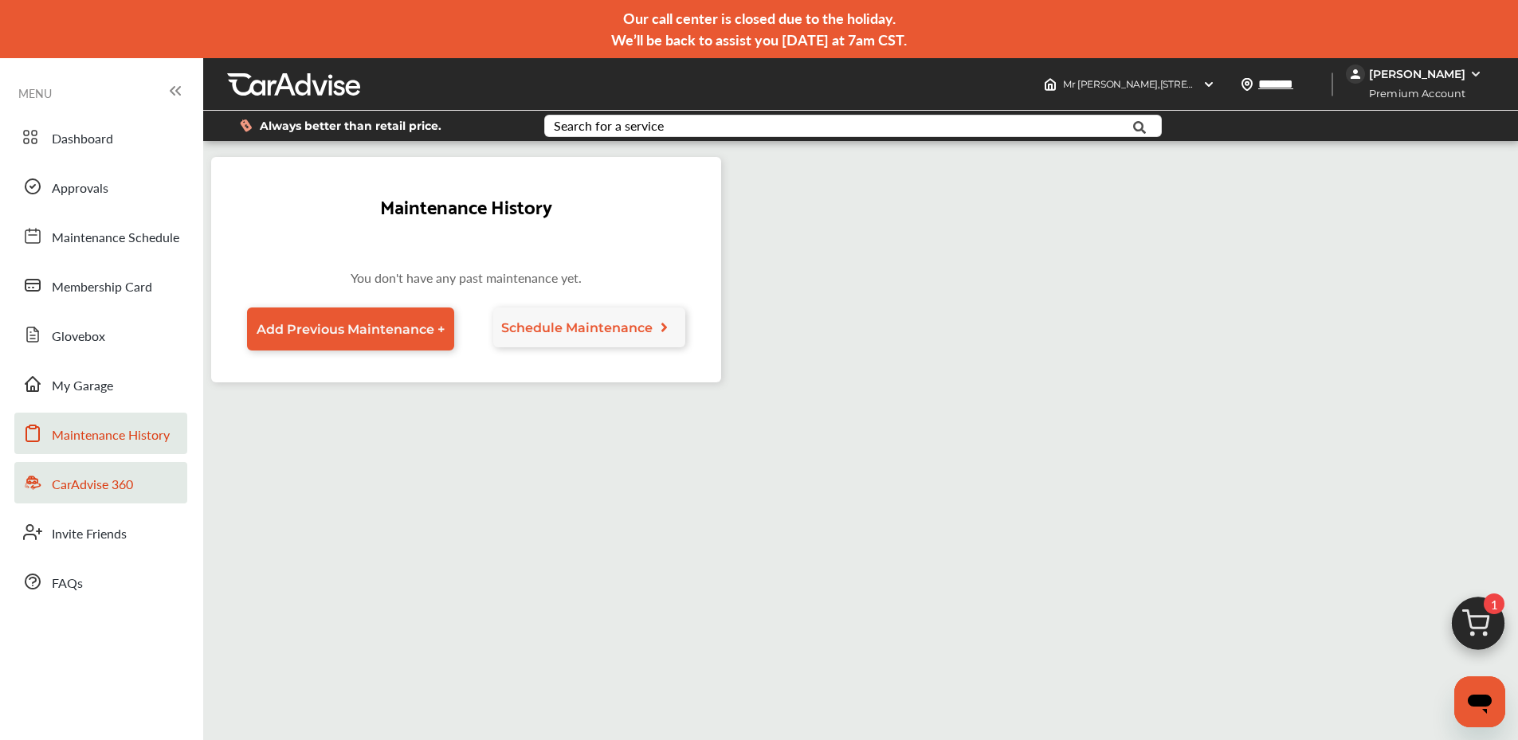
click at [134, 481] on link "CarAdvise 360" at bounding box center [100, 482] width 173 height 41
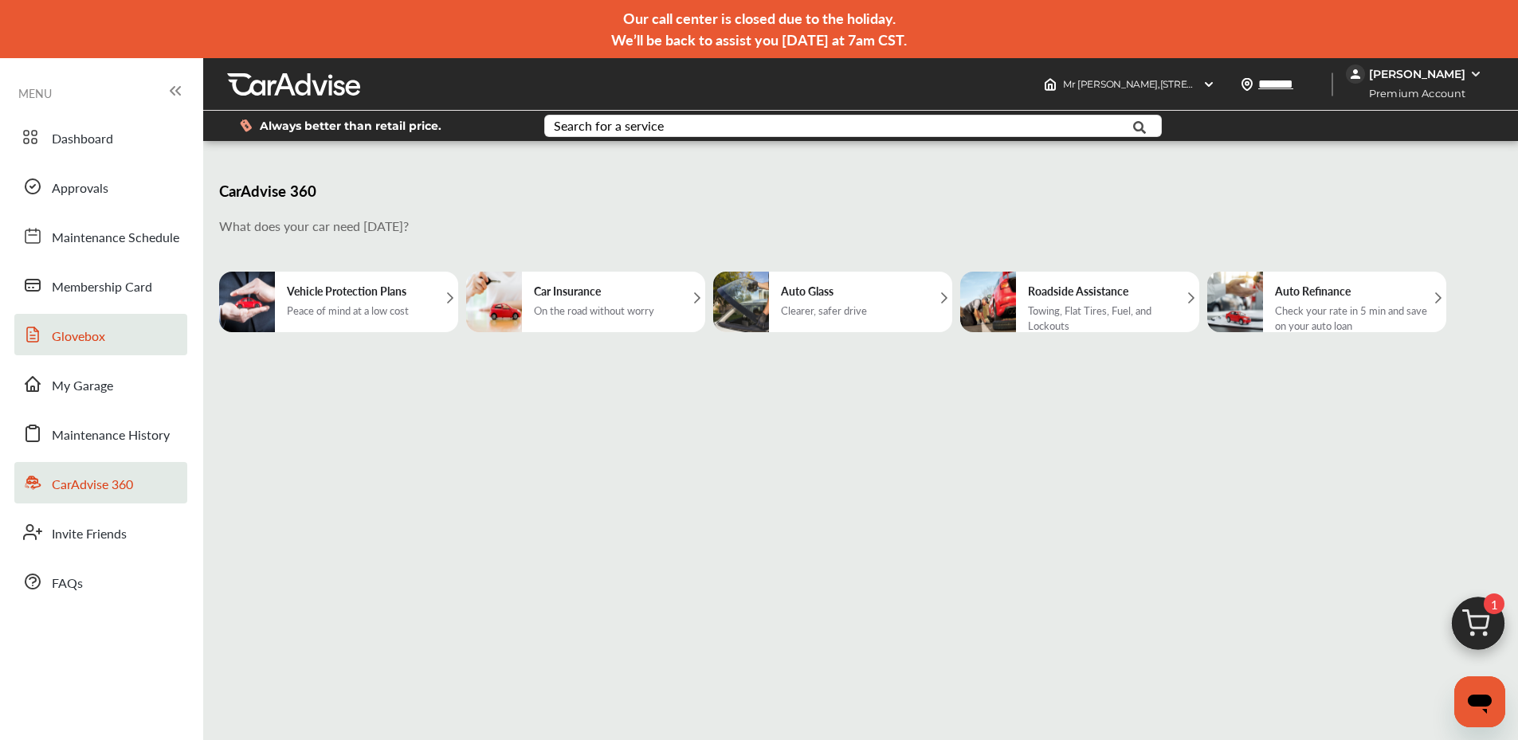
click at [128, 336] on link "Glovebox" at bounding box center [100, 334] width 173 height 41
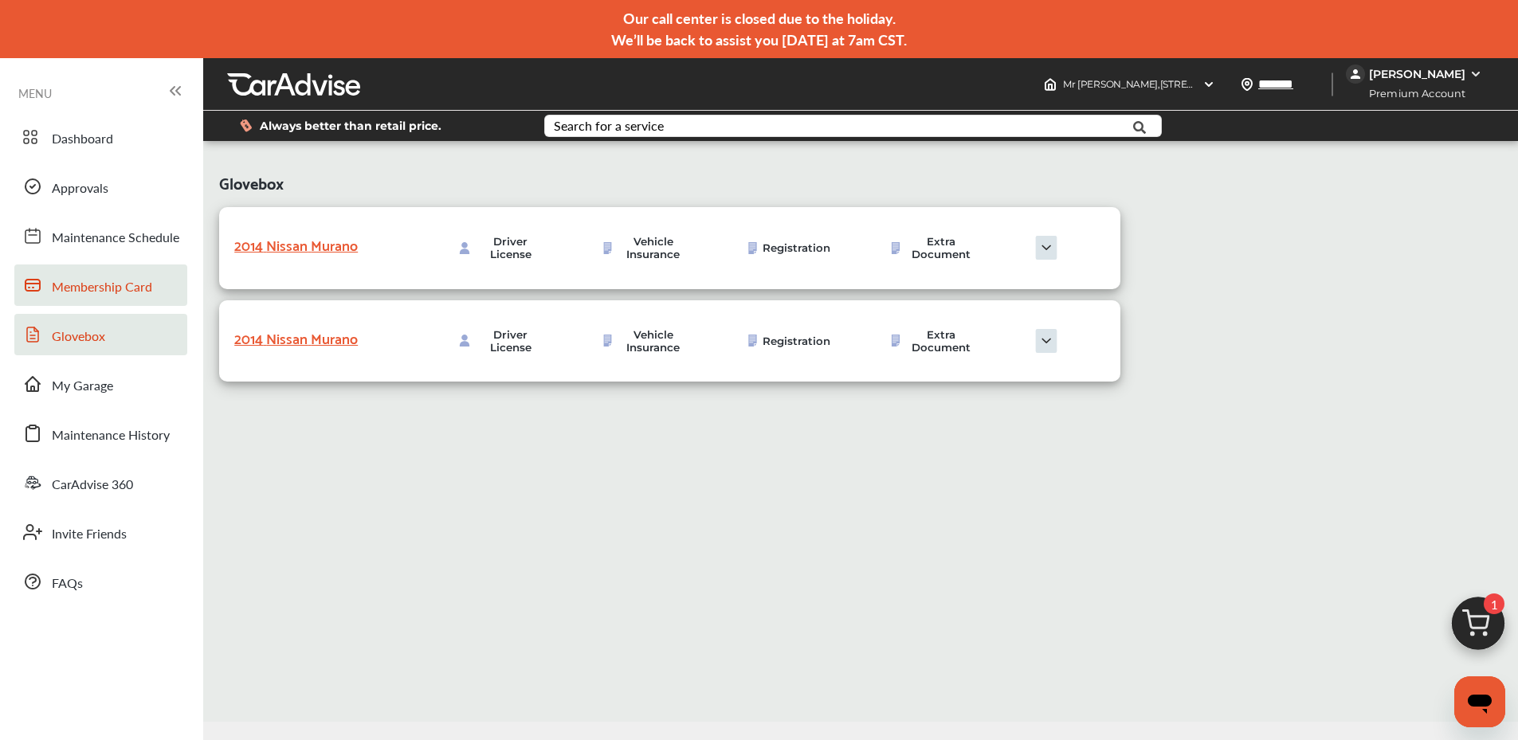
click at [119, 282] on span "Membership Card" at bounding box center [102, 287] width 100 height 21
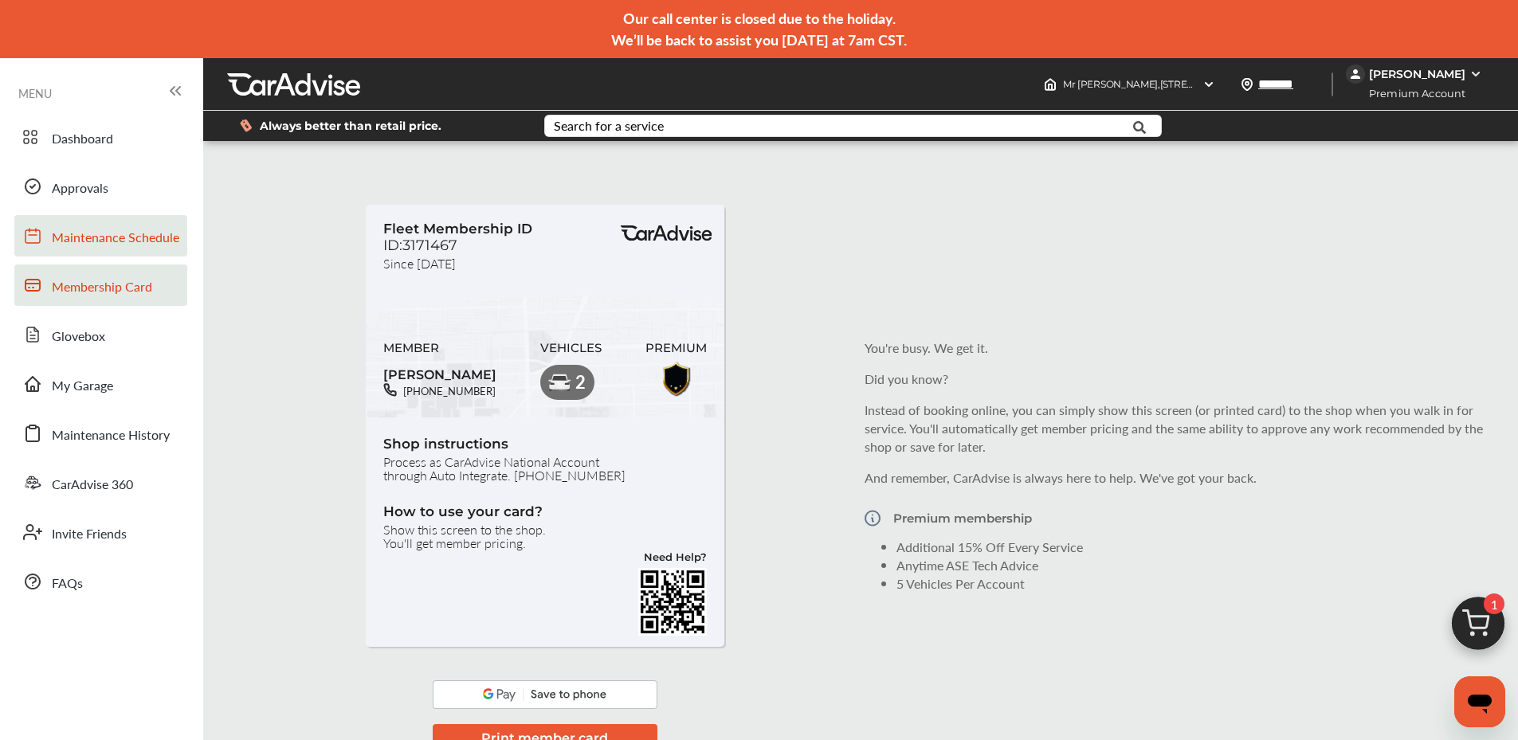
click at [135, 239] on span "Maintenance Schedule" at bounding box center [116, 238] width 128 height 21
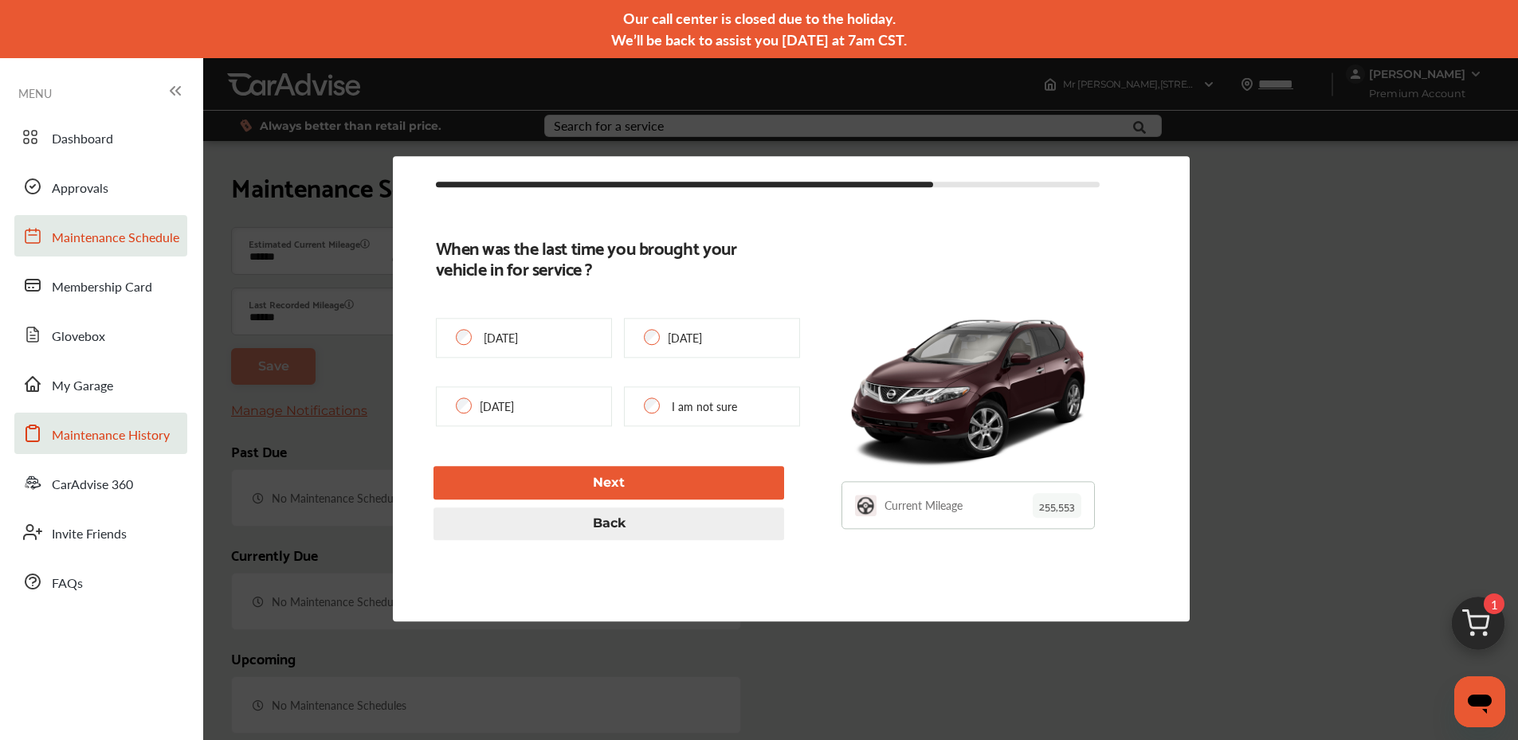
type input "******"
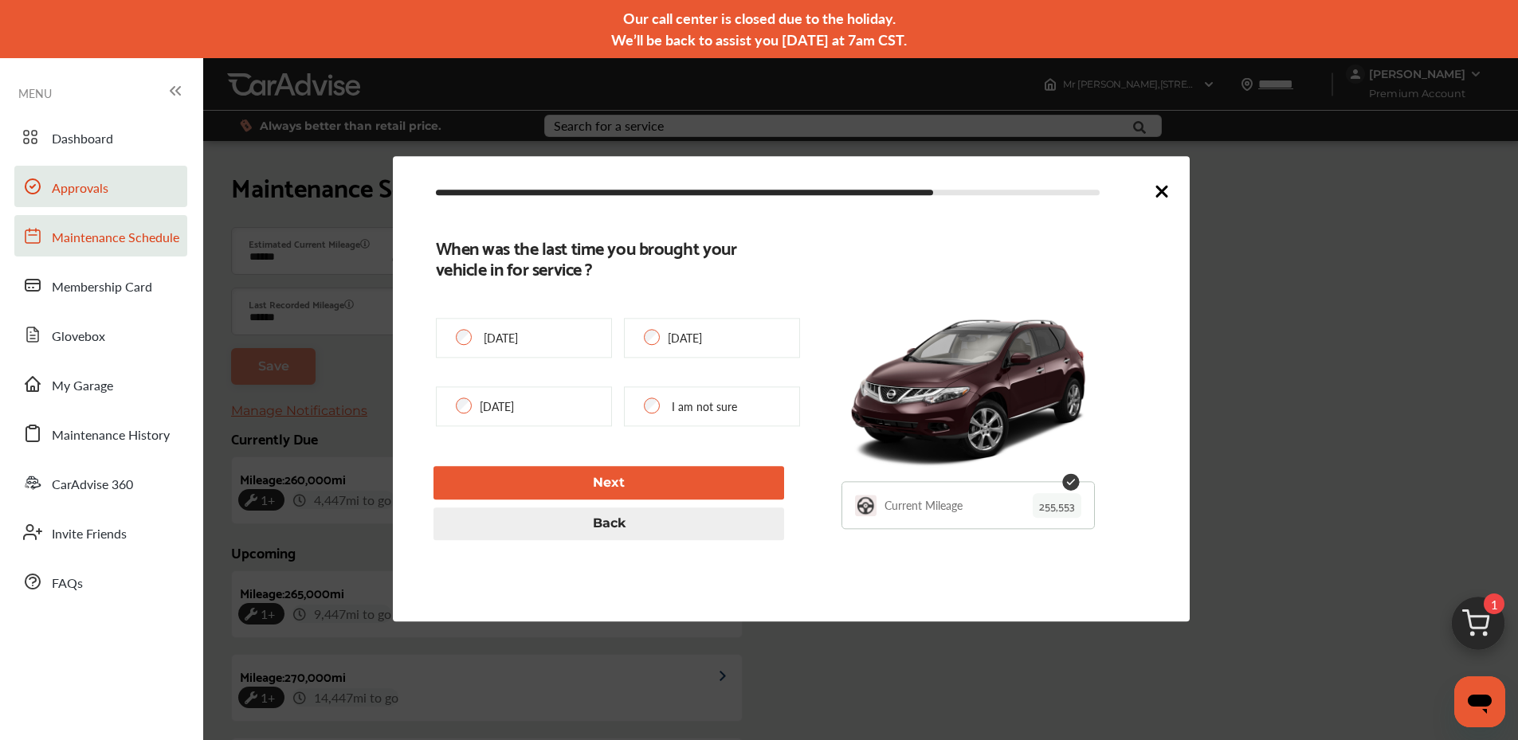
click at [112, 198] on link "Approvals" at bounding box center [100, 186] width 173 height 41
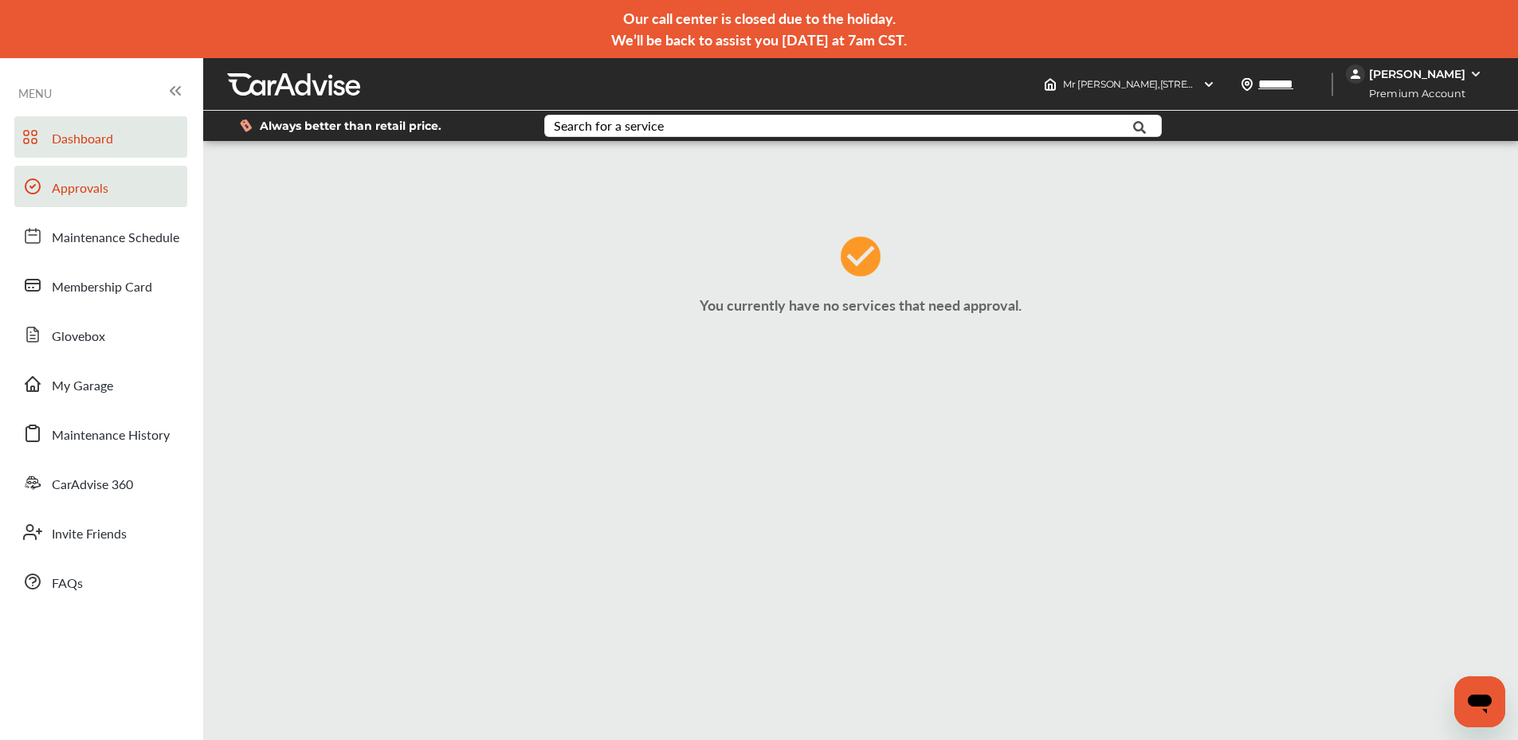
click at [110, 128] on link "Dashboard" at bounding box center [100, 136] width 173 height 41
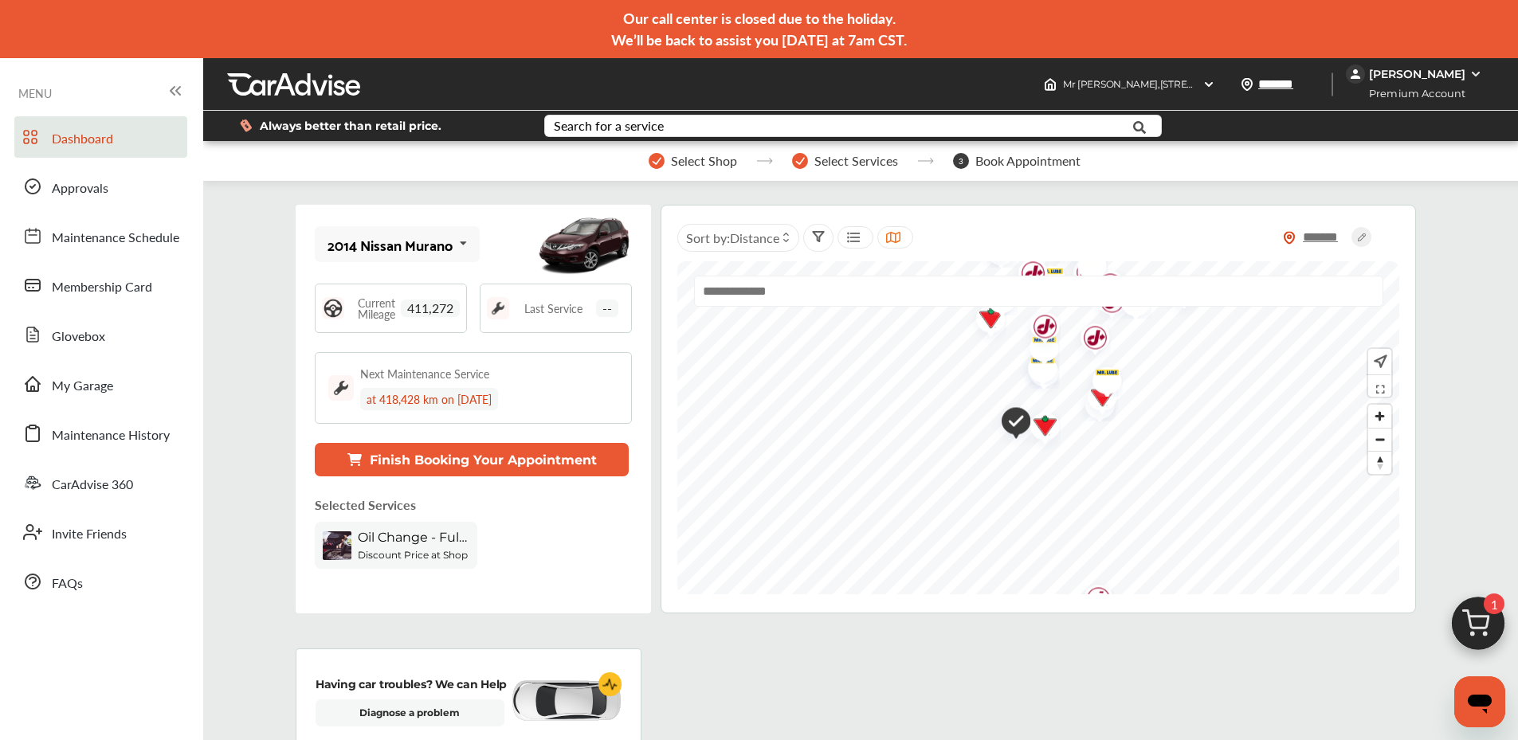
click at [390, 556] on b "Discount Price at Shop" at bounding box center [413, 555] width 110 height 12
click at [401, 538] on span "Oil Change - Full-synthetic" at bounding box center [414, 537] width 112 height 15
click at [425, 461] on button "Finish Booking Your Appointment" at bounding box center [472, 459] width 314 height 33
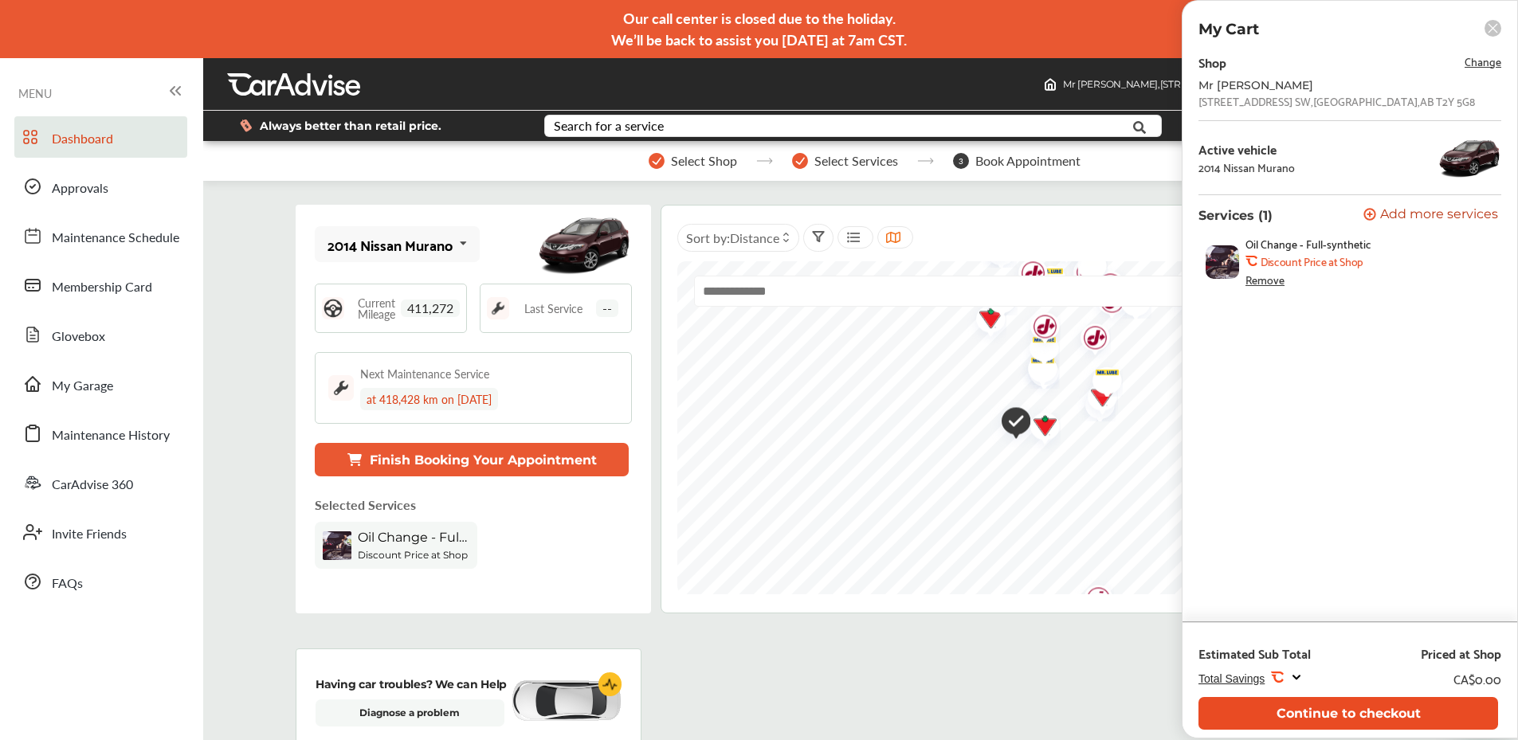
click at [1361, 721] on button "Continue to checkout" at bounding box center [1349, 713] width 300 height 33
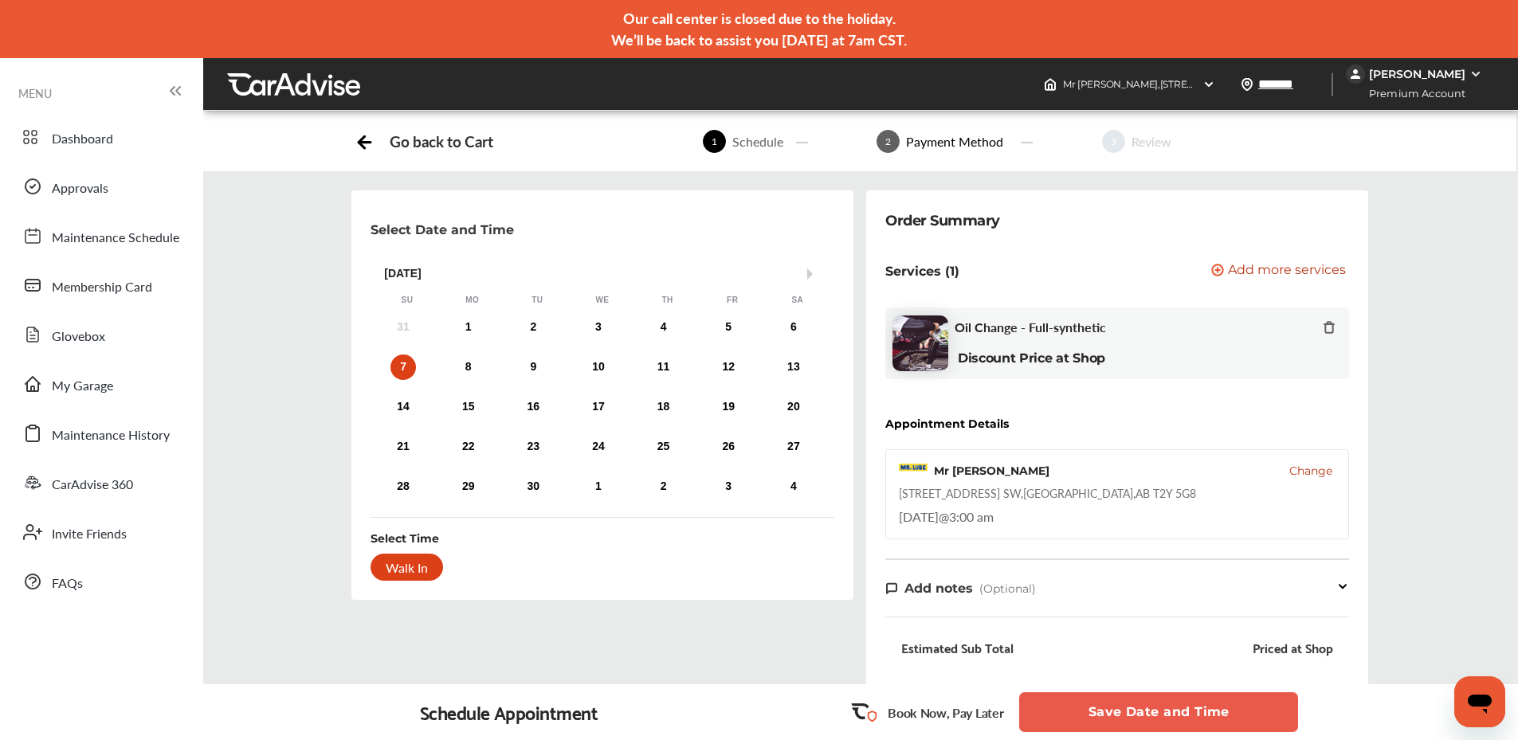
click at [1096, 707] on button "Save Date and Time" at bounding box center [1158, 713] width 279 height 40
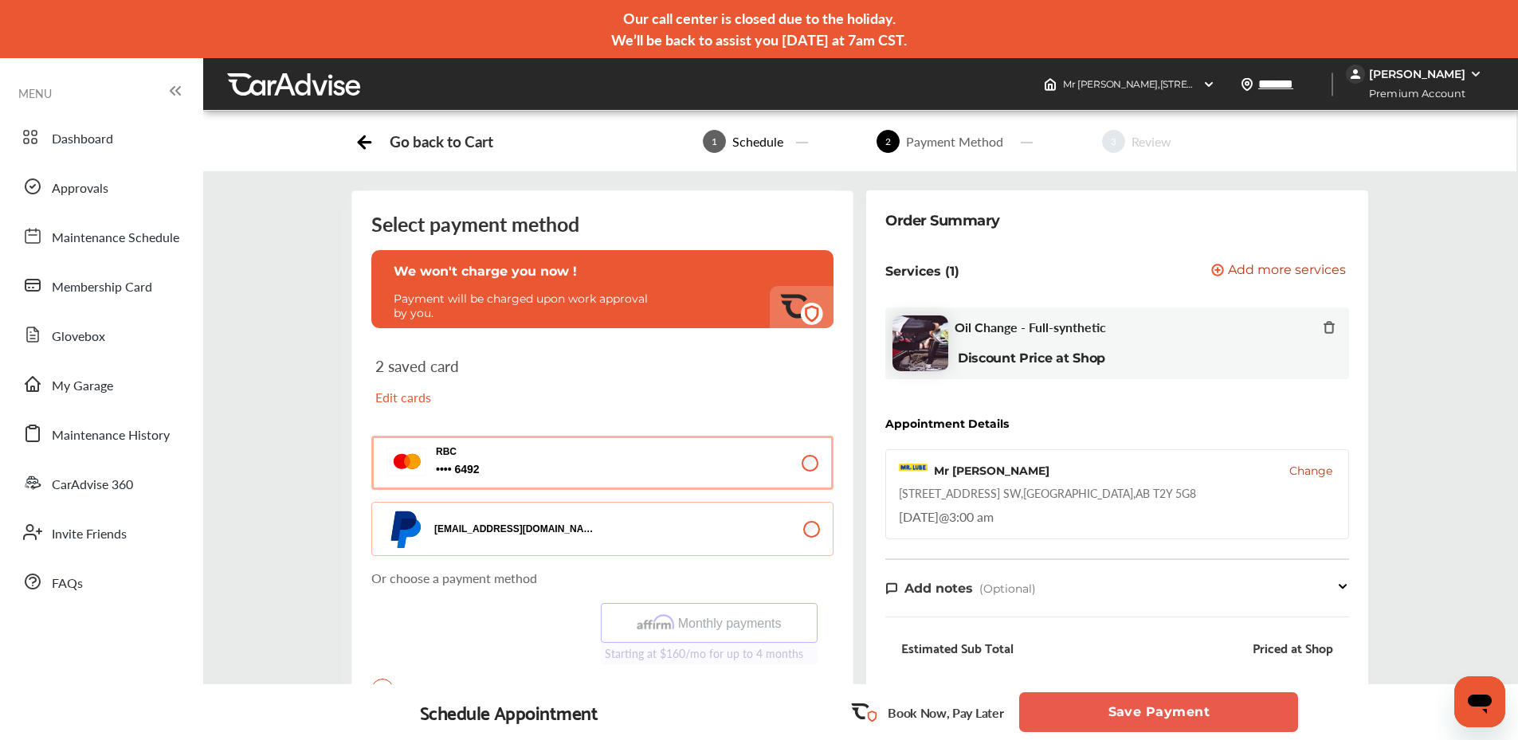
scroll to position [159, 0]
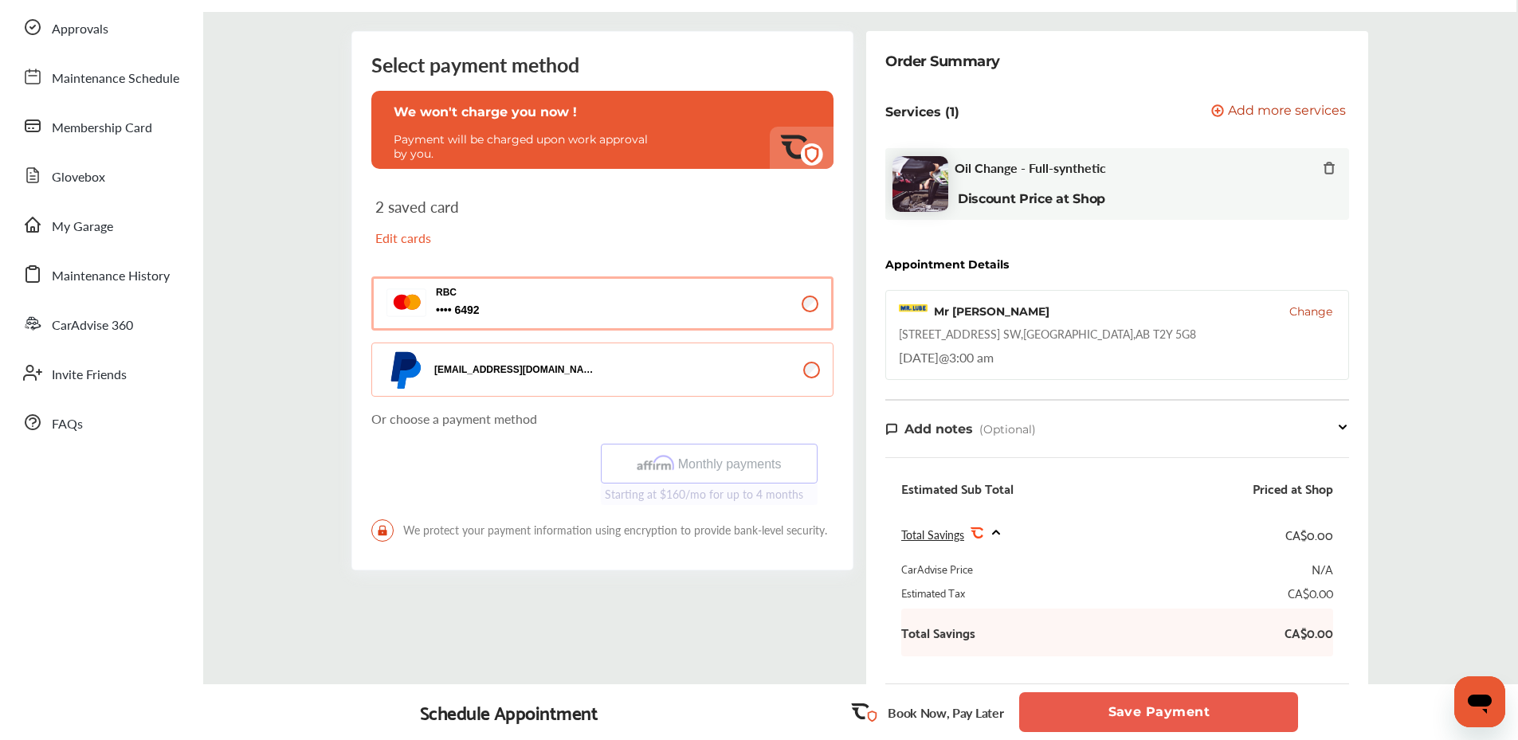
click at [1177, 705] on button "Save Payment" at bounding box center [1158, 713] width 279 height 40
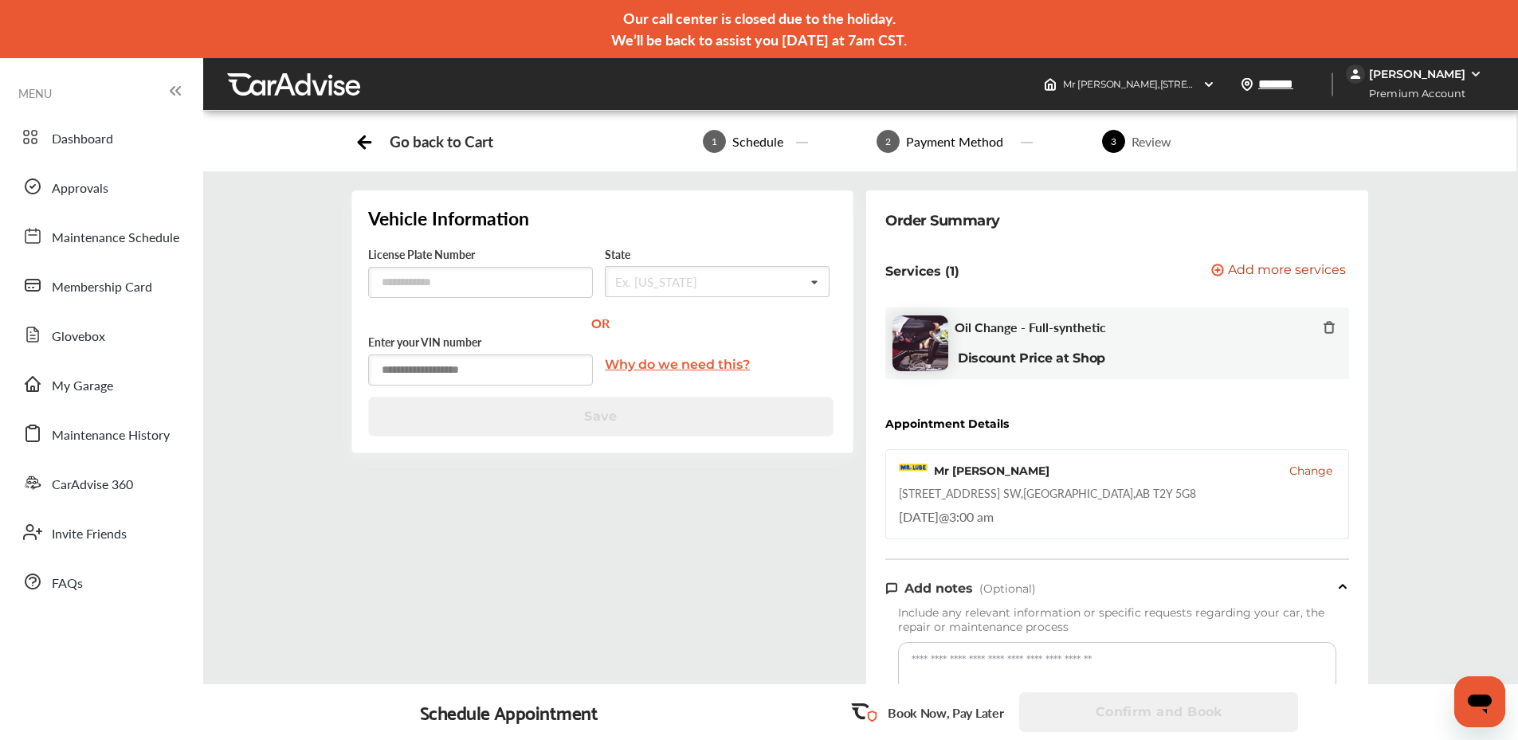
click at [538, 375] on input "text" at bounding box center [480, 370] width 225 height 31
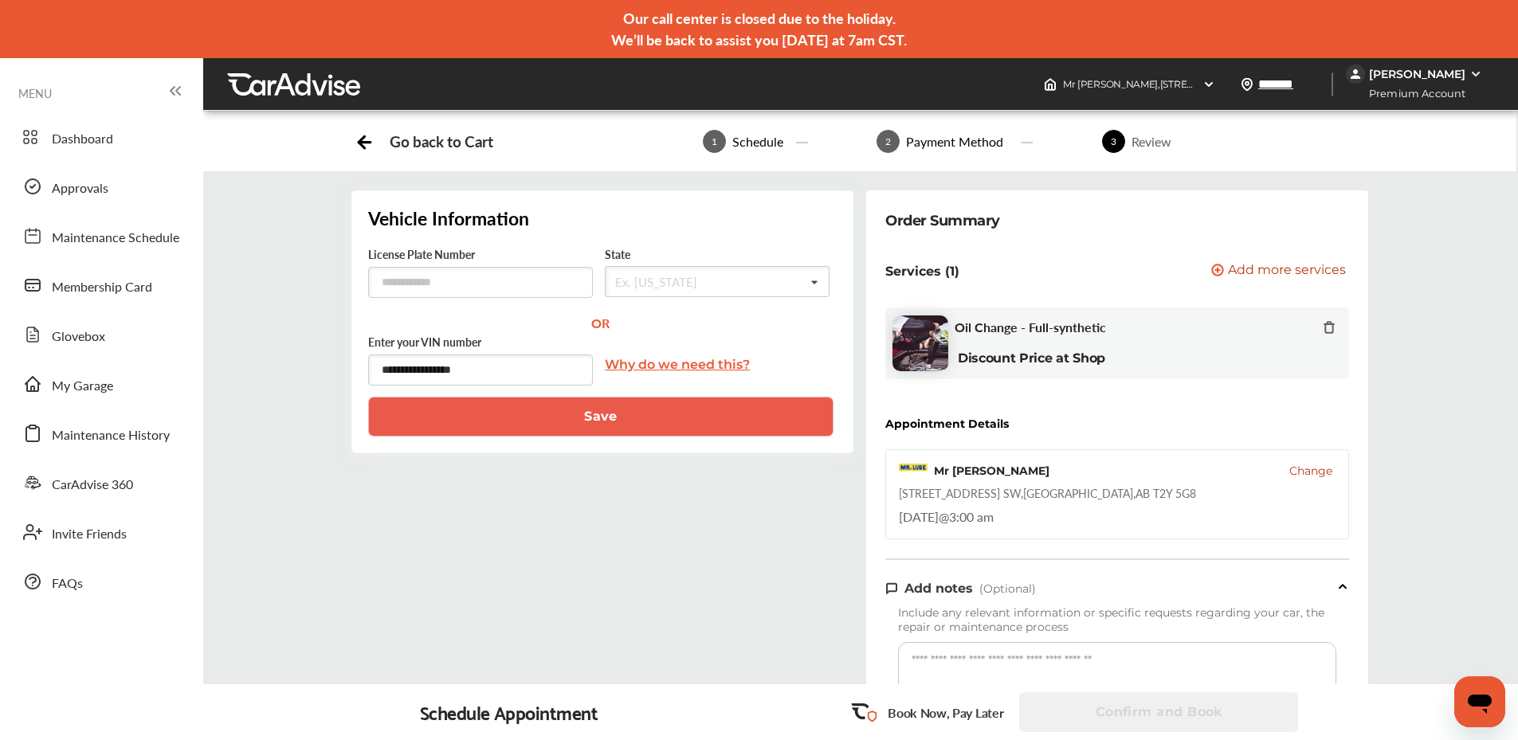
type input "**********"
click at [591, 430] on button "Save" at bounding box center [600, 417] width 465 height 40
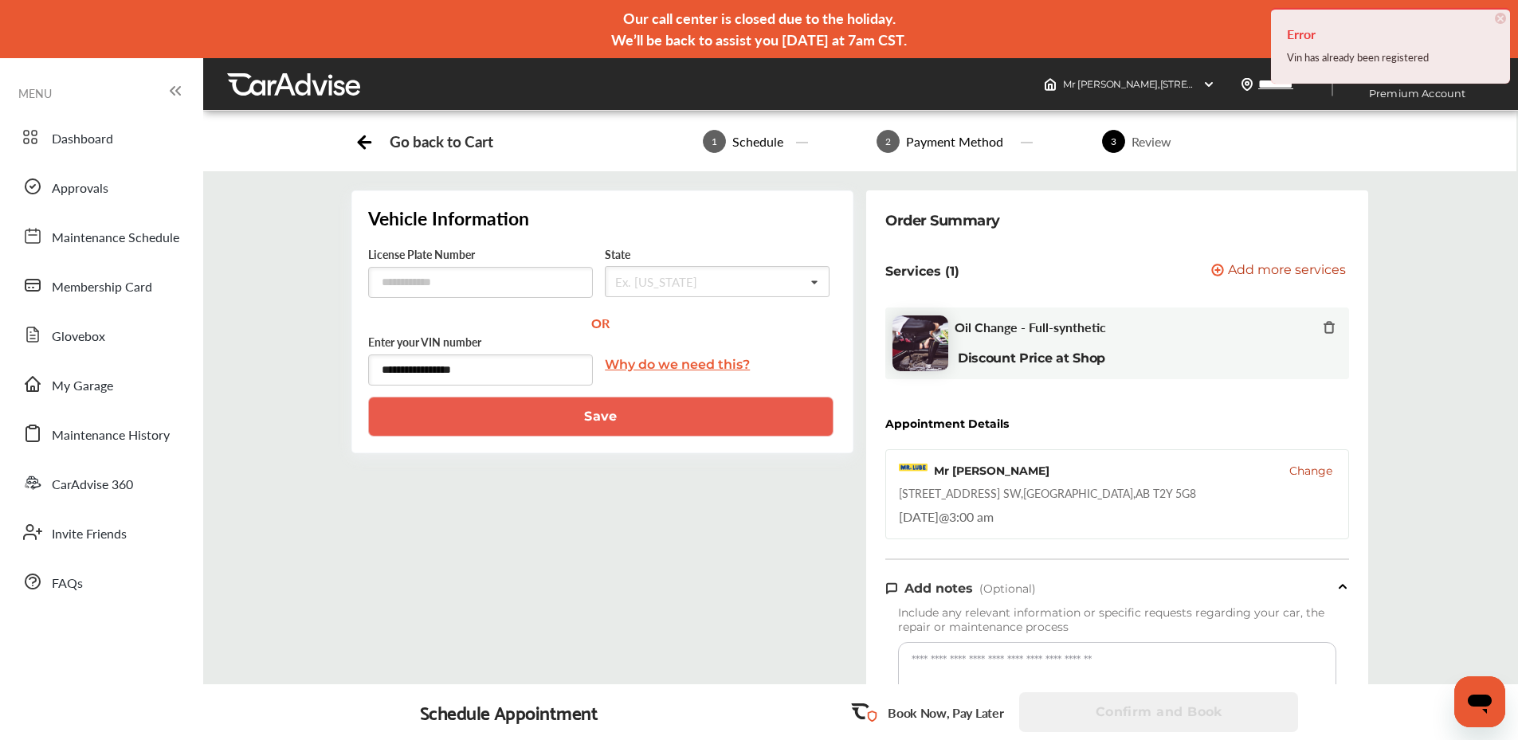
click at [591, 430] on button "Save" at bounding box center [600, 417] width 465 height 40
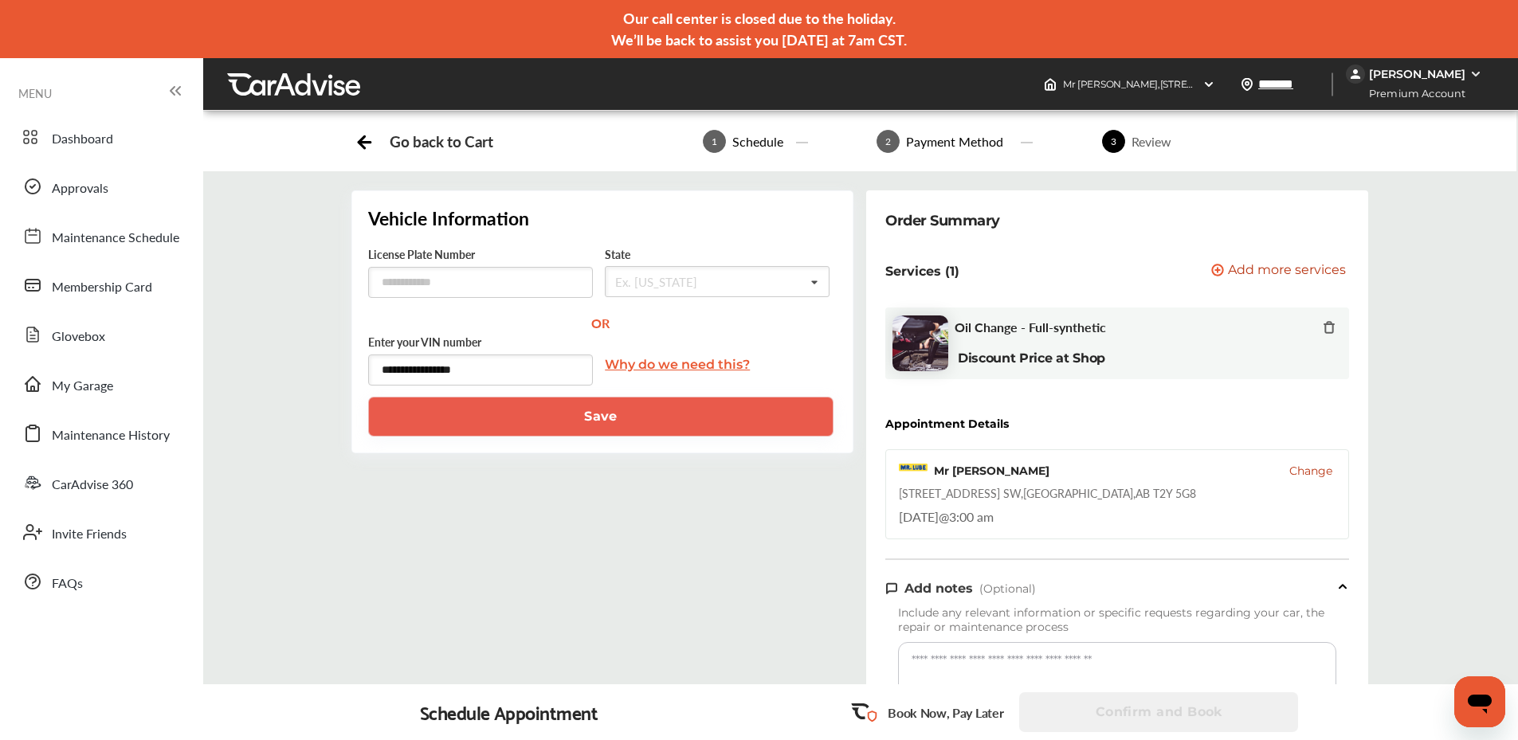
click at [1143, 146] on div "Review" at bounding box center [1151, 141] width 53 height 18
click at [1451, 71] on div "[PERSON_NAME]" at bounding box center [1417, 74] width 96 height 14
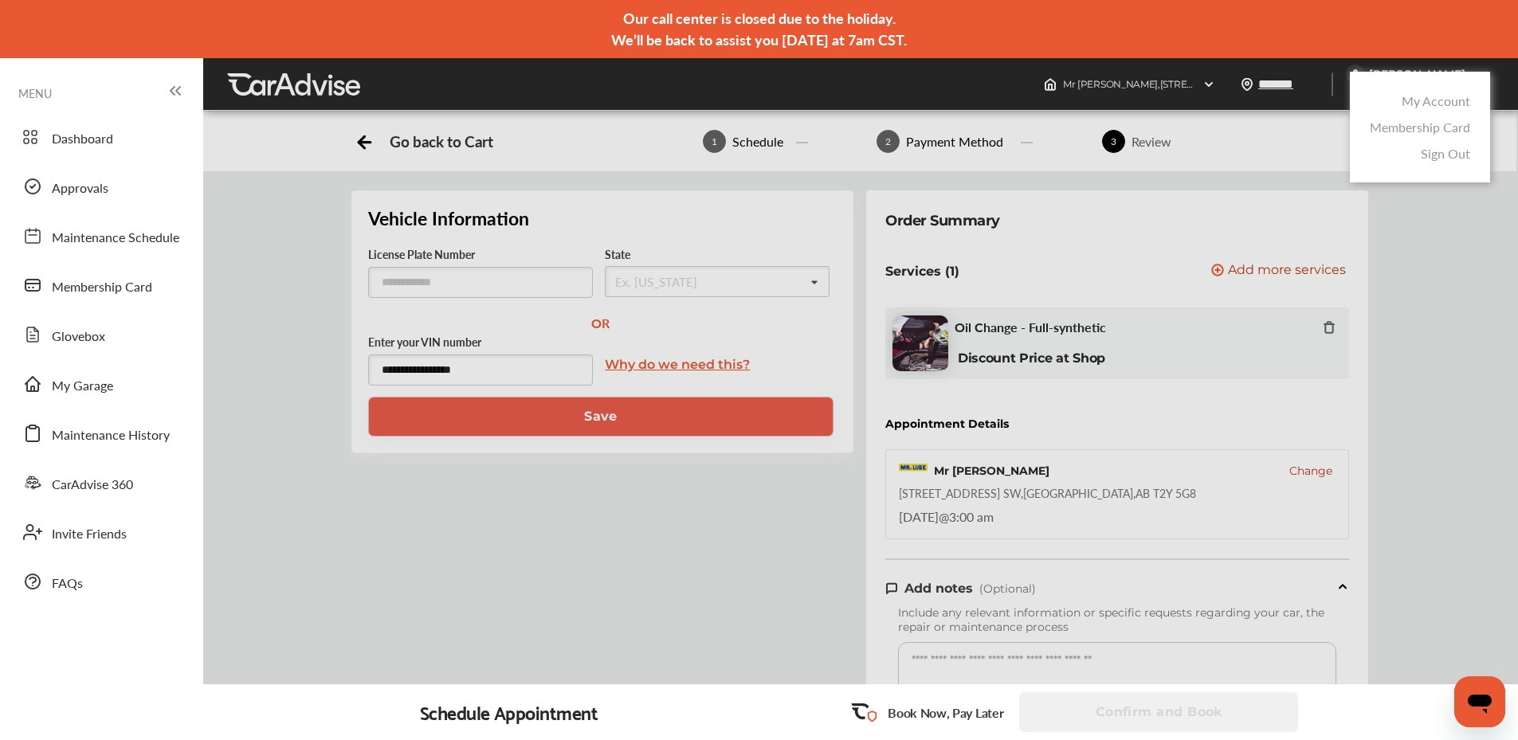
click at [1450, 101] on link "My Account" at bounding box center [1436, 101] width 69 height 18
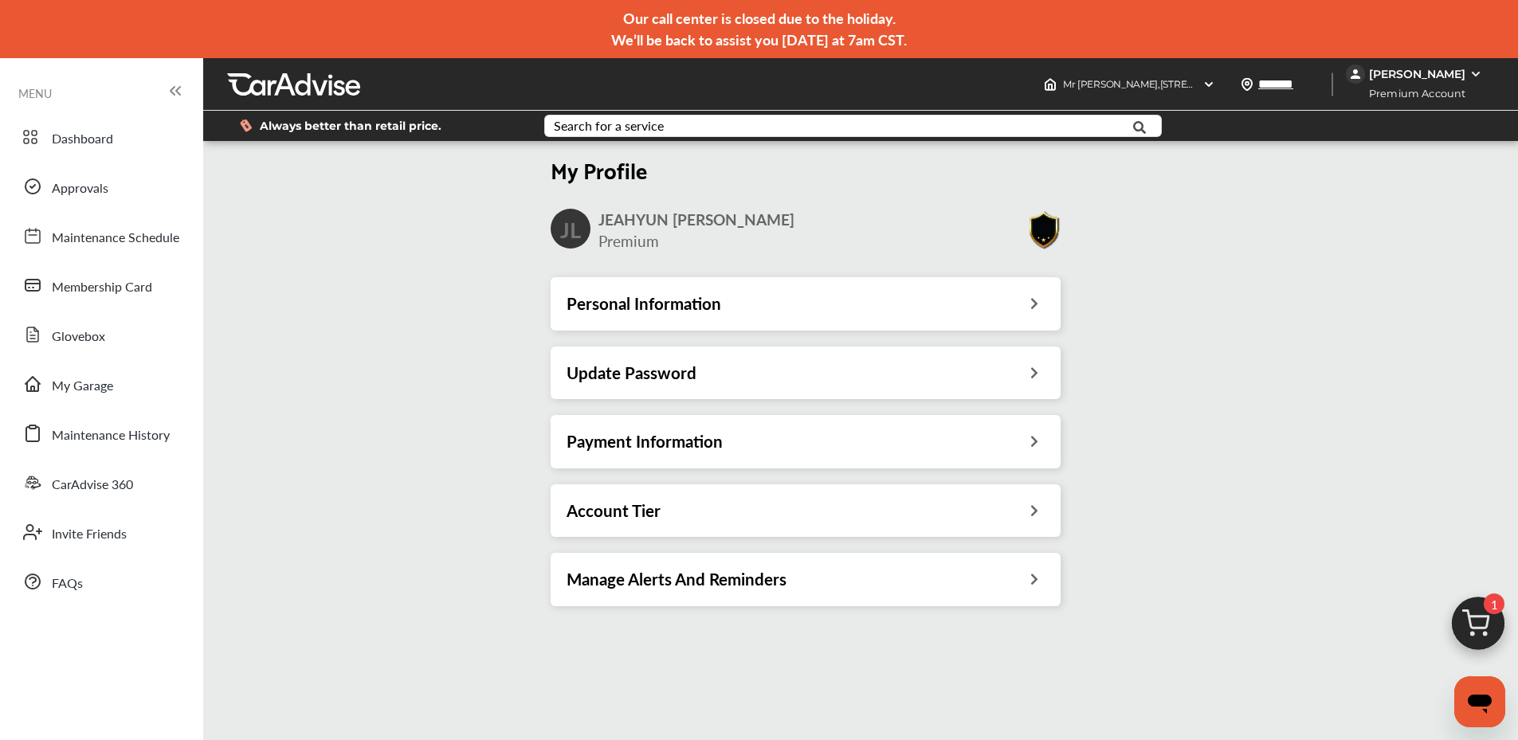
drag, startPoint x: 1411, startPoint y: 440, endPoint x: 1405, endPoint y: 429, distance: 12.5
click at [1411, 440] on div "My Profile [PERSON_NAME] JEAHYUN [PERSON_NAME] Premium Personal Information Upd…" at bounding box center [805, 383] width 1215 height 478
click at [337, 80] on div at bounding box center [293, 85] width 133 height 24
click at [104, 193] on span "Approvals" at bounding box center [80, 189] width 57 height 21
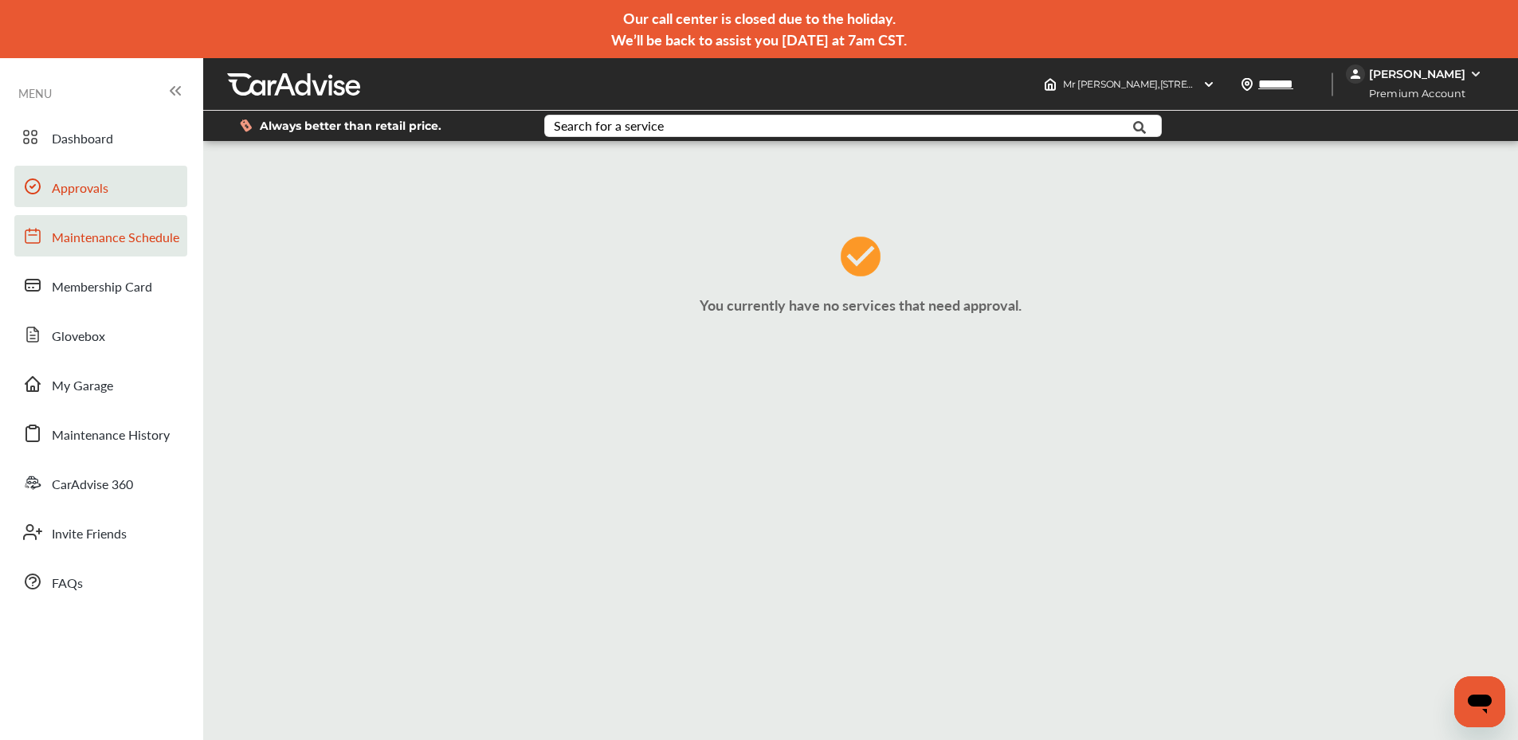
click at [106, 245] on span "Maintenance Schedule" at bounding box center [116, 238] width 128 height 21
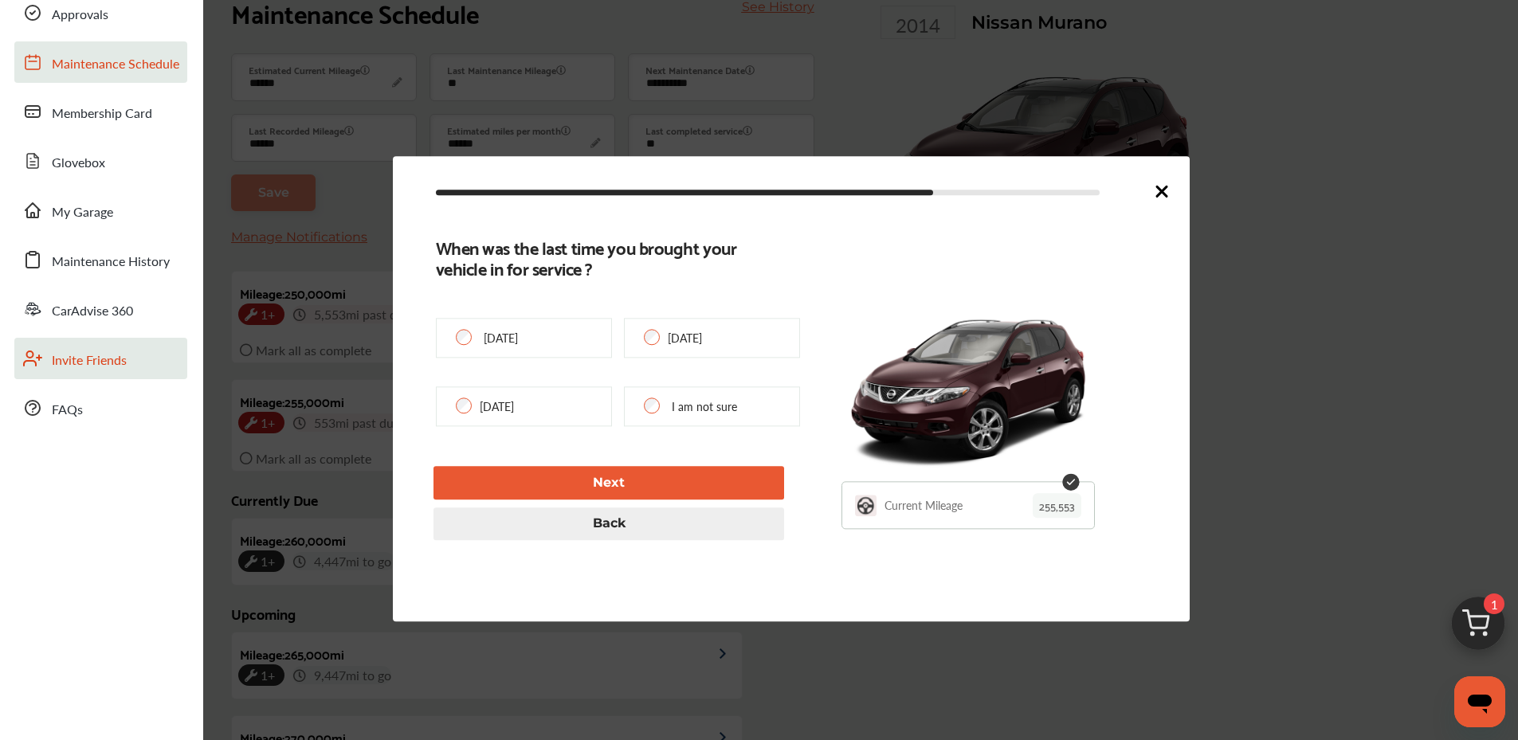
scroll to position [368, 0]
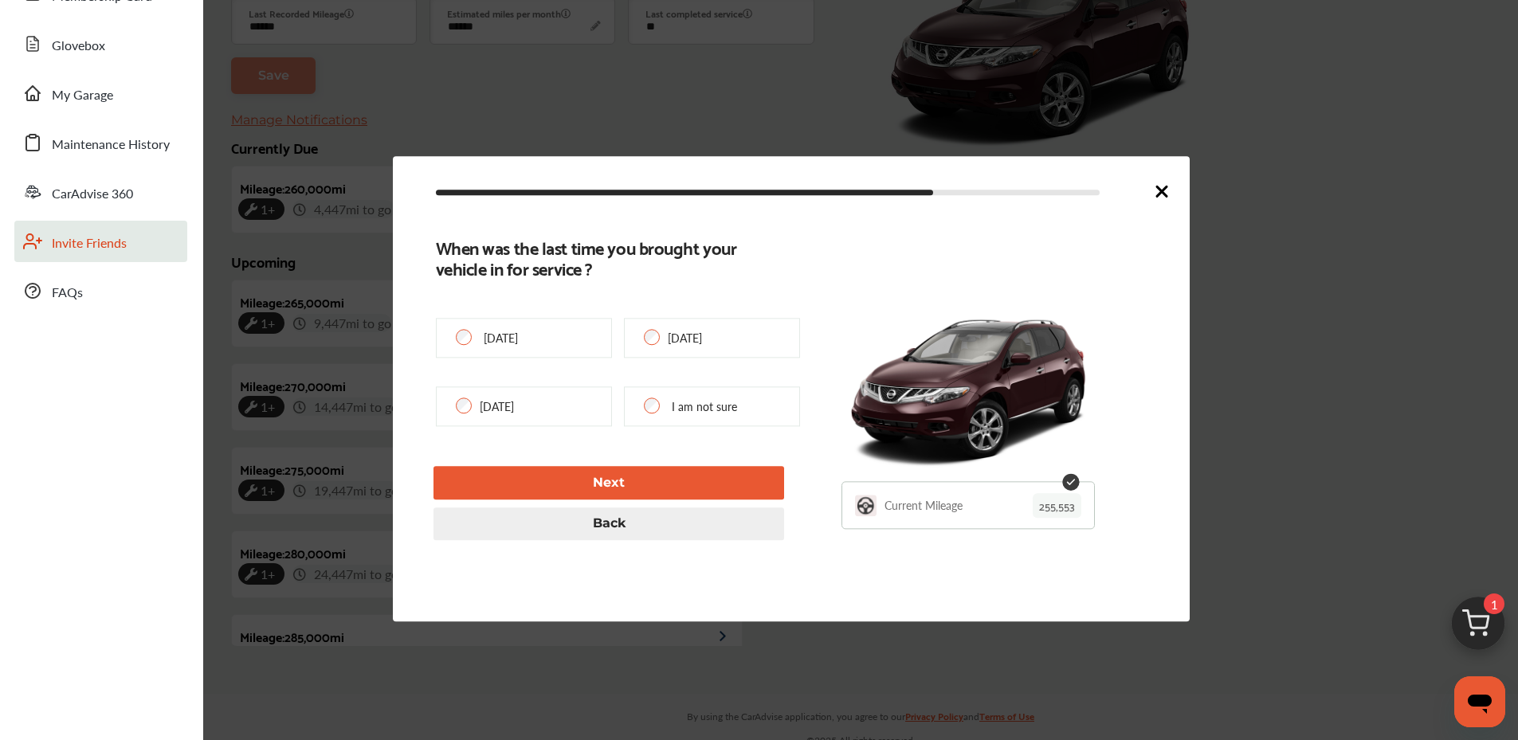
type input "******"
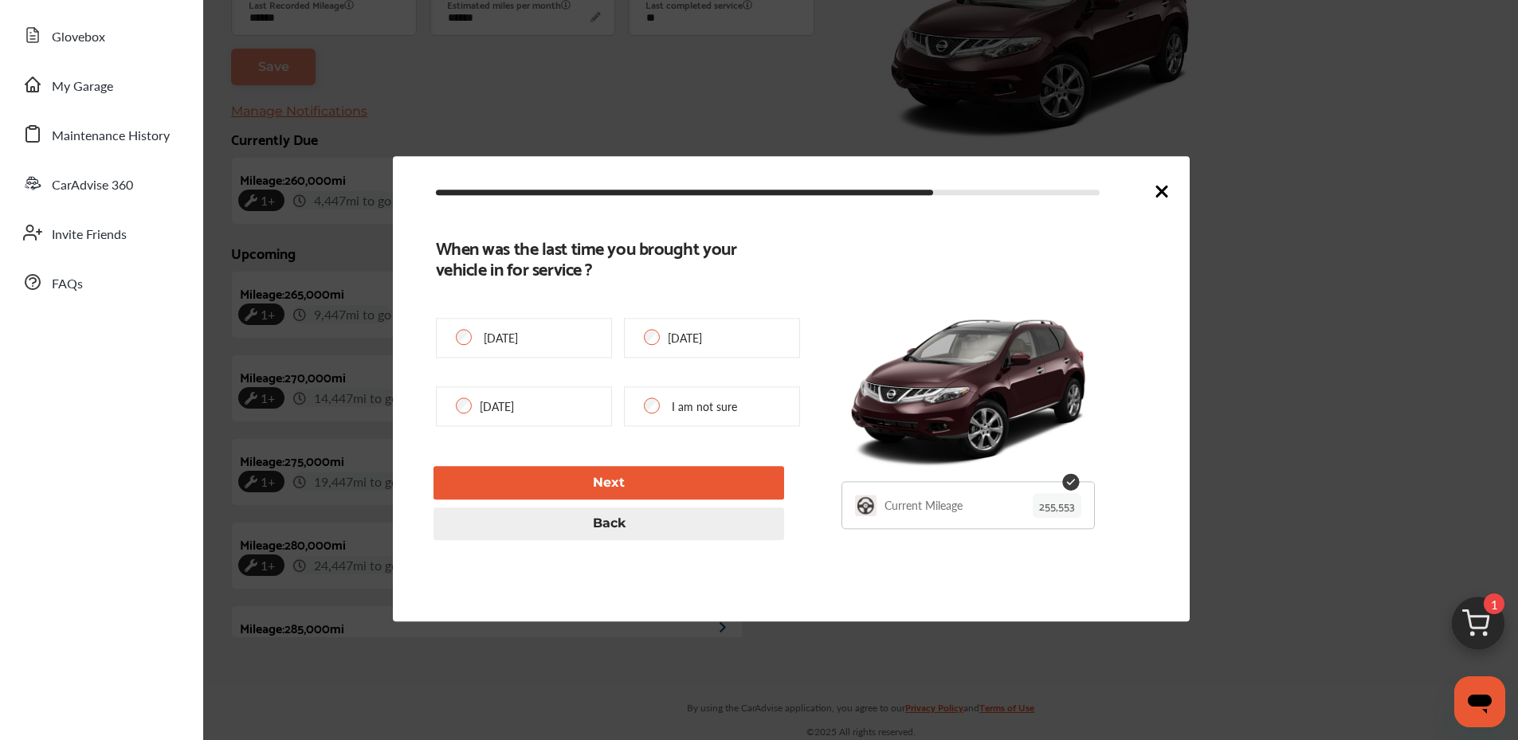
scroll to position [302, 0]
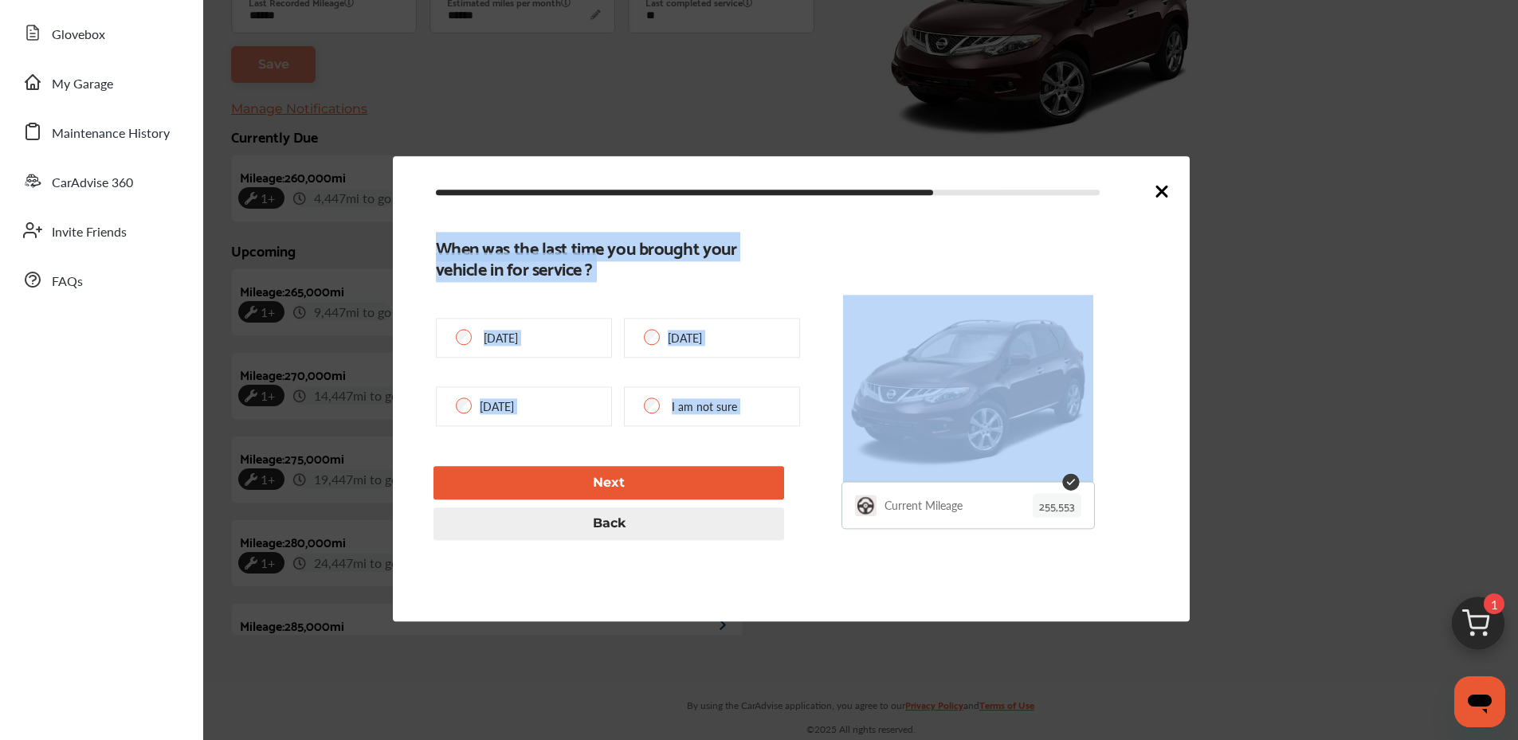
drag, startPoint x: 1157, startPoint y: 194, endPoint x: 1145, endPoint y: 245, distance: 53.4
click at [1149, 233] on div "When was the last time you brought your vehicle in for service ? [DATE] [DATE] …" at bounding box center [791, 388] width 797 height 465
click at [1129, 289] on div "When was the last time you brought your vehicle in for service ? [DATE] [DATE] …" at bounding box center [791, 389] width 711 height 303
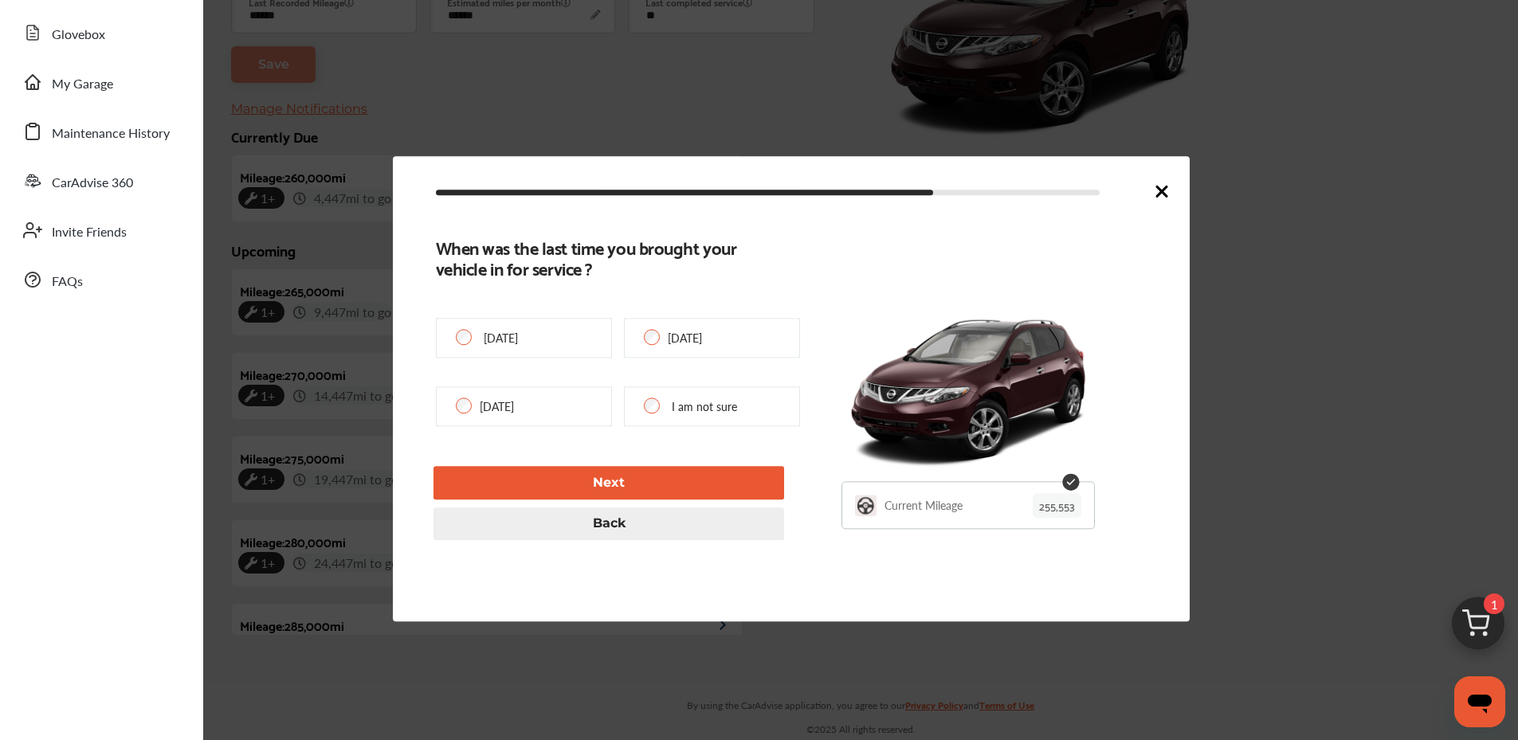
click at [575, 182] on div at bounding box center [804, 193] width 736 height 22
click at [600, 470] on button "Next" at bounding box center [609, 483] width 351 height 33
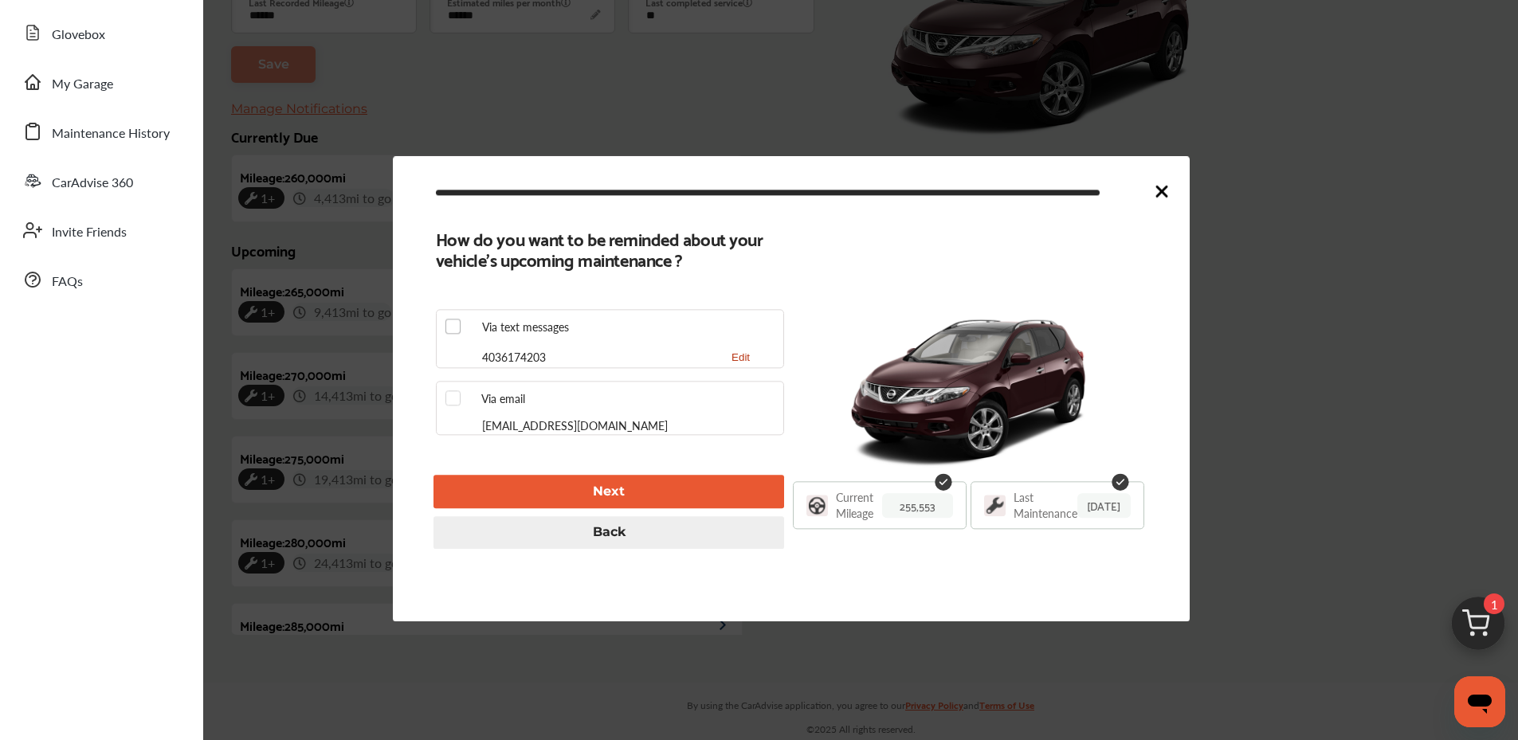
type input "******"
click at [446, 391] on label at bounding box center [458, 391] width 24 height 0
drag, startPoint x: 1173, startPoint y: 187, endPoint x: 1166, endPoint y: 192, distance: 9.1
click at [1171, 189] on div "How do you want to be reminded about your vehicle's upcoming maintenance ? Via …" at bounding box center [791, 388] width 797 height 465
click at [1156, 192] on icon at bounding box center [1161, 191] width 19 height 19
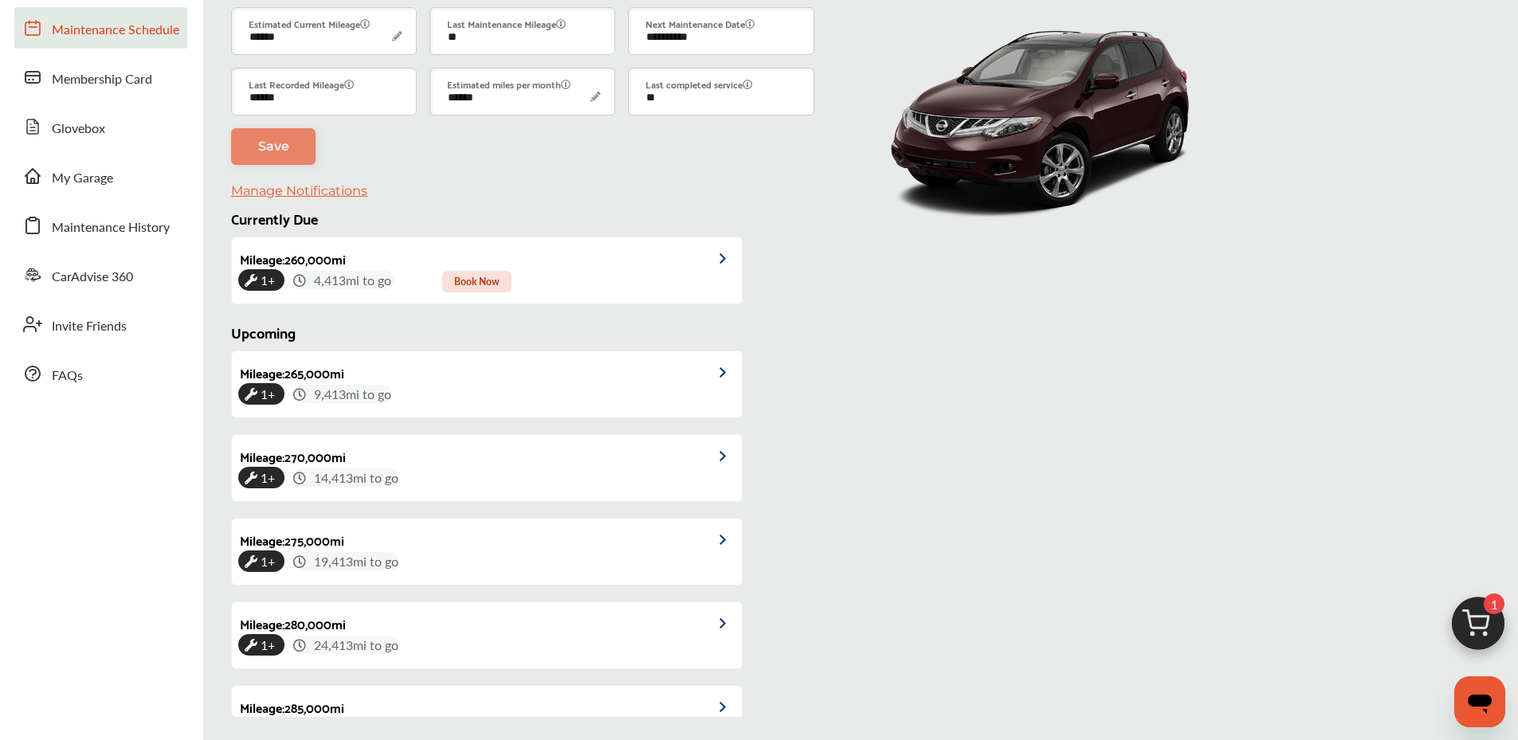
scroll to position [131, 0]
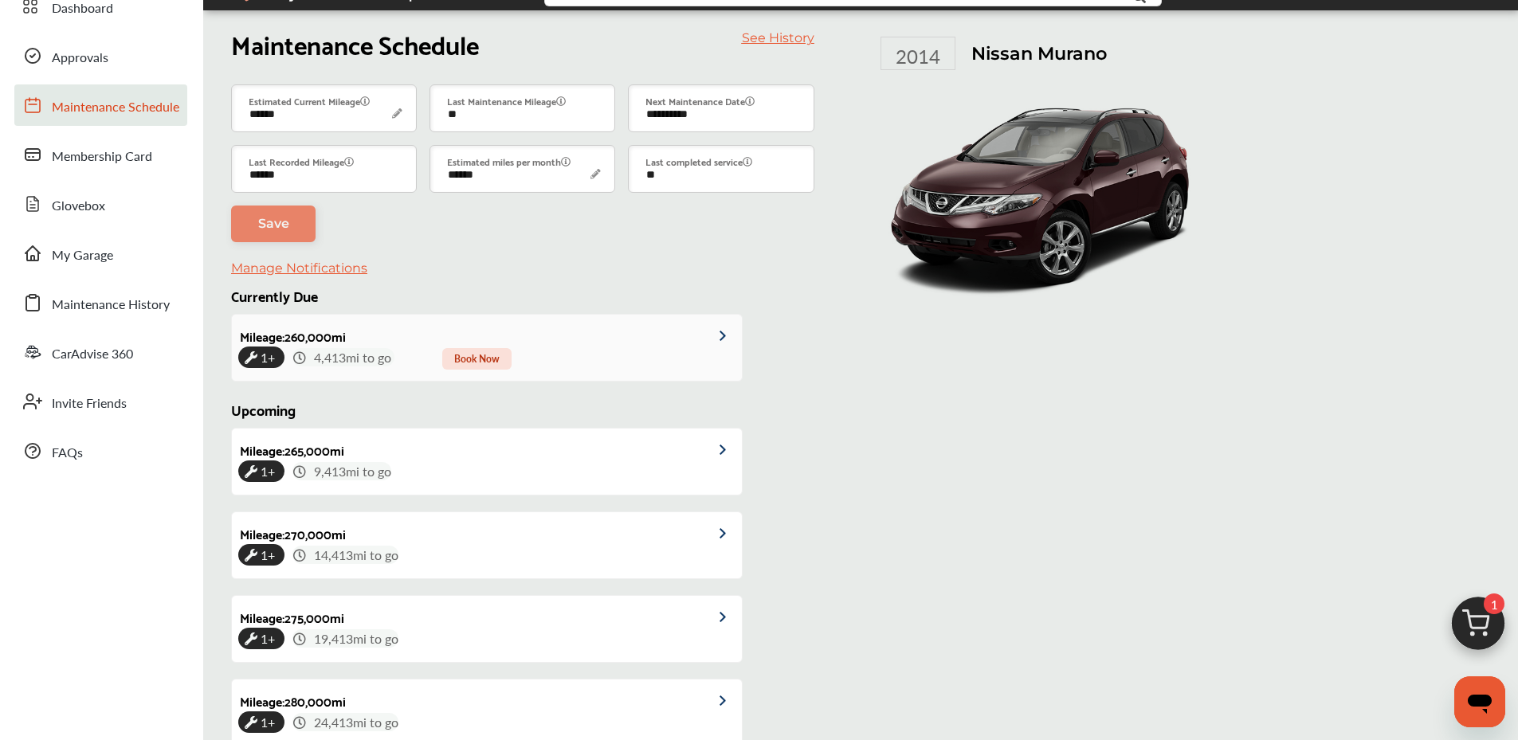
click at [473, 356] on span "Book Now" at bounding box center [476, 359] width 69 height 22
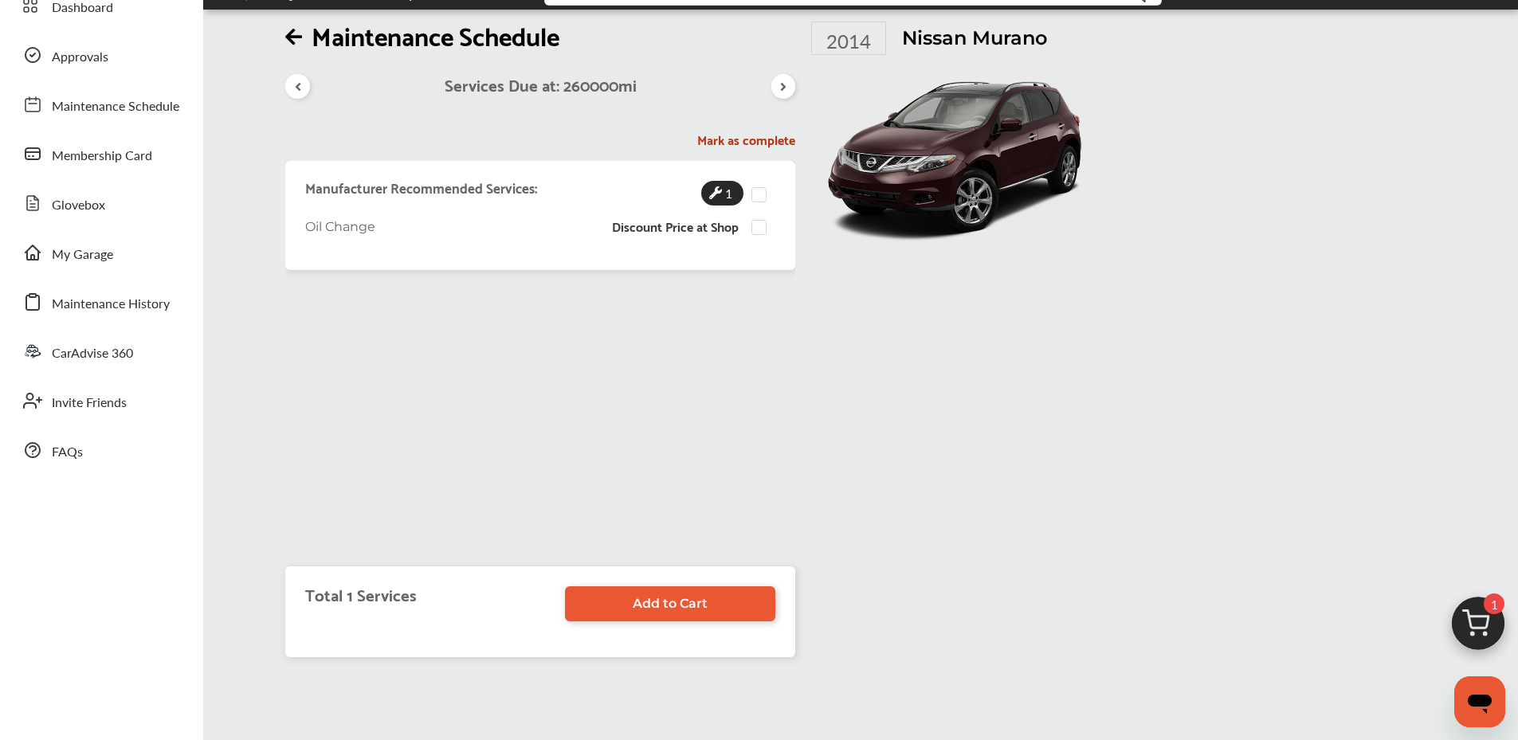
scroll to position [159, 0]
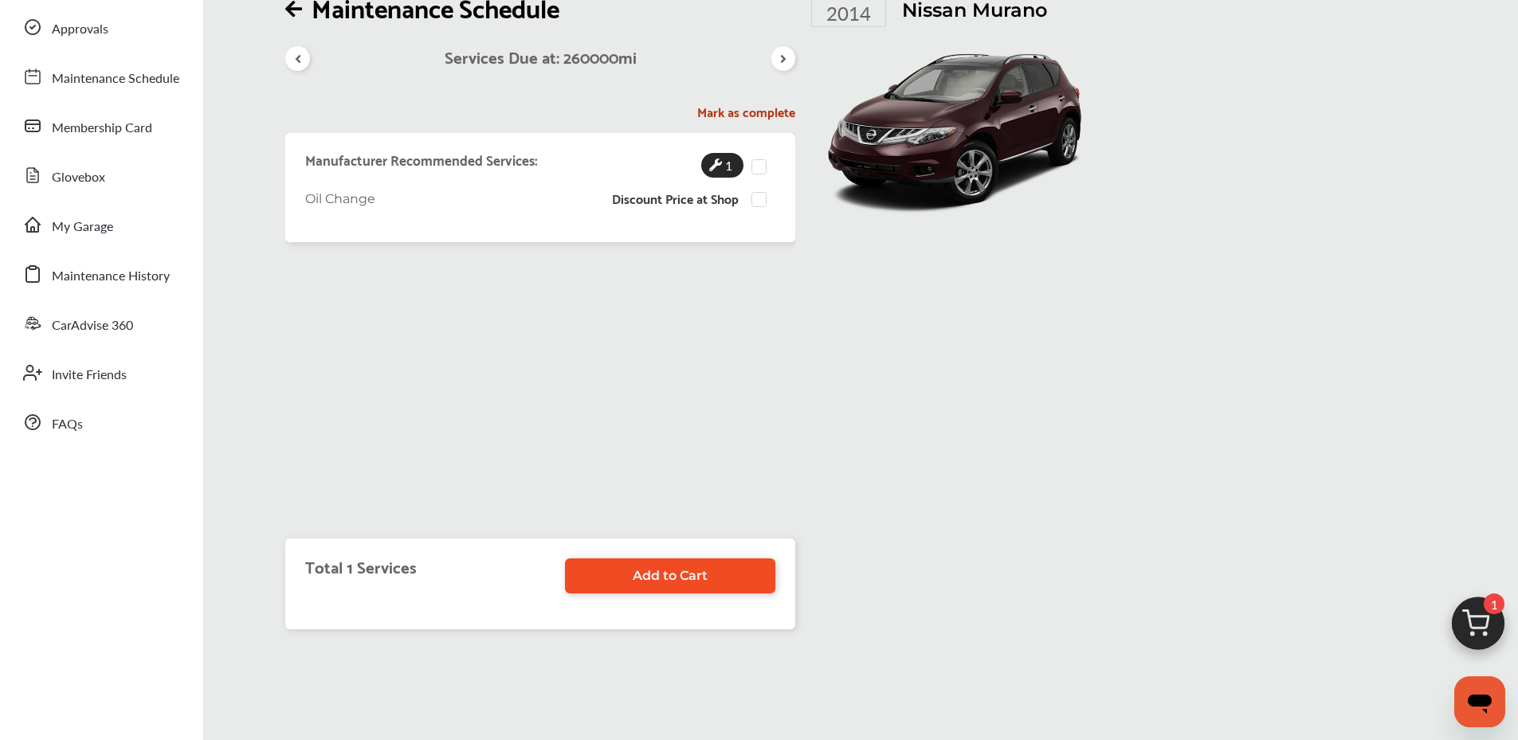
click at [613, 581] on link "Add to Cart" at bounding box center [670, 576] width 210 height 35
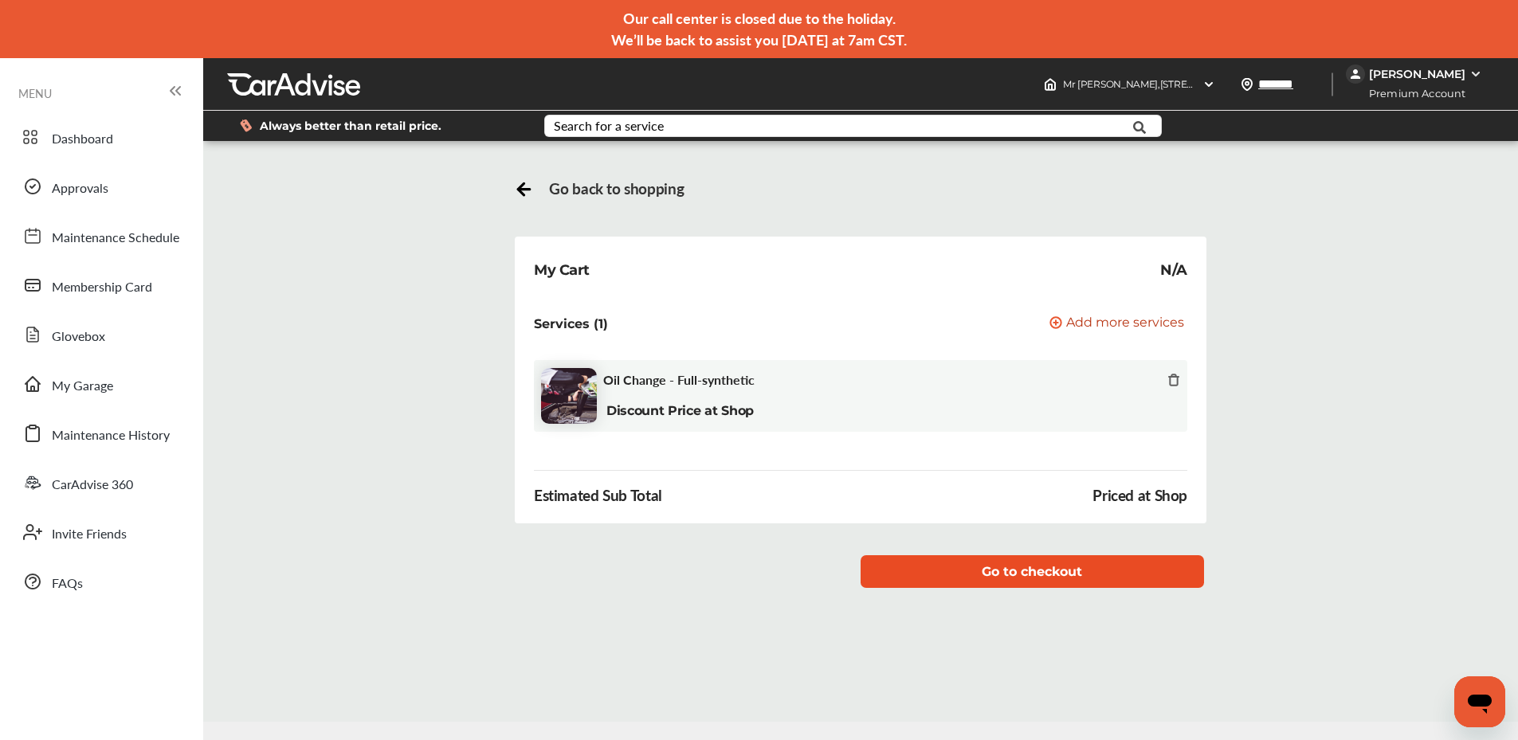
click at [956, 571] on button "Go to checkout" at bounding box center [1033, 572] width 344 height 33
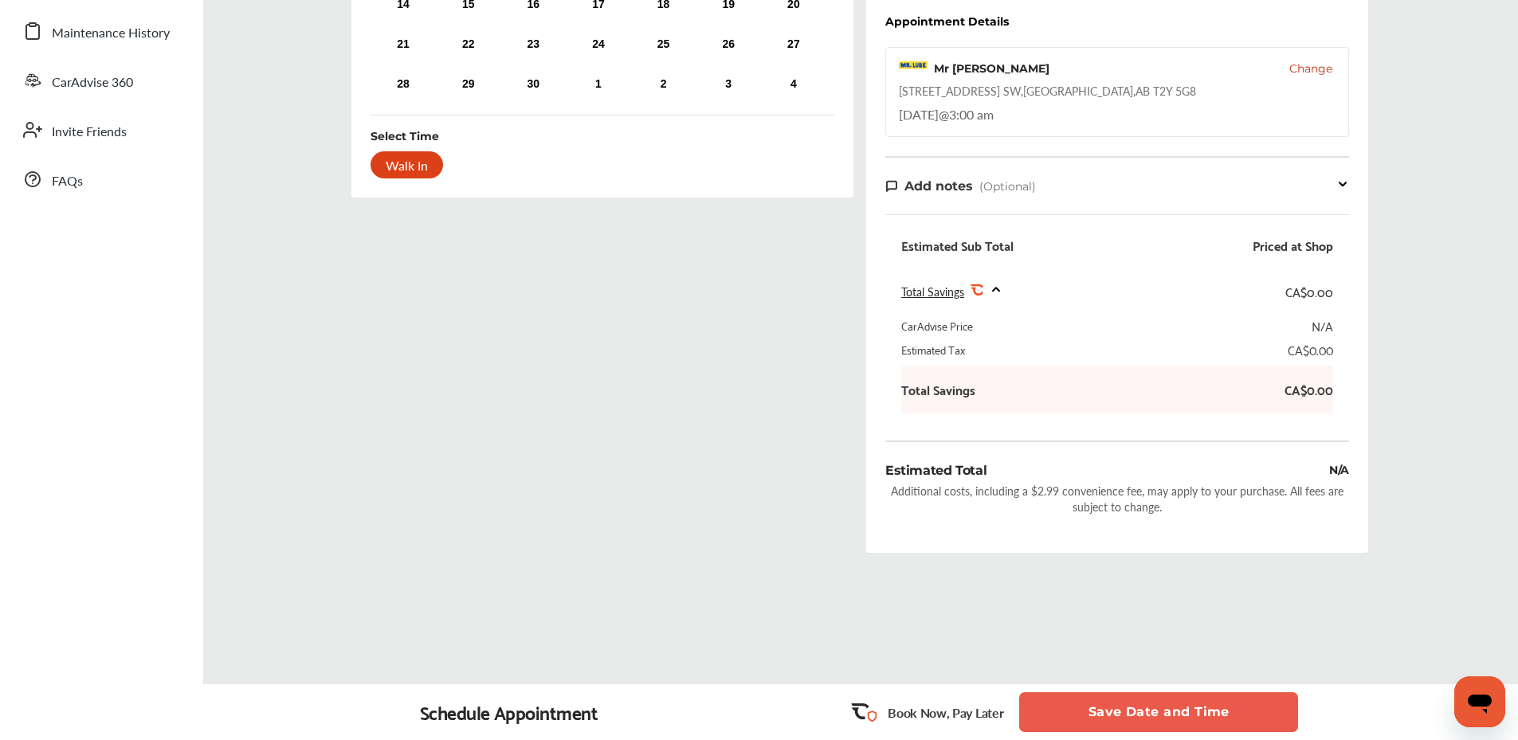
scroll to position [414, 0]
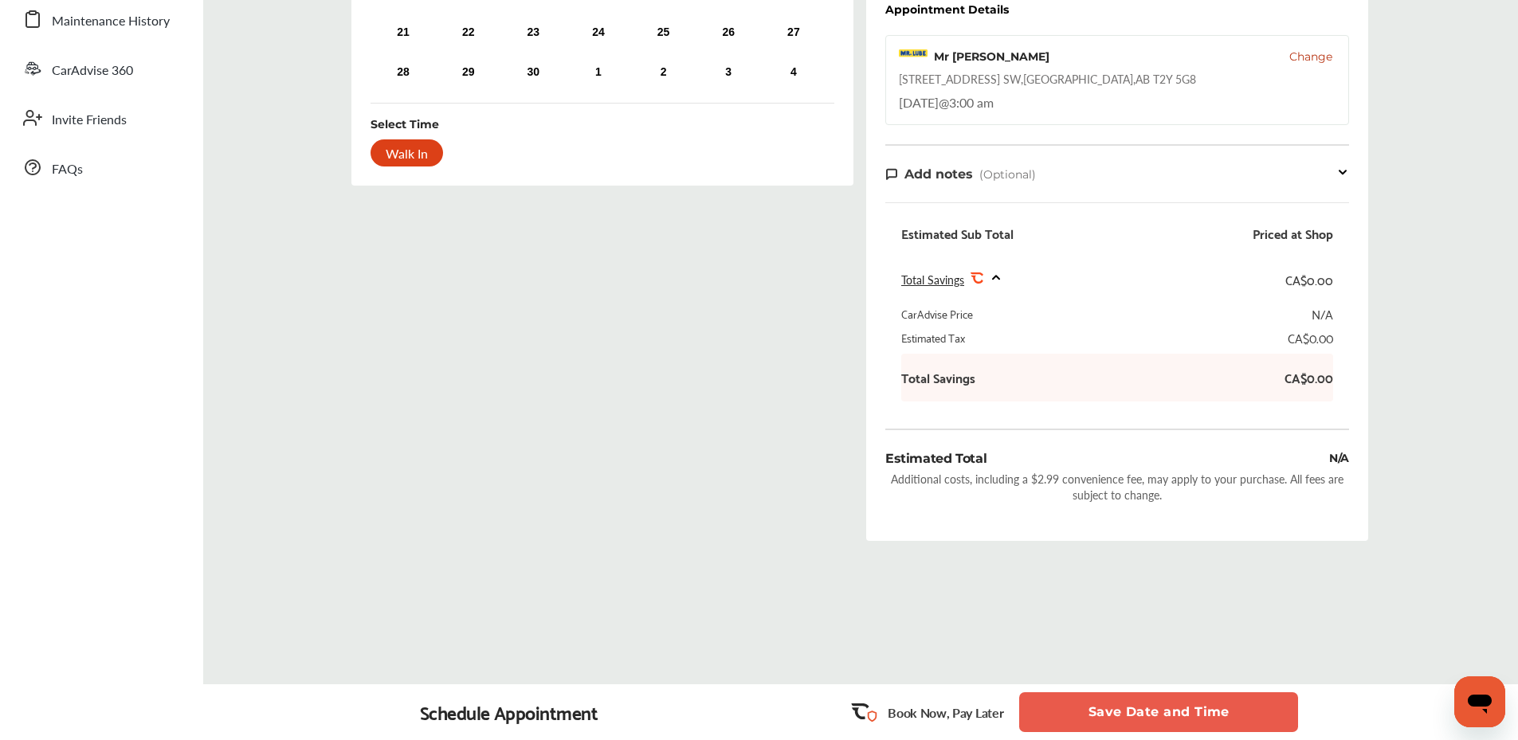
click at [1125, 717] on button "Save Date and Time" at bounding box center [1158, 713] width 279 height 40
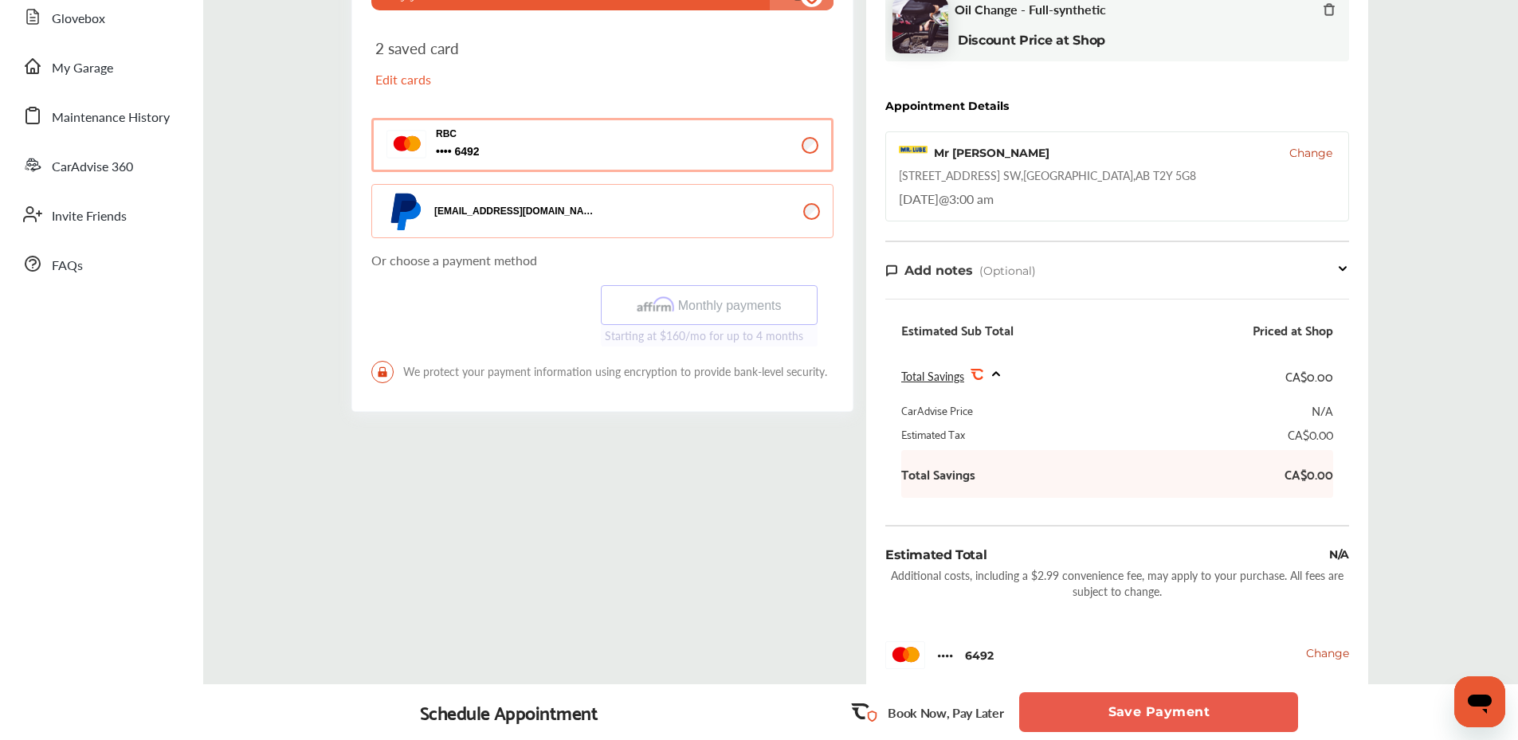
scroll to position [319, 0]
click at [1089, 712] on button "Save Payment" at bounding box center [1158, 713] width 279 height 40
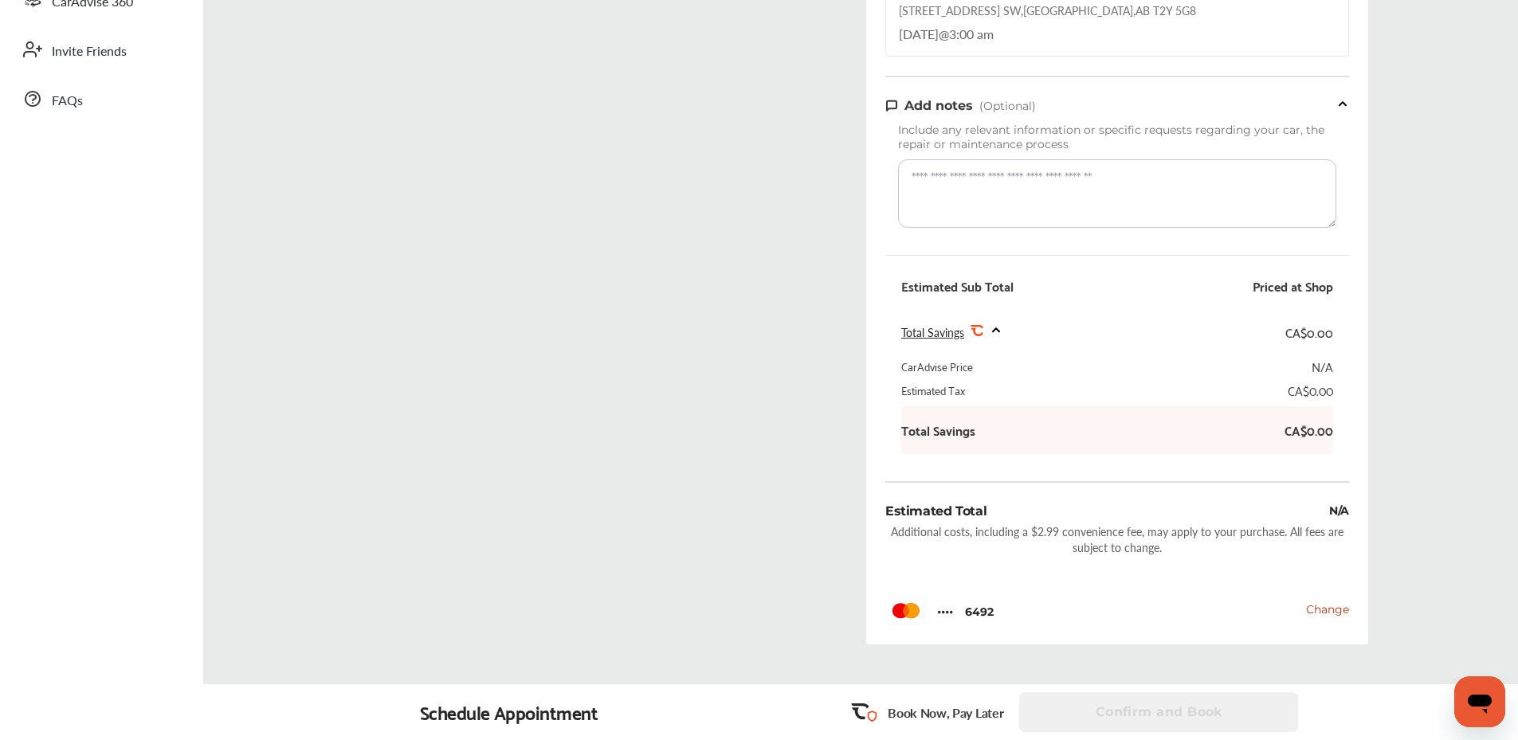
scroll to position [596, 0]
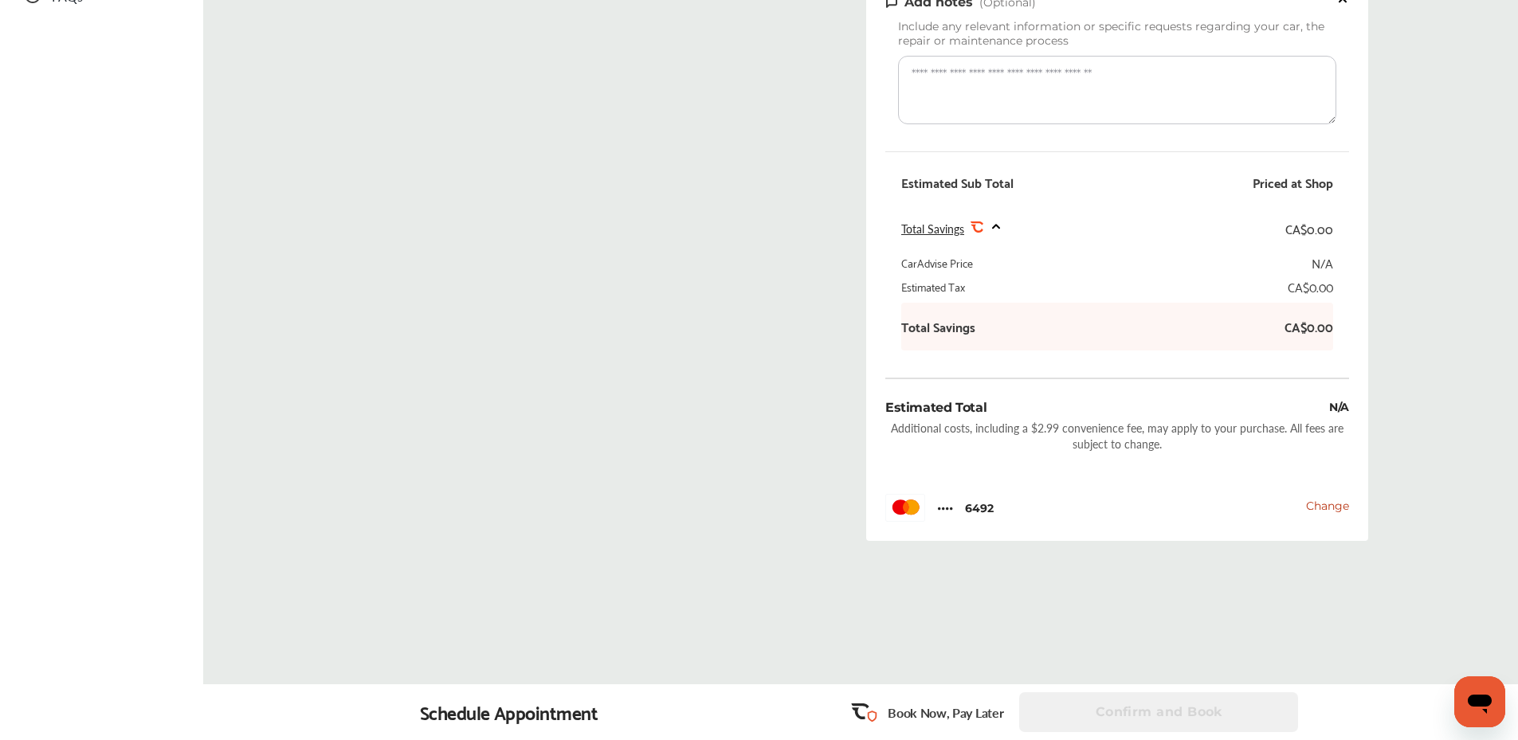
click at [1157, 711] on div "Confirm and Book" at bounding box center [1160, 713] width 282 height 40
click at [1077, 702] on div "Confirm and Book" at bounding box center [1160, 713] width 282 height 40
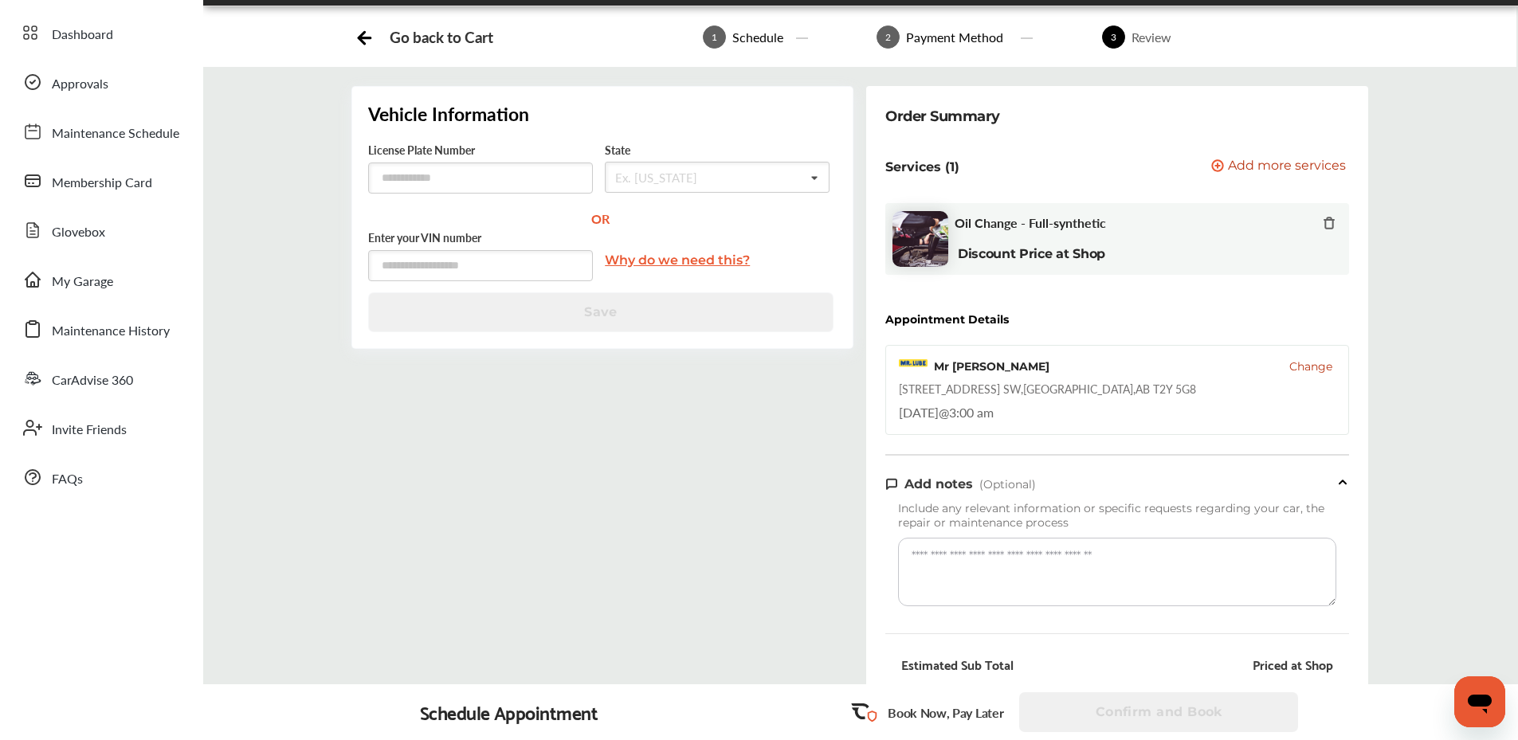
scroll to position [0, 0]
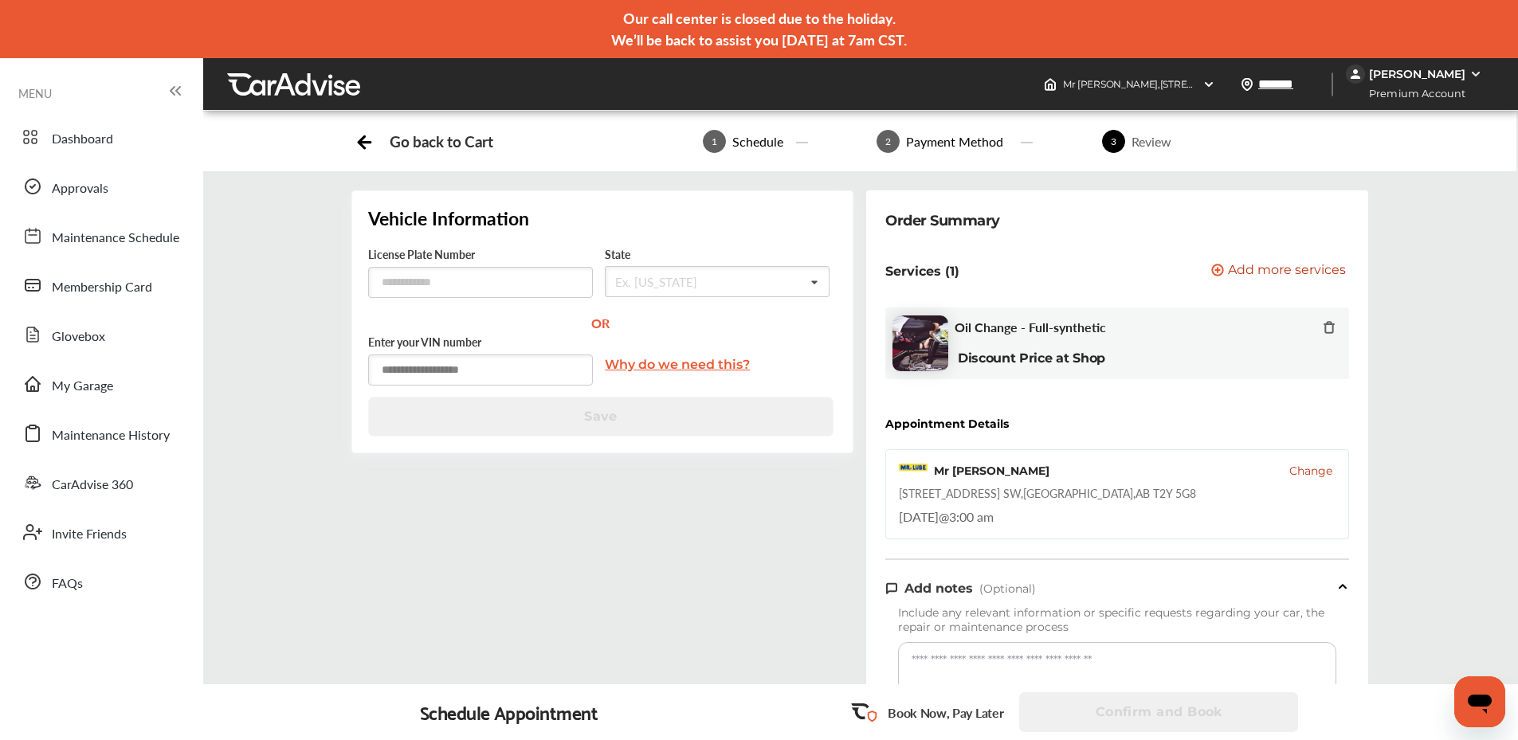
click at [477, 361] on input "text" at bounding box center [480, 370] width 225 height 31
click at [475, 269] on input "text" at bounding box center [480, 282] width 225 height 31
type input "*******"
click at [492, 374] on input "text" at bounding box center [480, 370] width 225 height 31
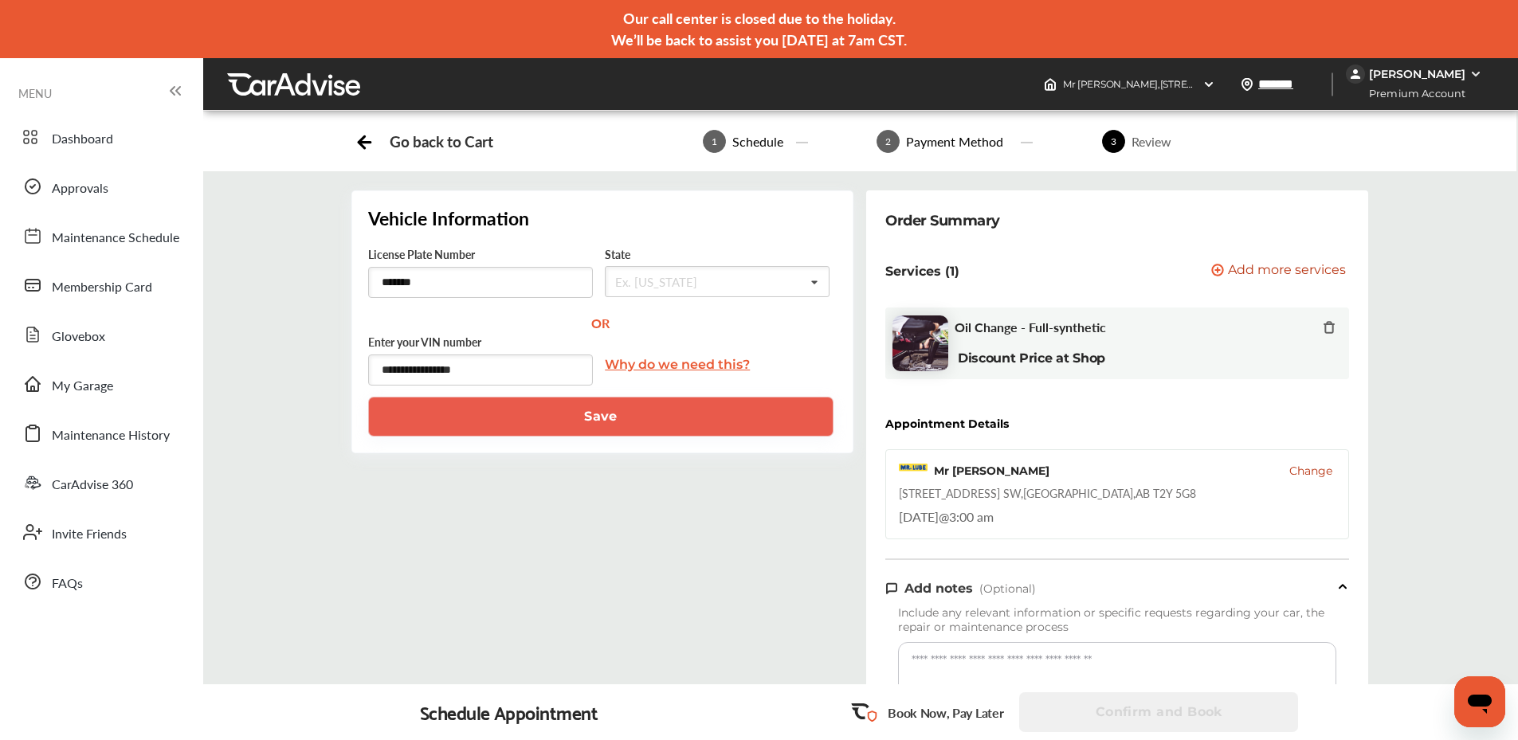
type input "**********"
click at [520, 416] on button "Save" at bounding box center [600, 417] width 465 height 40
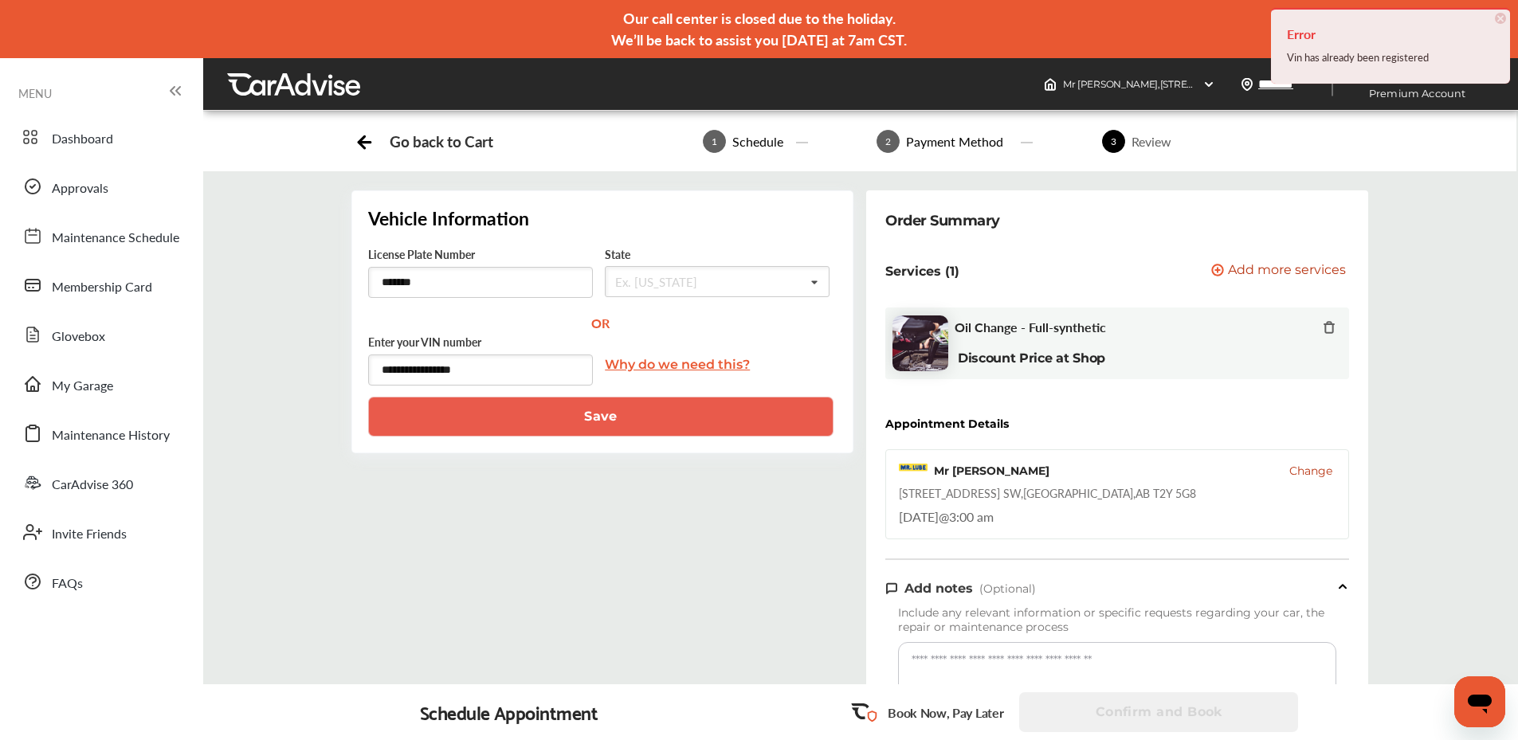
click at [520, 416] on button "Save" at bounding box center [600, 417] width 465 height 40
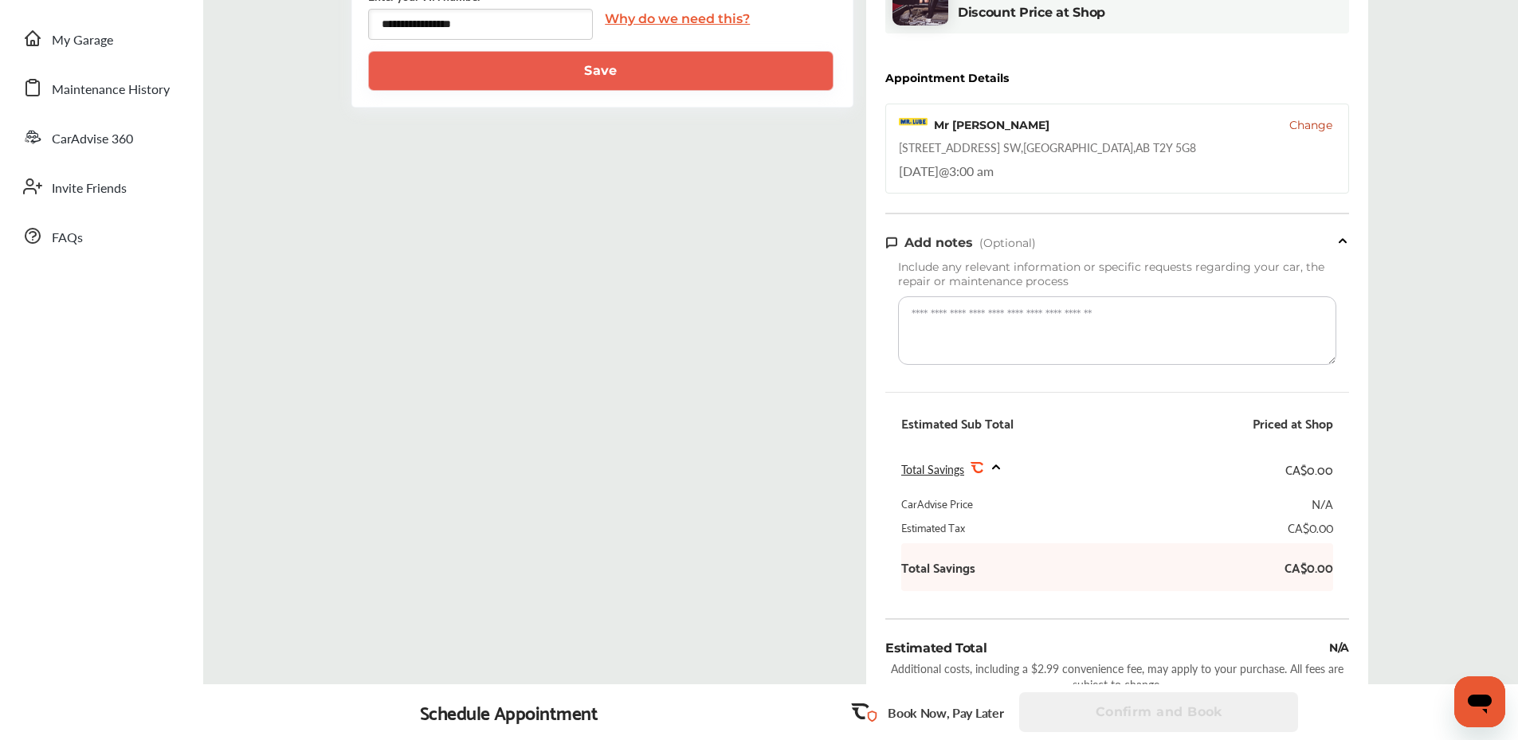
scroll to position [198, 0]
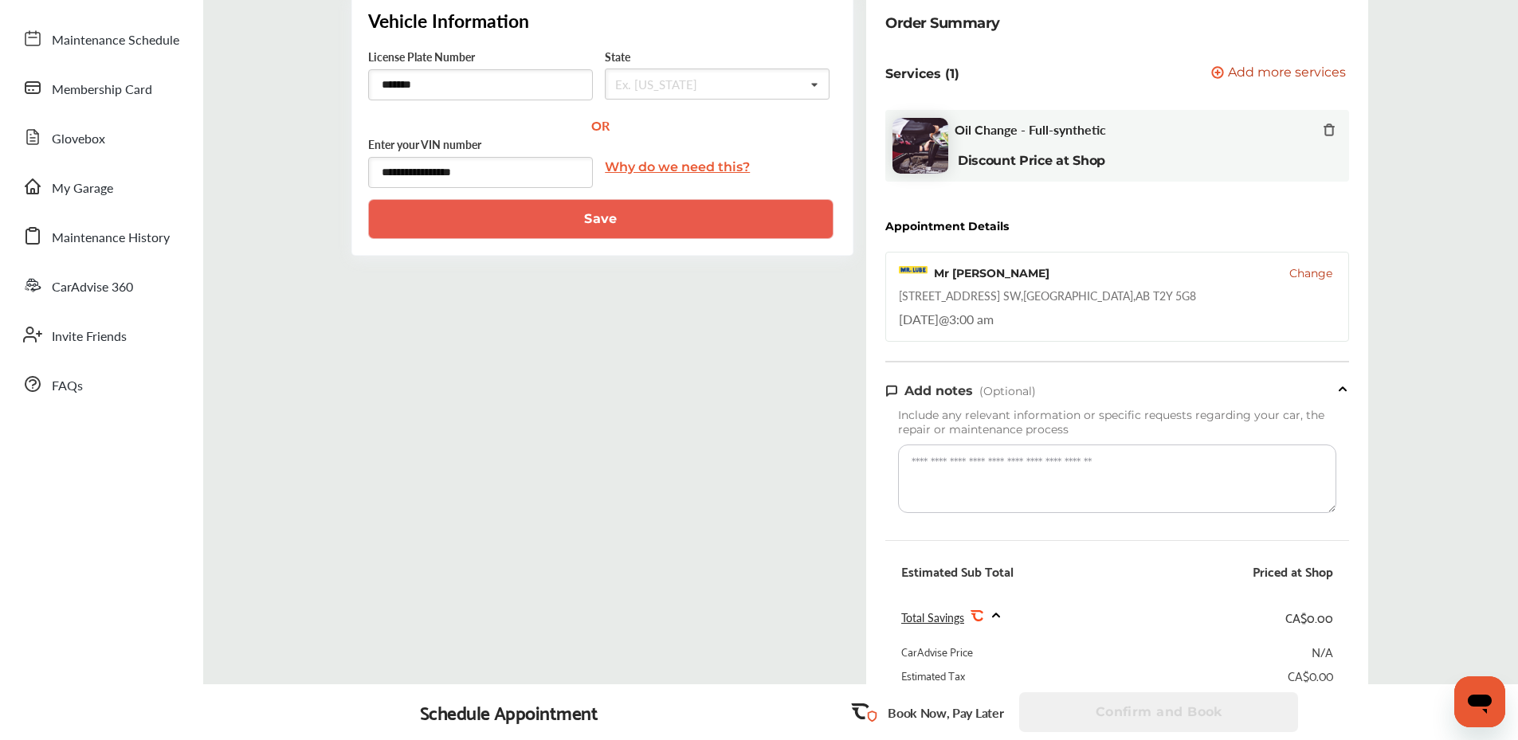
click at [569, 238] on button "Save" at bounding box center [600, 219] width 465 height 40
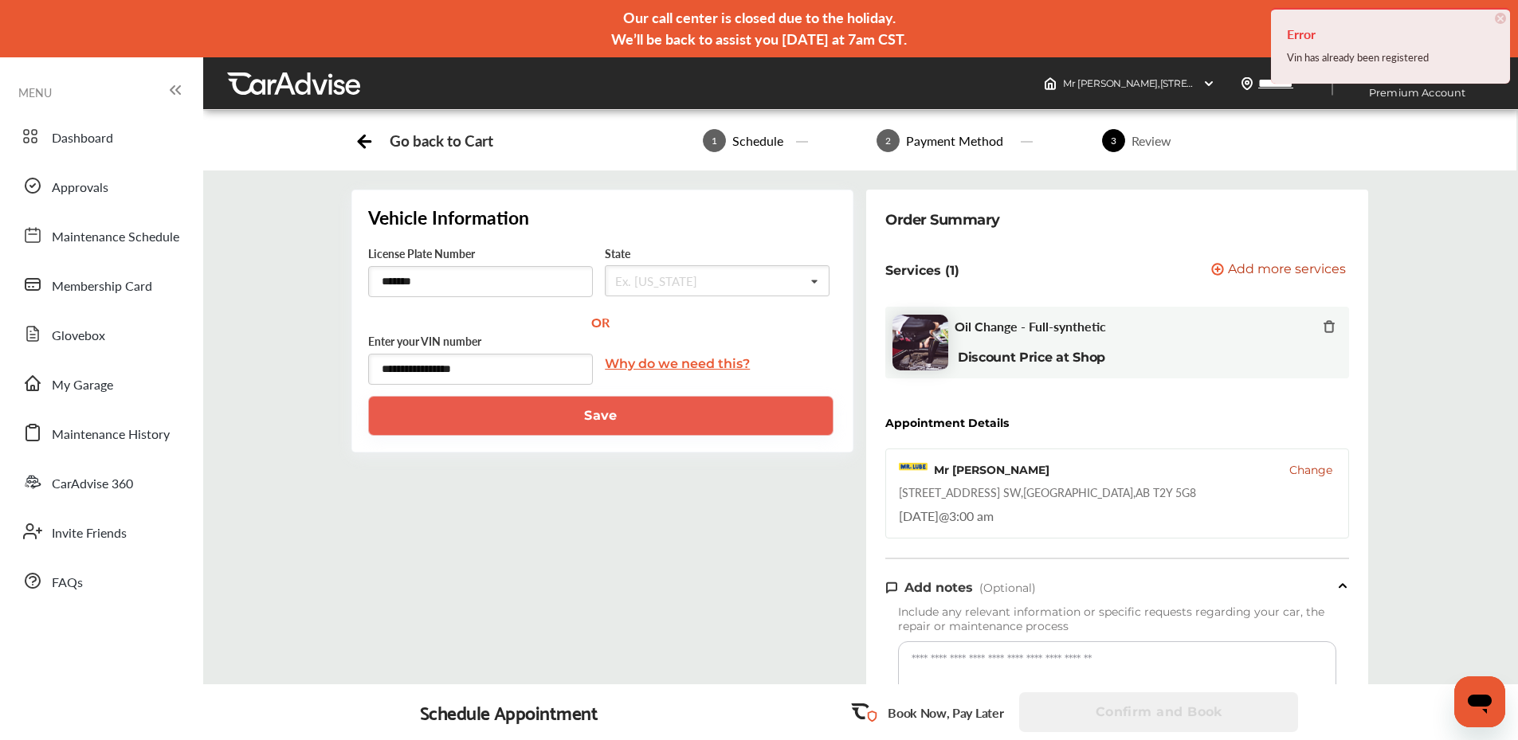
scroll to position [0, 0]
click at [512, 228] on h2 "Vehicle Information" at bounding box center [602, 218] width 469 height 22
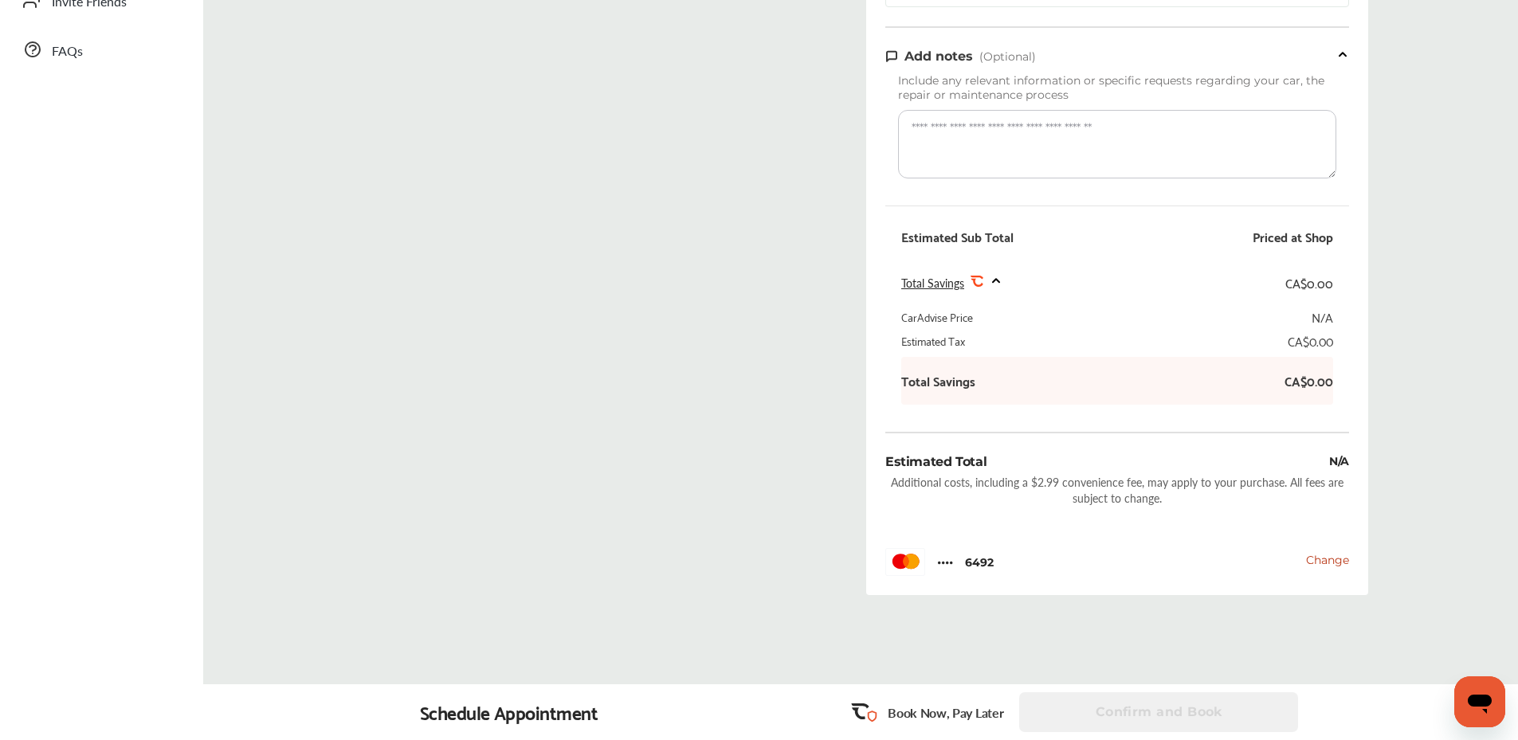
scroll to position [558, 0]
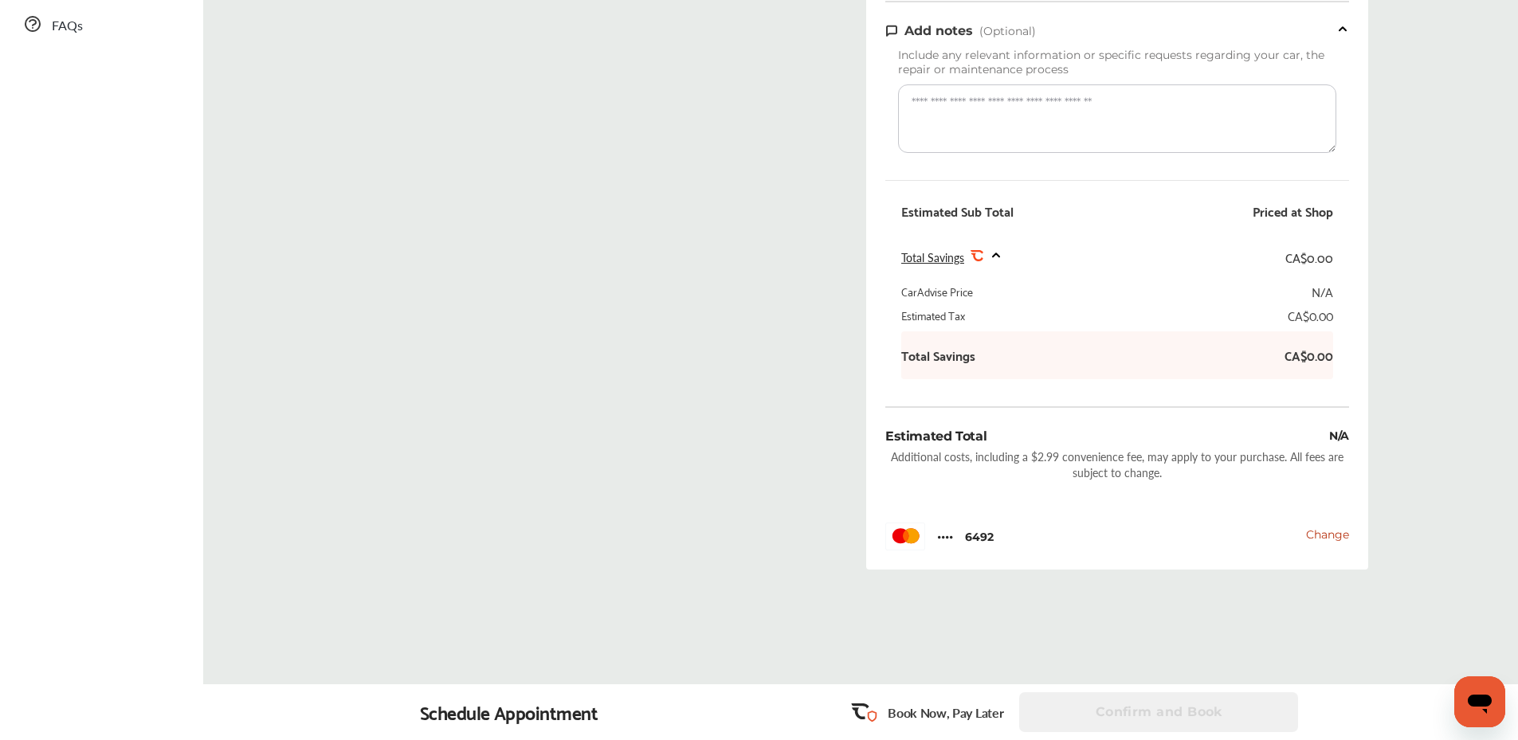
click at [599, 739] on div "Schedule Appointment Book Now, Pay Later Confirm and Book" at bounding box center [860, 713] width 1315 height 56
click at [710, 464] on div "**********" at bounding box center [602, 108] width 515 height 950
click at [582, 379] on div "**********" at bounding box center [602, 108] width 515 height 950
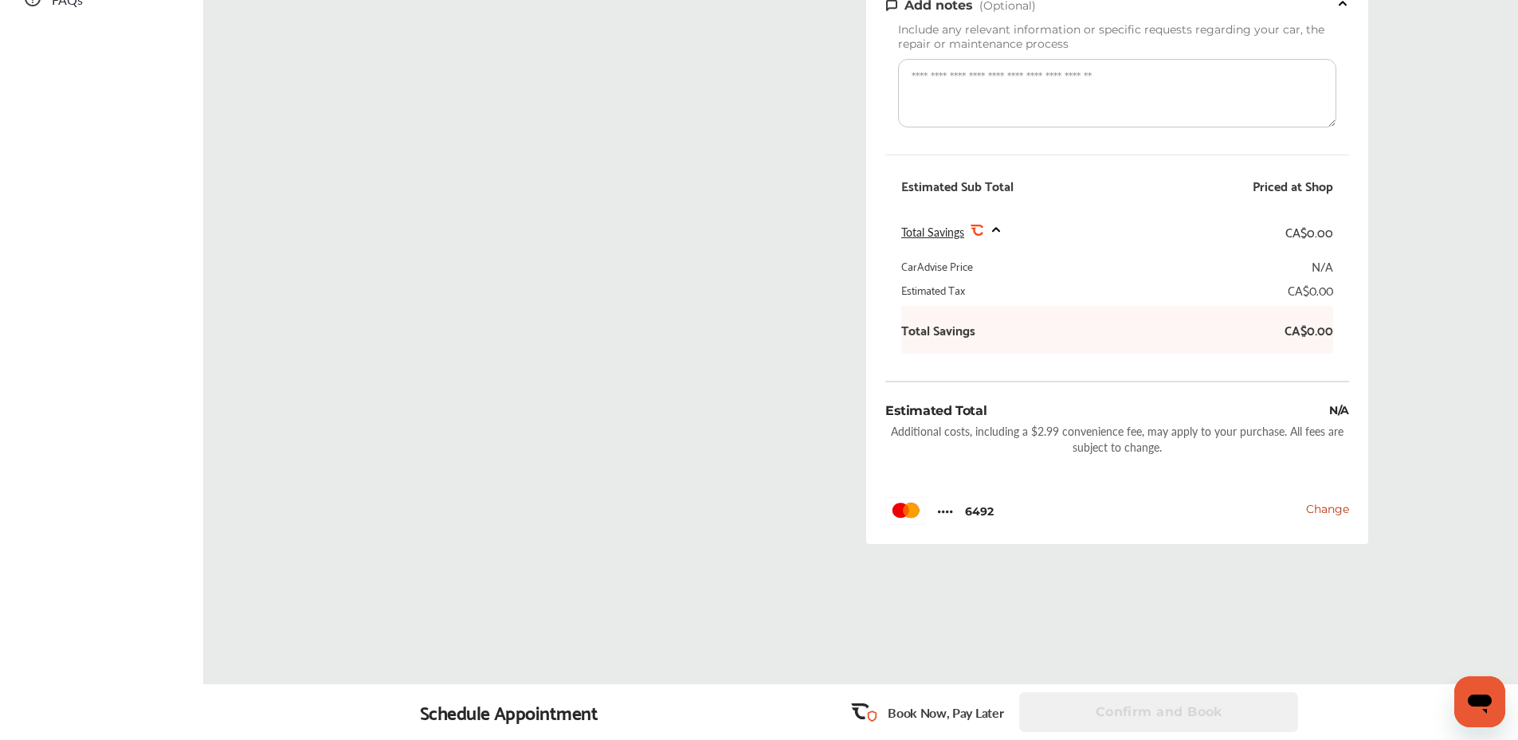
scroll to position [596, 0]
drag, startPoint x: 795, startPoint y: 197, endPoint x: 1088, endPoint y: 11, distance: 346.5
click at [815, 188] on div "**********" at bounding box center [602, 79] width 515 height 950
